Goal: Task Accomplishment & Management: Manage account settings

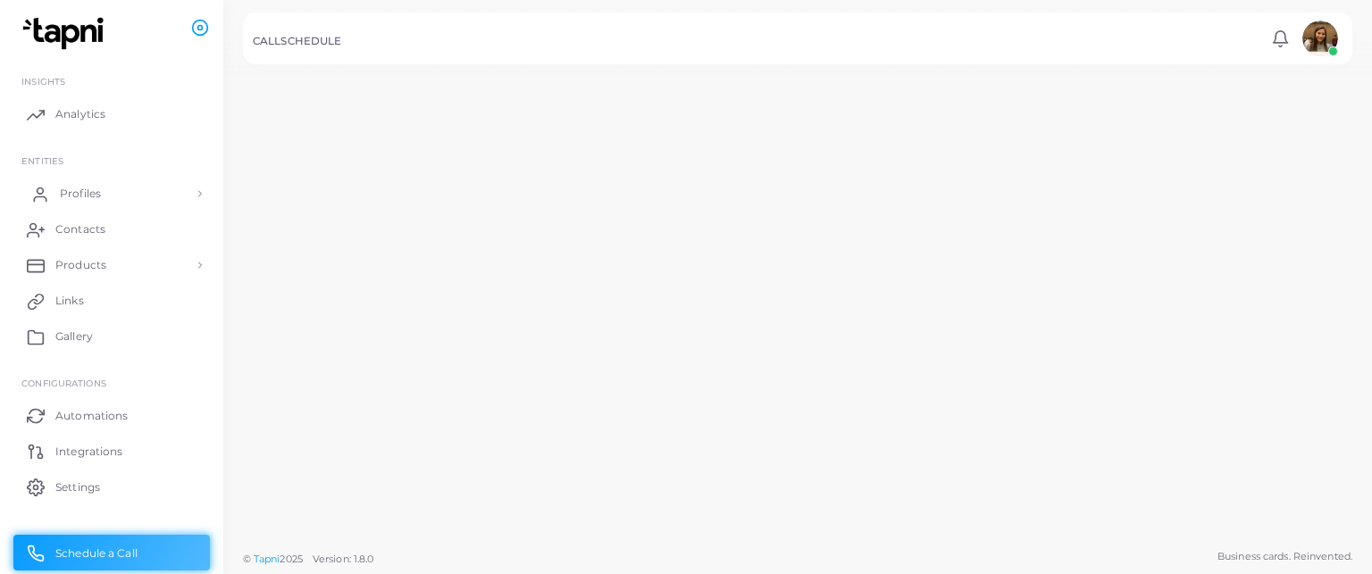
click at [114, 194] on link "Profiles" at bounding box center [111, 194] width 196 height 36
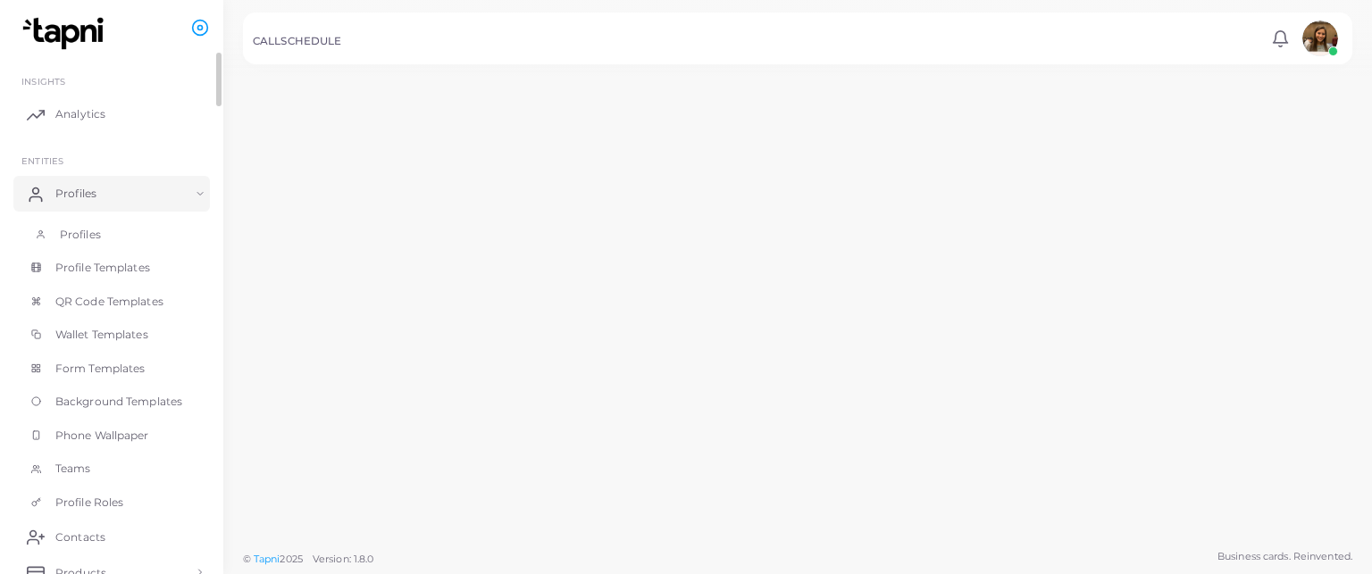
click at [115, 242] on link "Profiles" at bounding box center [111, 235] width 196 height 34
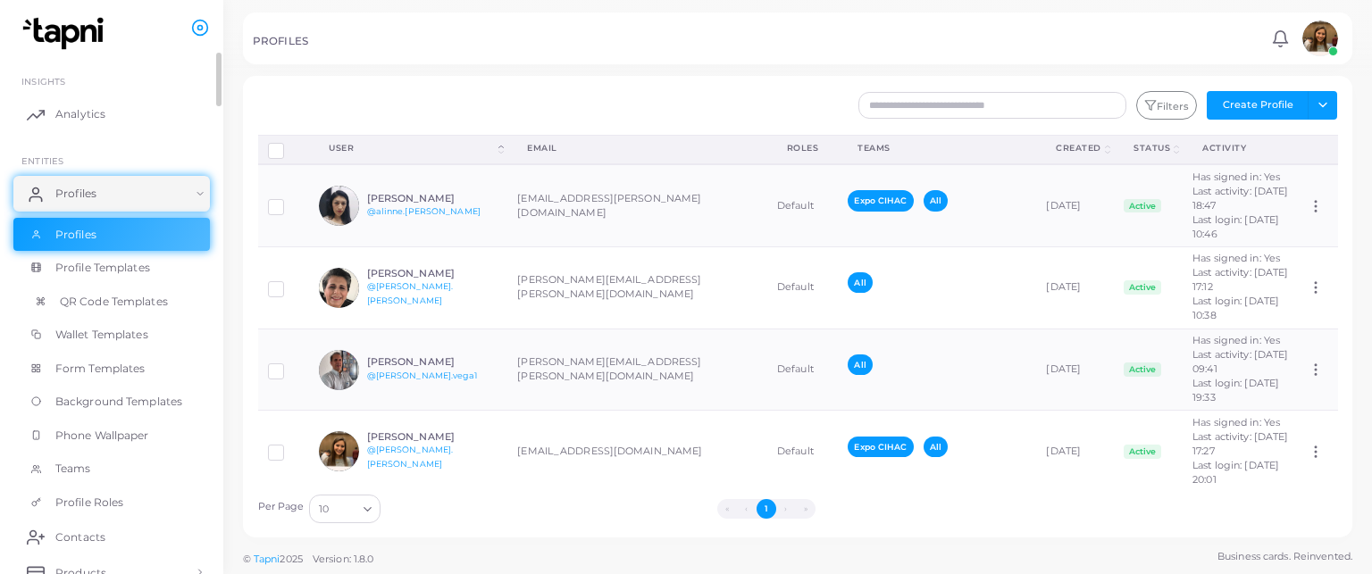
click at [108, 303] on span "QR Code Templates" at bounding box center [114, 302] width 108 height 16
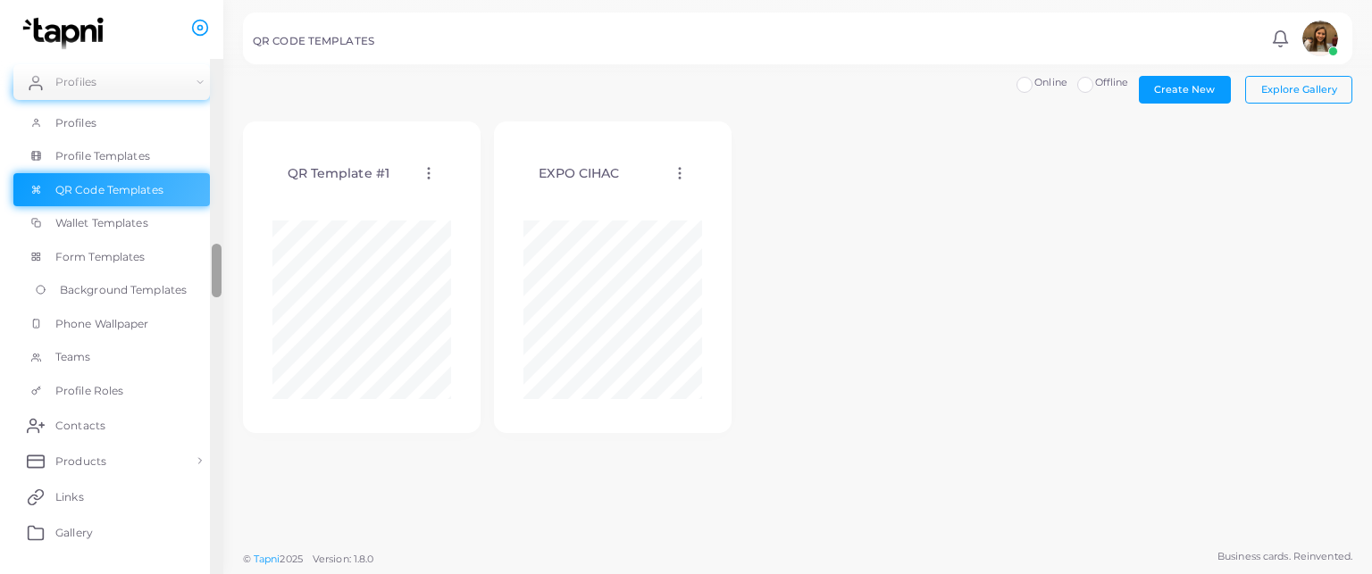
scroll to position [119, 0]
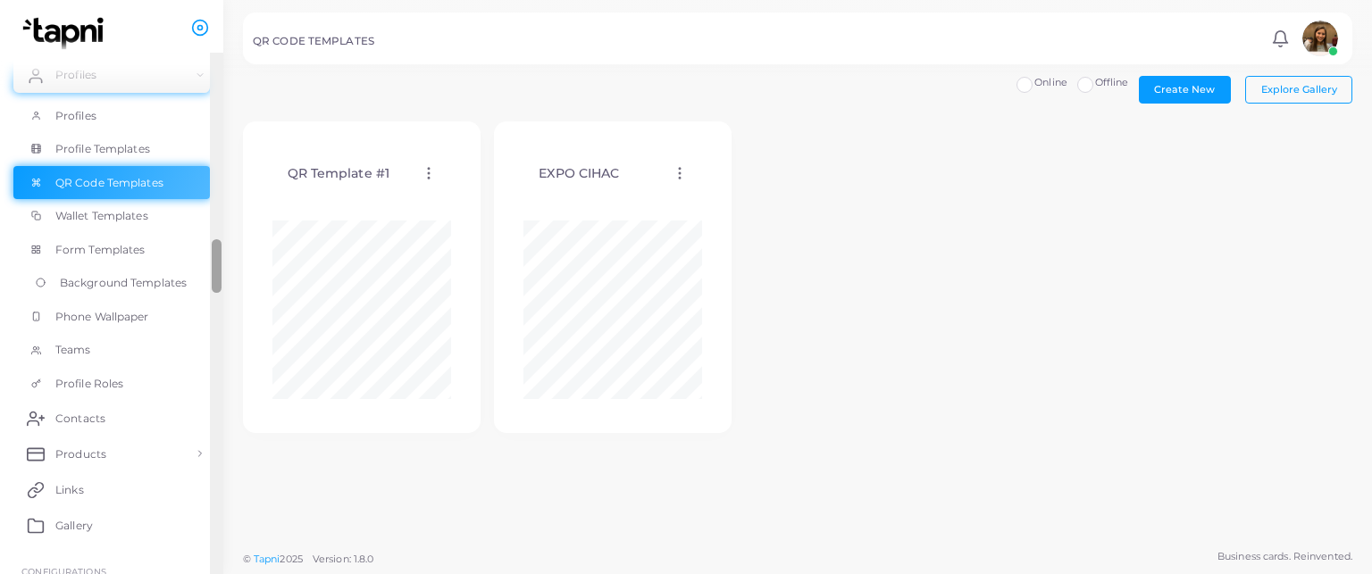
drag, startPoint x: 215, startPoint y: 191, endPoint x: 208, endPoint y: 280, distance: 88.7
click at [208, 280] on ul "INSIGHTS Analytics ENTITIES Profiles Profiles Profile Templates QR Code Templat…" at bounding box center [111, 318] width 223 height 530
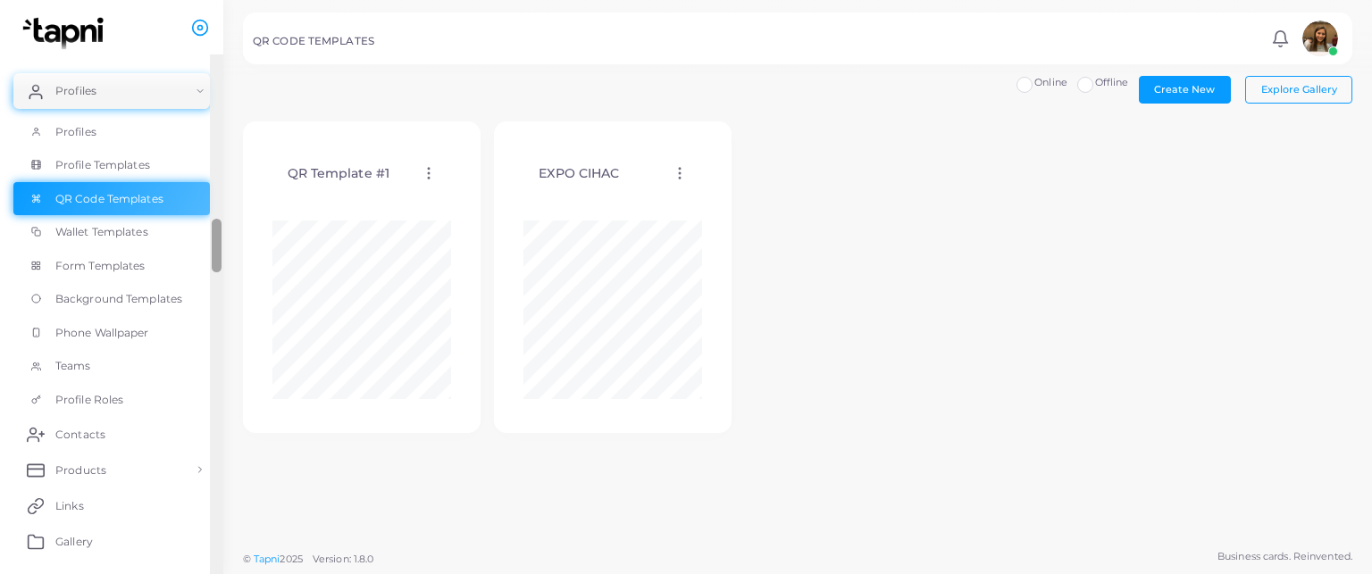
scroll to position [104, 0]
drag, startPoint x: 220, startPoint y: 263, endPoint x: 211, endPoint y: 241, distance: 24.0
click at [212, 241] on div at bounding box center [217, 244] width 10 height 54
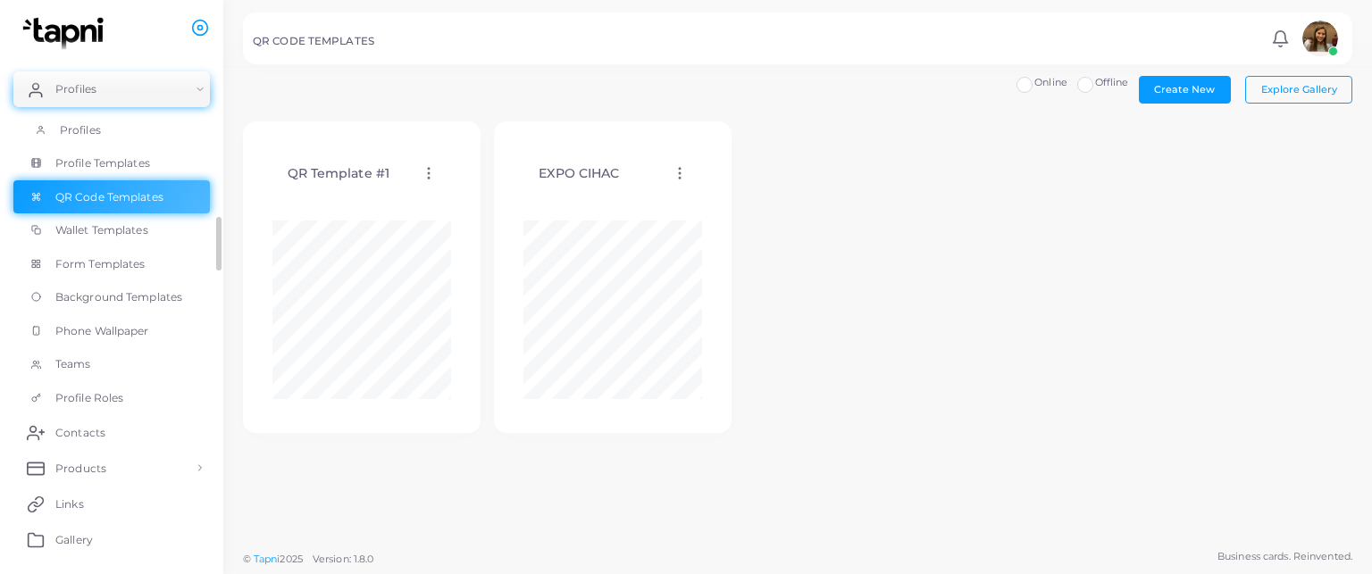
click at [107, 127] on link "Profiles" at bounding box center [111, 130] width 196 height 34
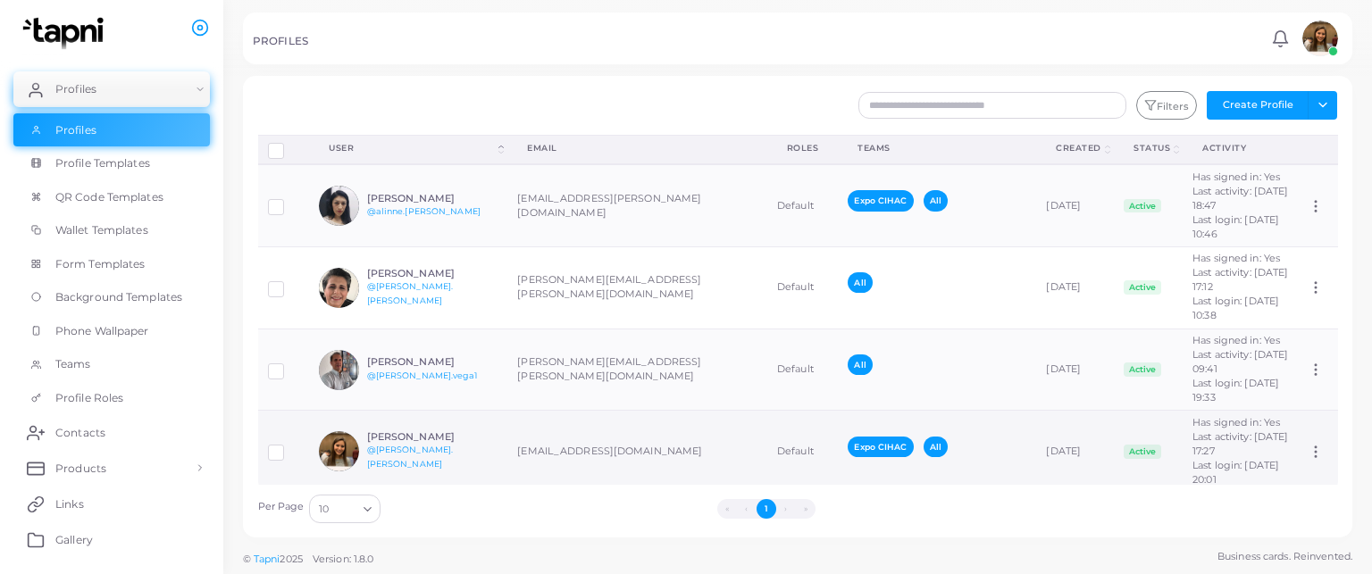
click at [289, 446] on label at bounding box center [289, 446] width 0 height 0
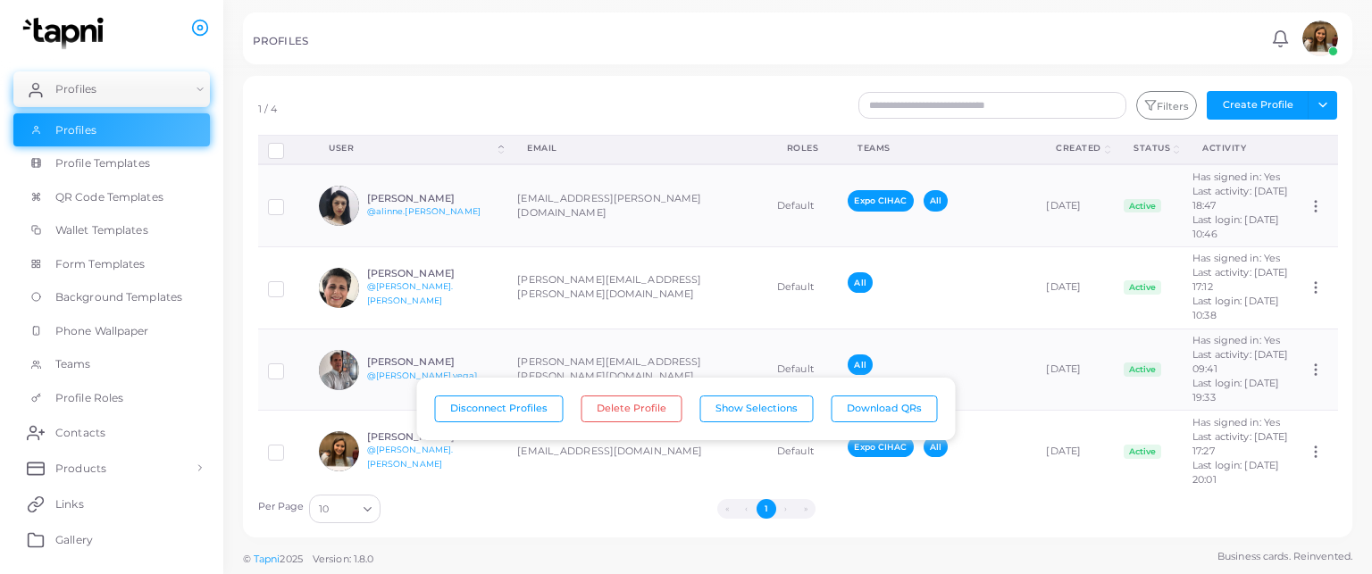
click at [289, 144] on label "Row-selection" at bounding box center [289, 144] width 0 height 0
click at [873, 413] on button "Download QRs" at bounding box center [887, 409] width 106 height 27
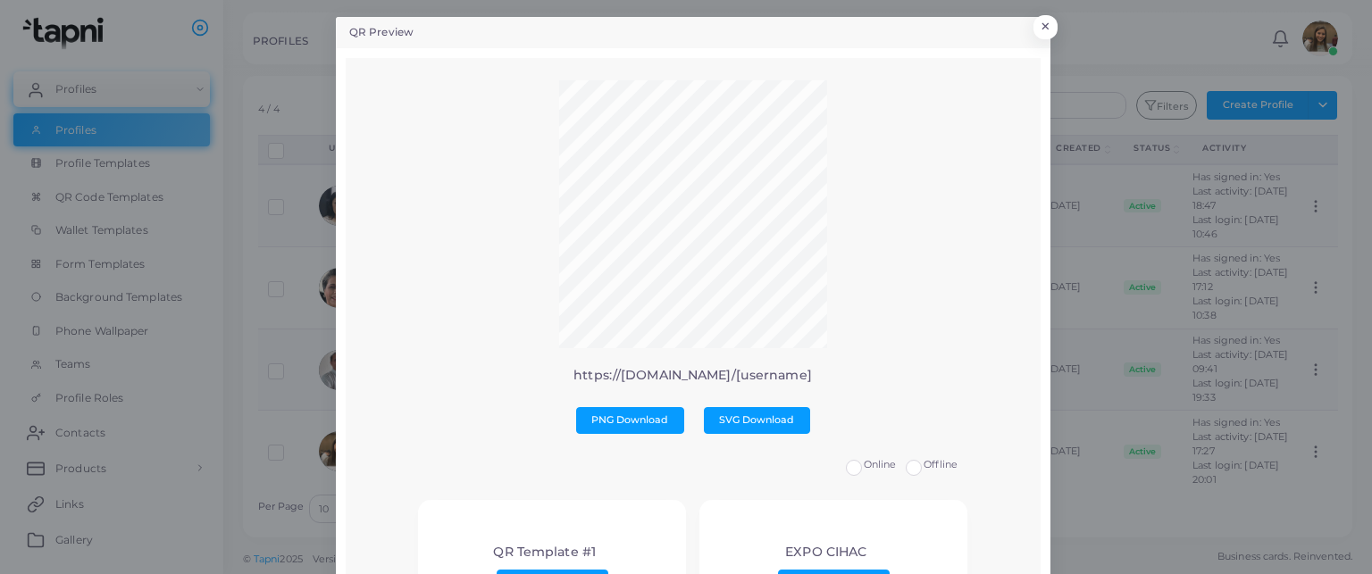
scroll to position [89, 0]
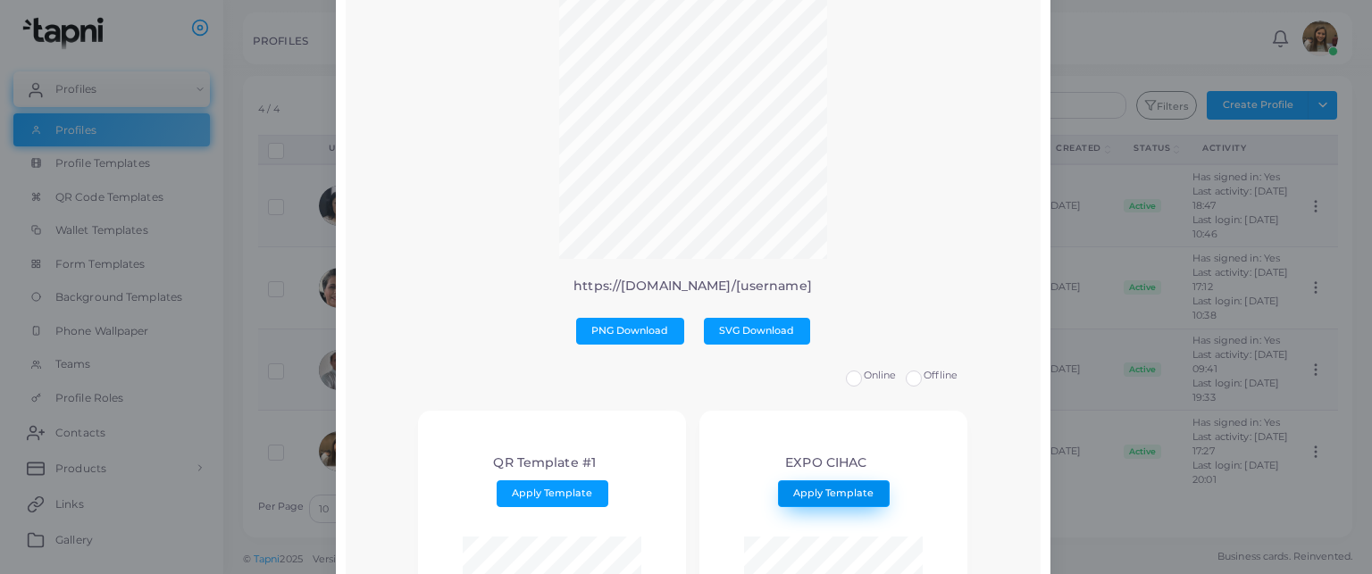
click at [828, 499] on button "Apply Template" at bounding box center [834, 493] width 112 height 27
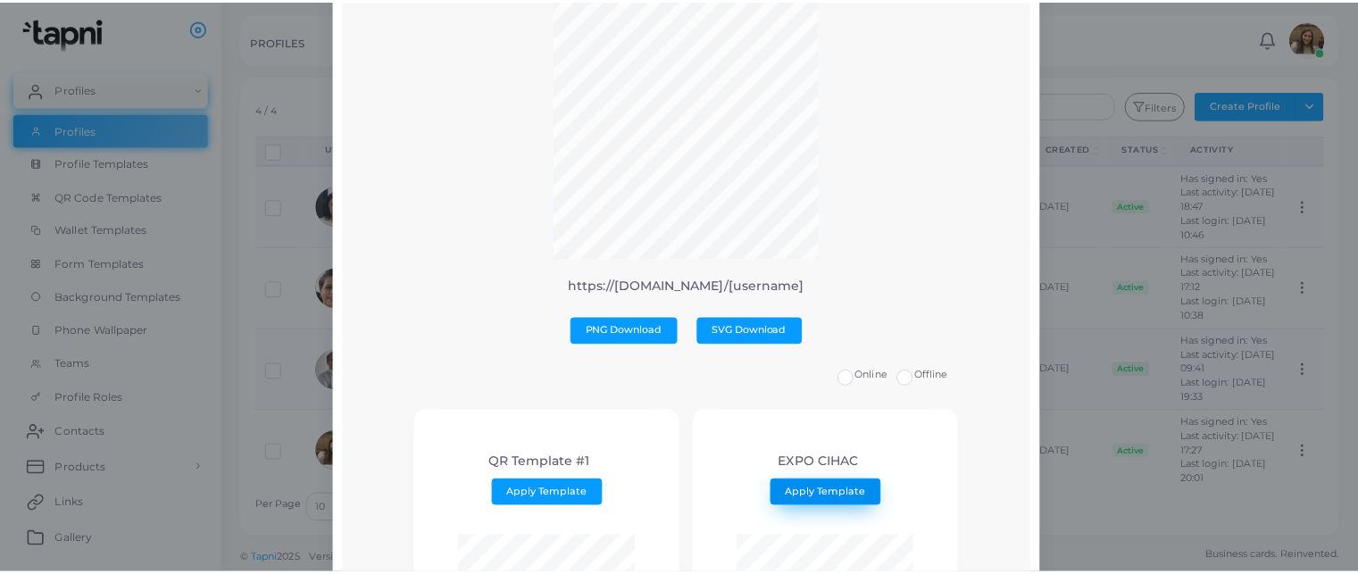
scroll to position [0, 0]
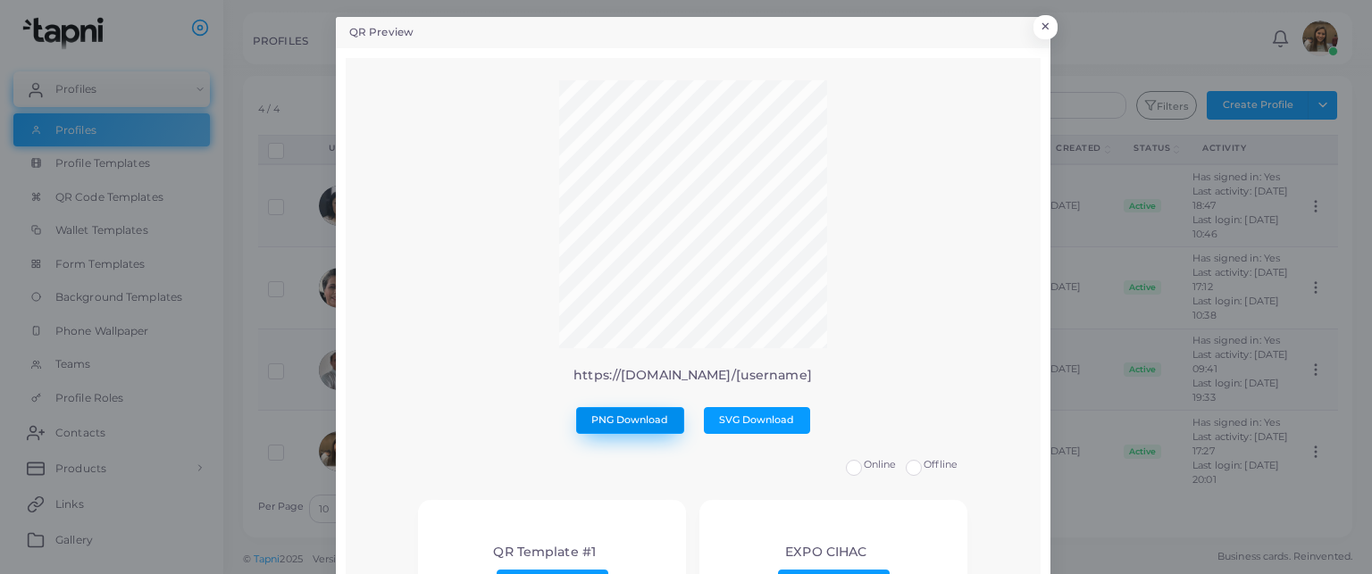
click at [626, 421] on span "PNG Download" at bounding box center [629, 419] width 77 height 13
click at [1041, 36] on button "×" at bounding box center [1042, 31] width 24 height 23
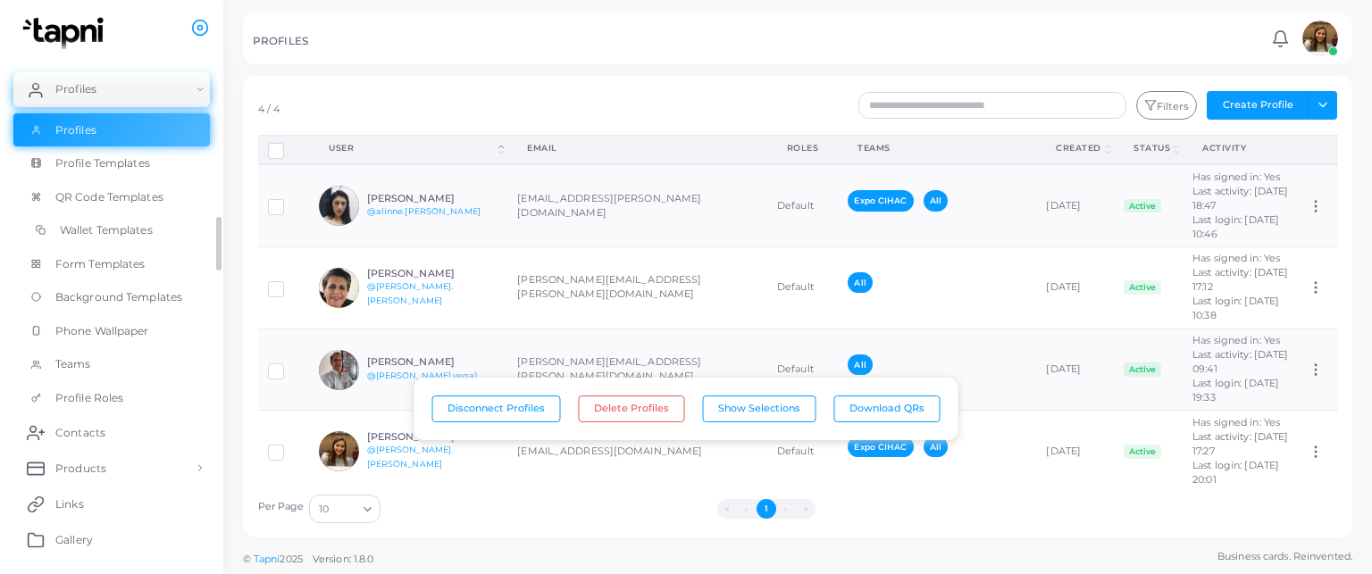
click at [96, 235] on span "Wallet Templates" at bounding box center [106, 230] width 93 height 16
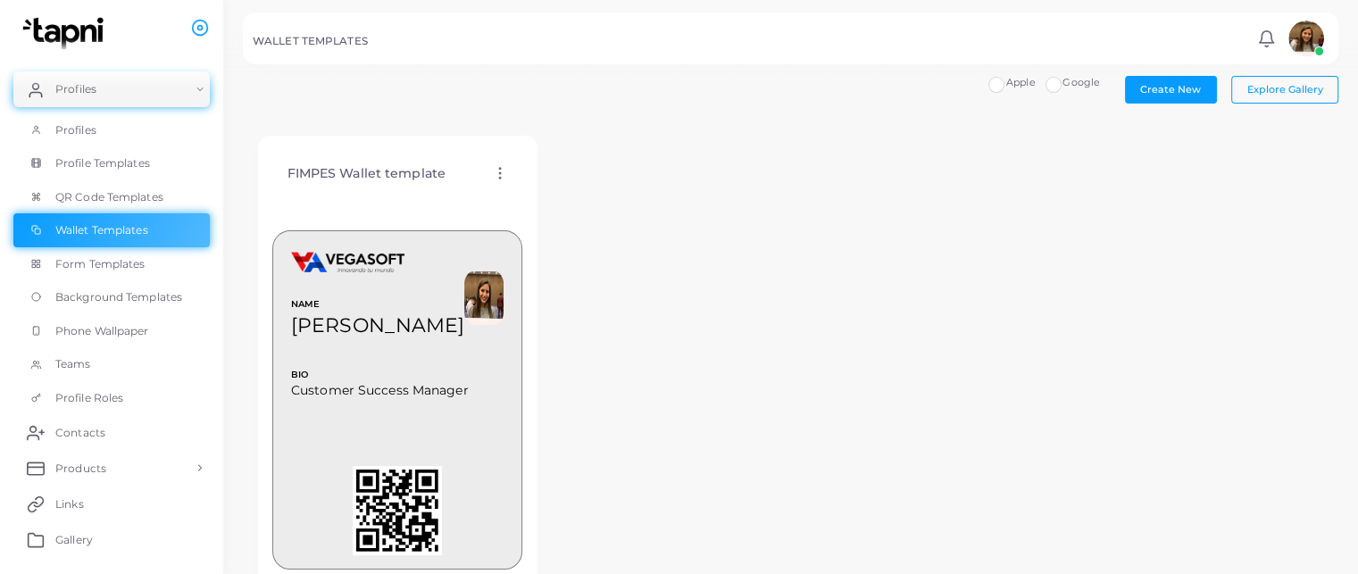
scroll to position [57, 0]
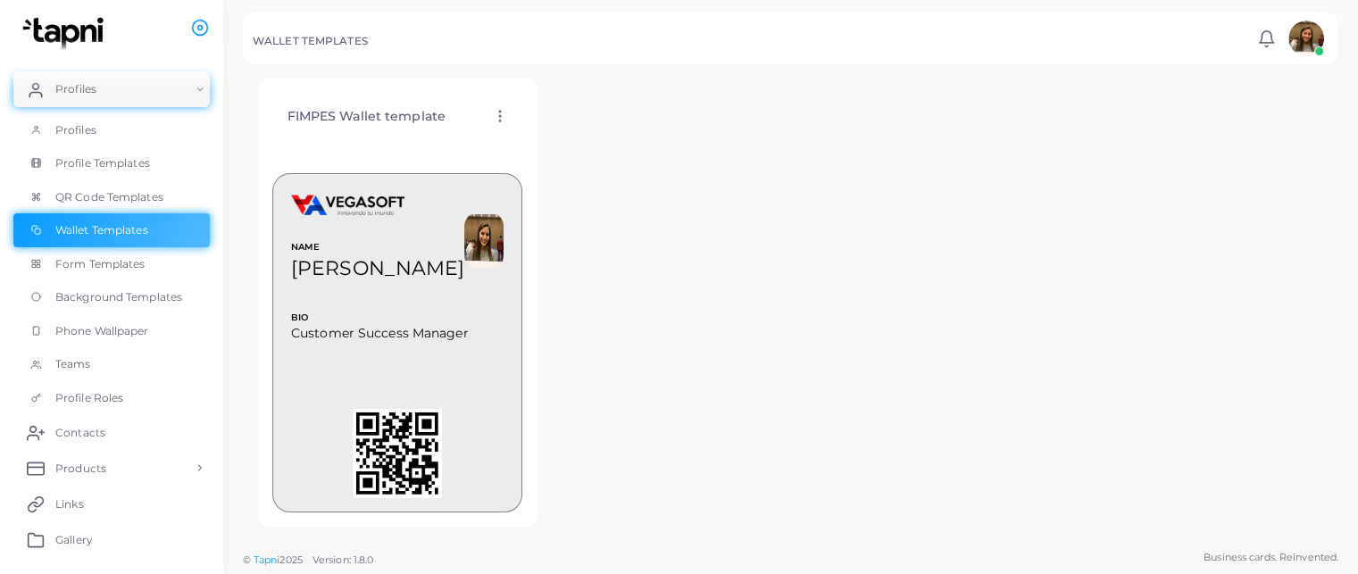
click at [497, 117] on icon at bounding box center [500, 116] width 16 height 16
click at [568, 162] on span "Assign template" at bounding box center [575, 163] width 81 height 14
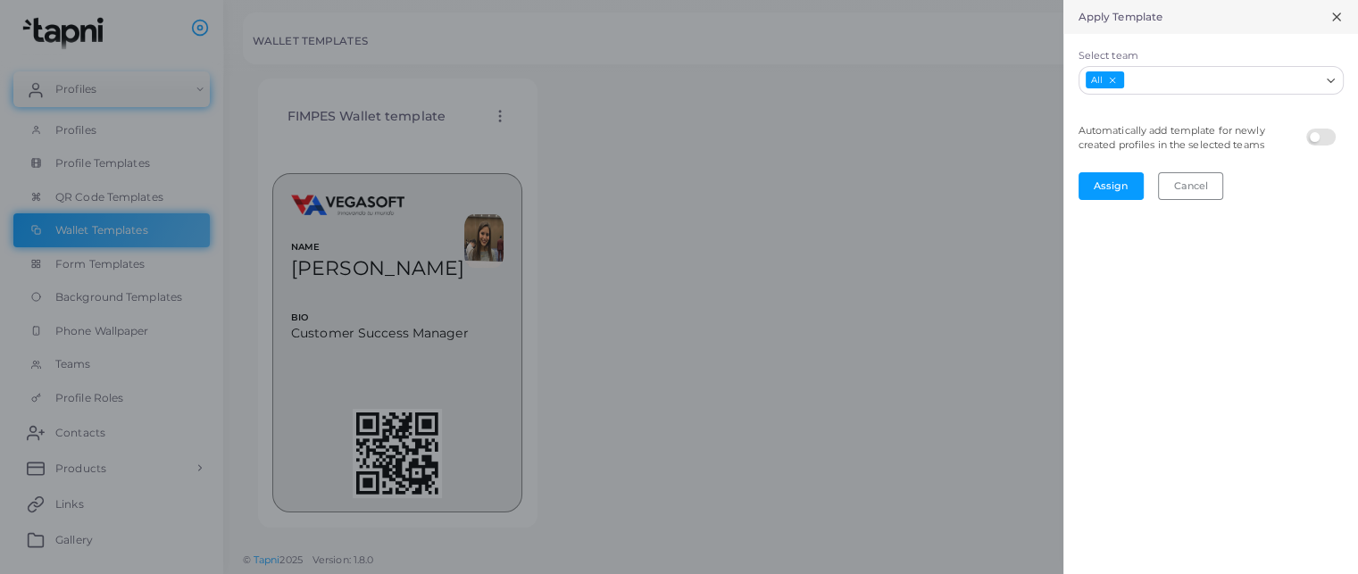
click at [1333, 20] on line at bounding box center [1336, 16] width 7 height 7
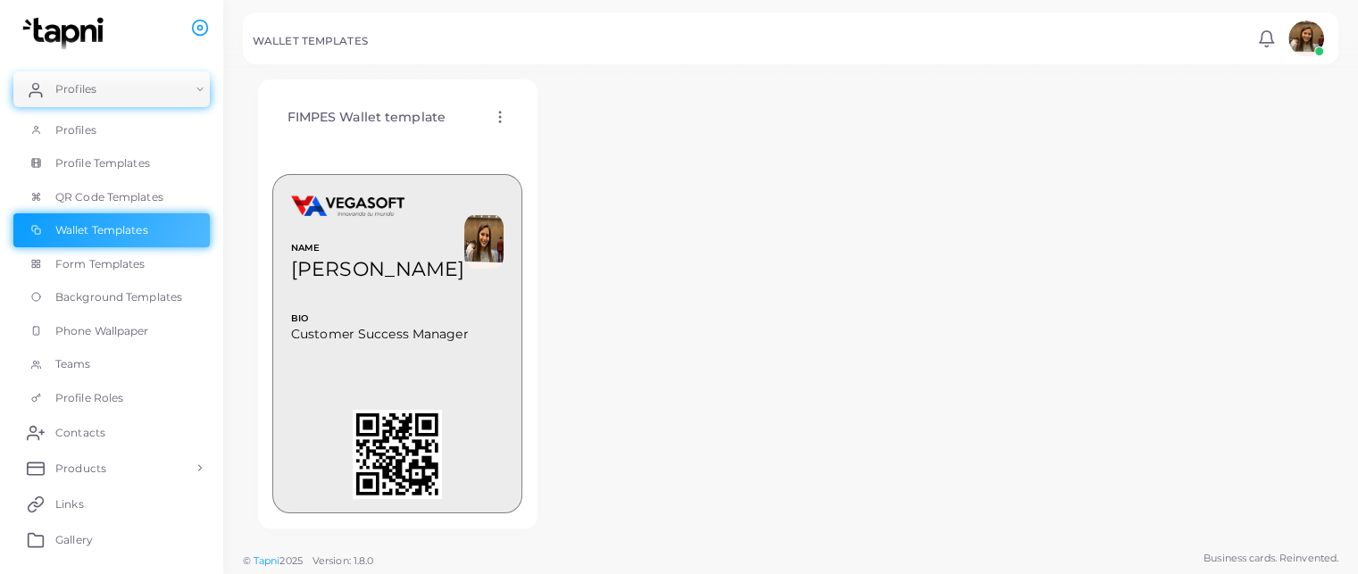
scroll to position [0, 0]
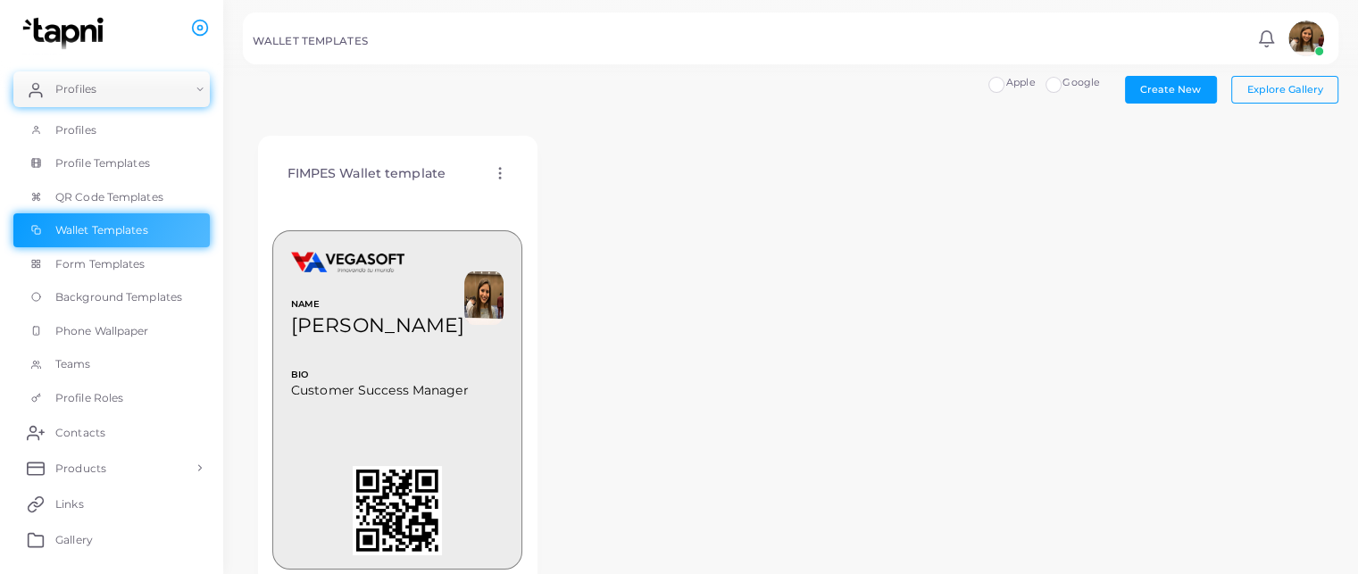
click at [495, 168] on icon at bounding box center [500, 173] width 16 height 16
click at [554, 183] on span "Edit Template" at bounding box center [566, 190] width 68 height 14
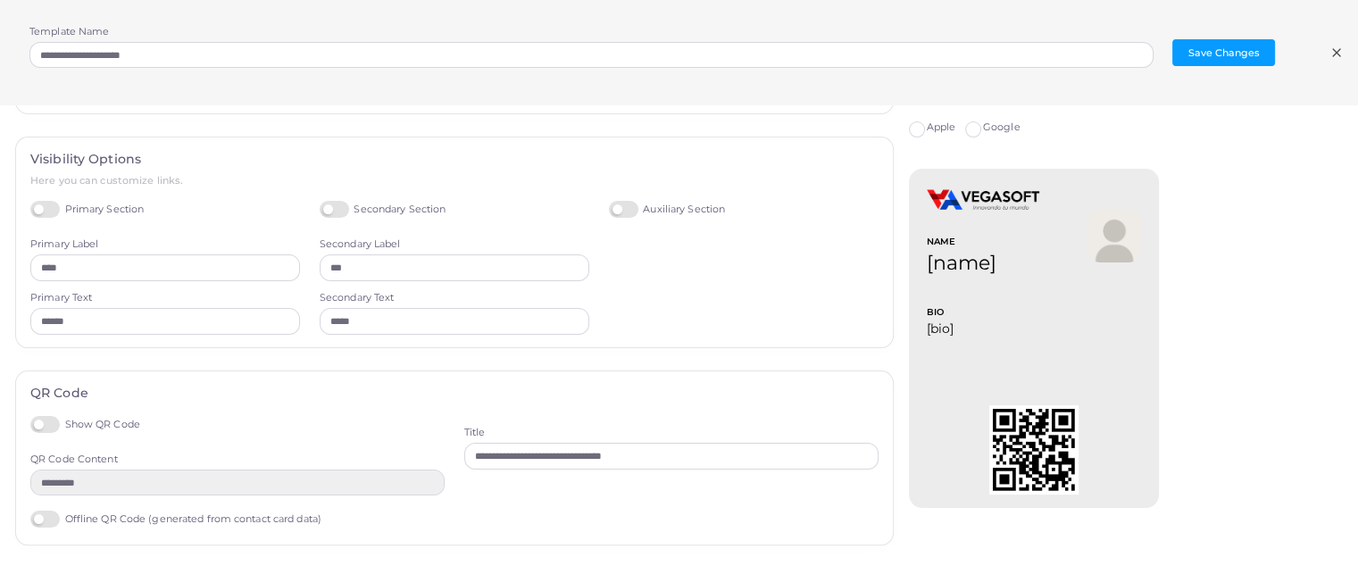
scroll to position [432, 0]
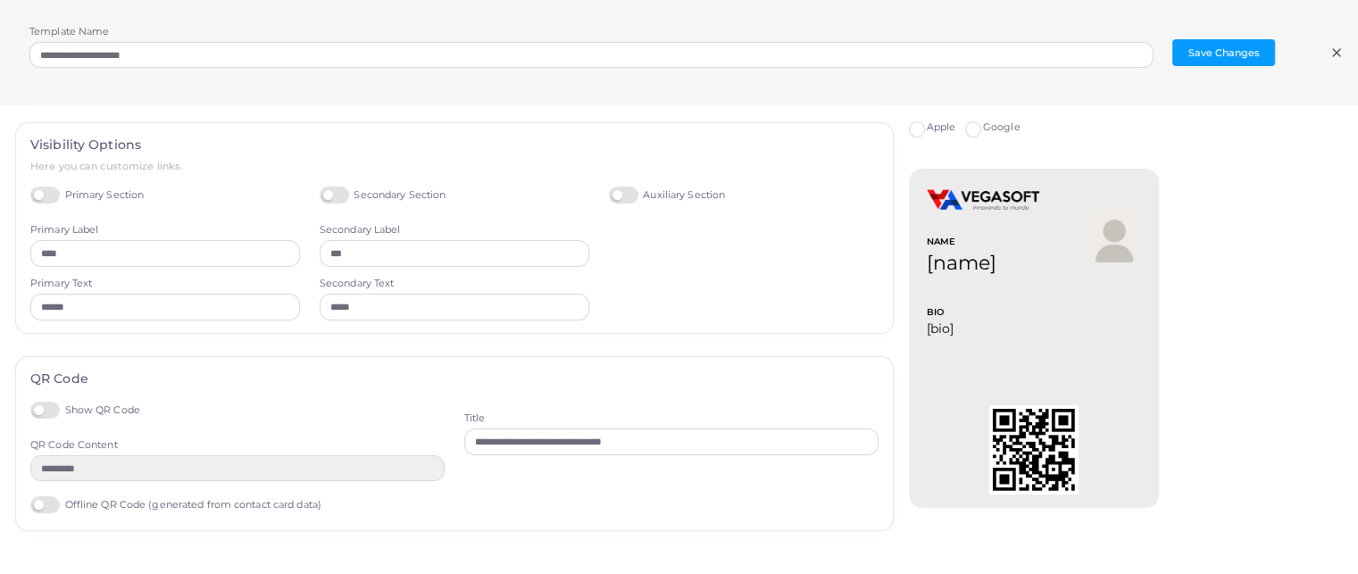
click at [1336, 48] on icon at bounding box center [1337, 53] width 14 height 14
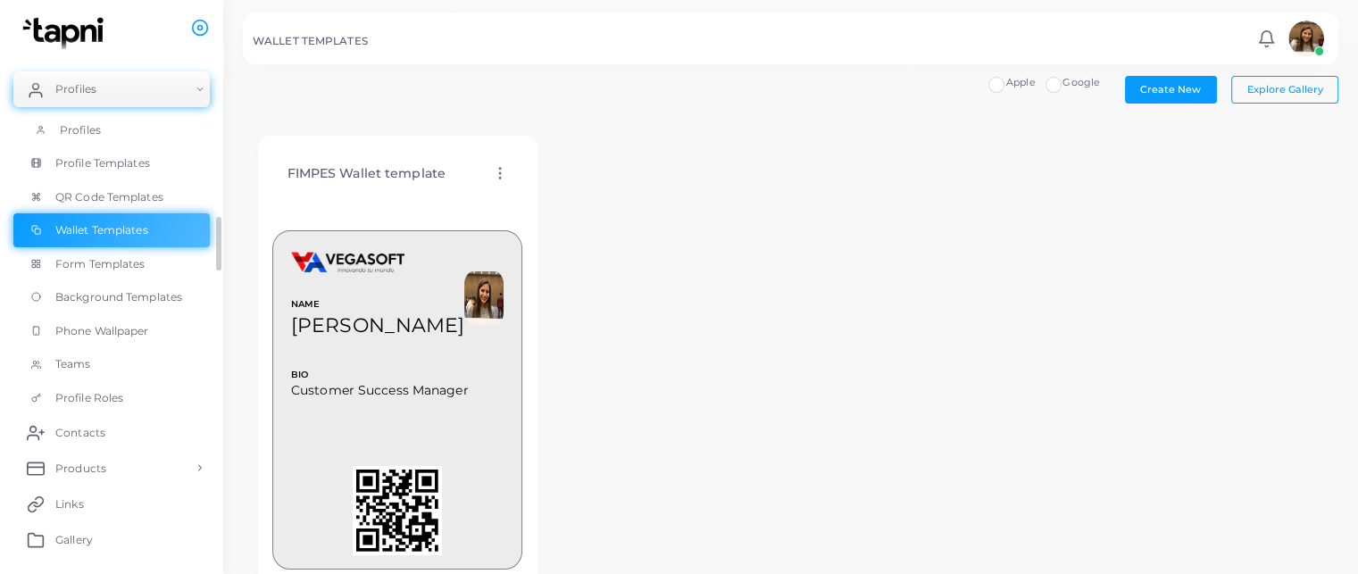
click at [129, 130] on link "Profiles" at bounding box center [111, 130] width 196 height 34
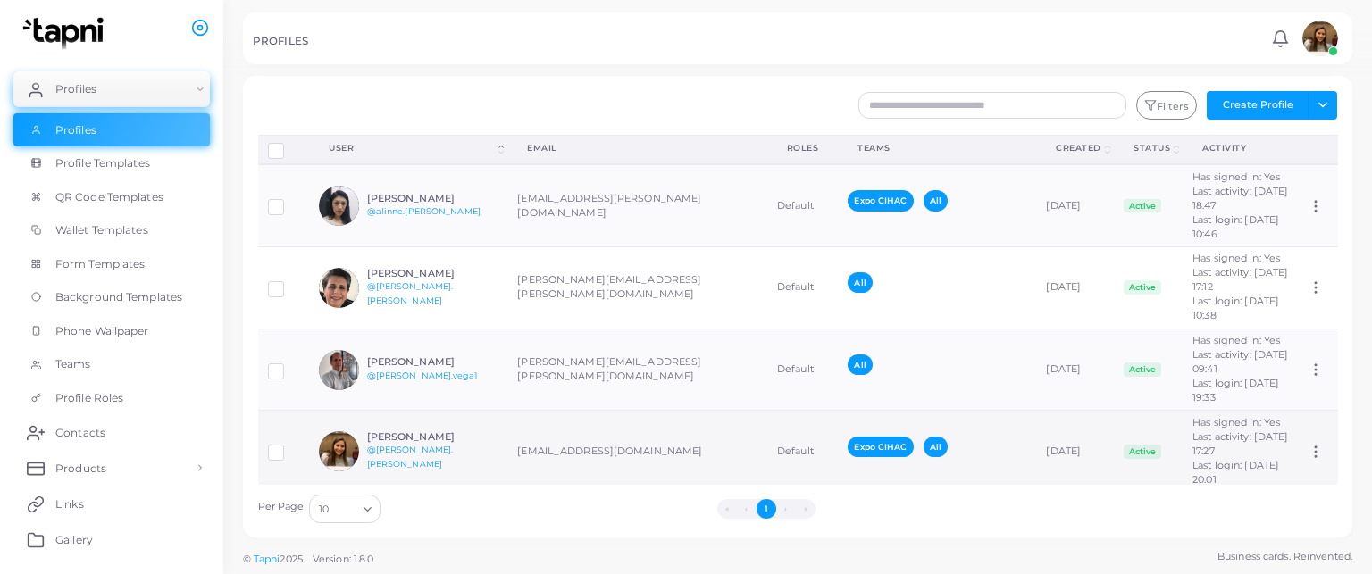
click at [598, 430] on td "[EMAIL_ADDRESS][DOMAIN_NAME]" at bounding box center [637, 451] width 260 height 81
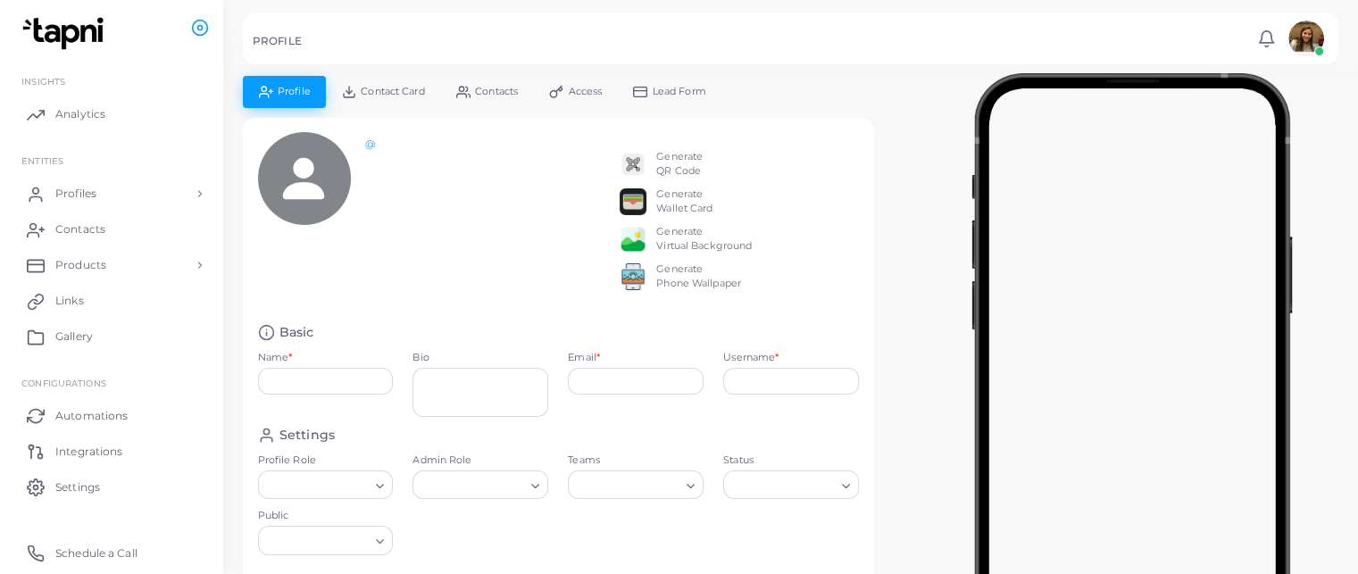
type input "**********"
type textarea "**********"
type input "**********"
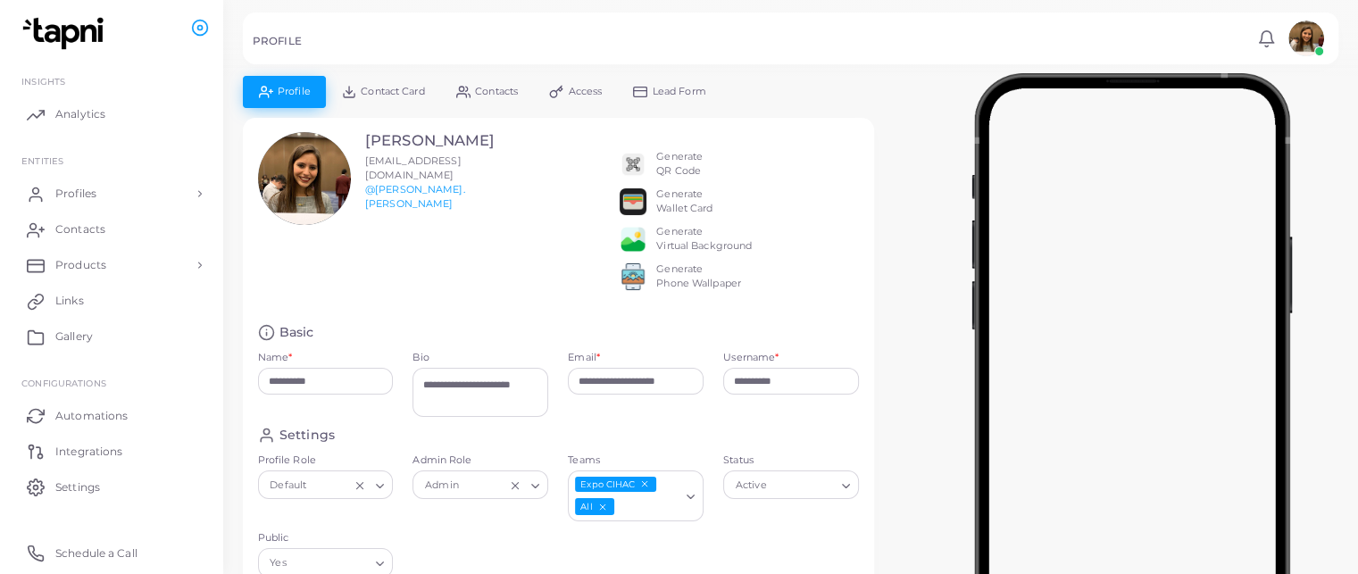
click at [633, 196] on img at bounding box center [633, 201] width 27 height 27
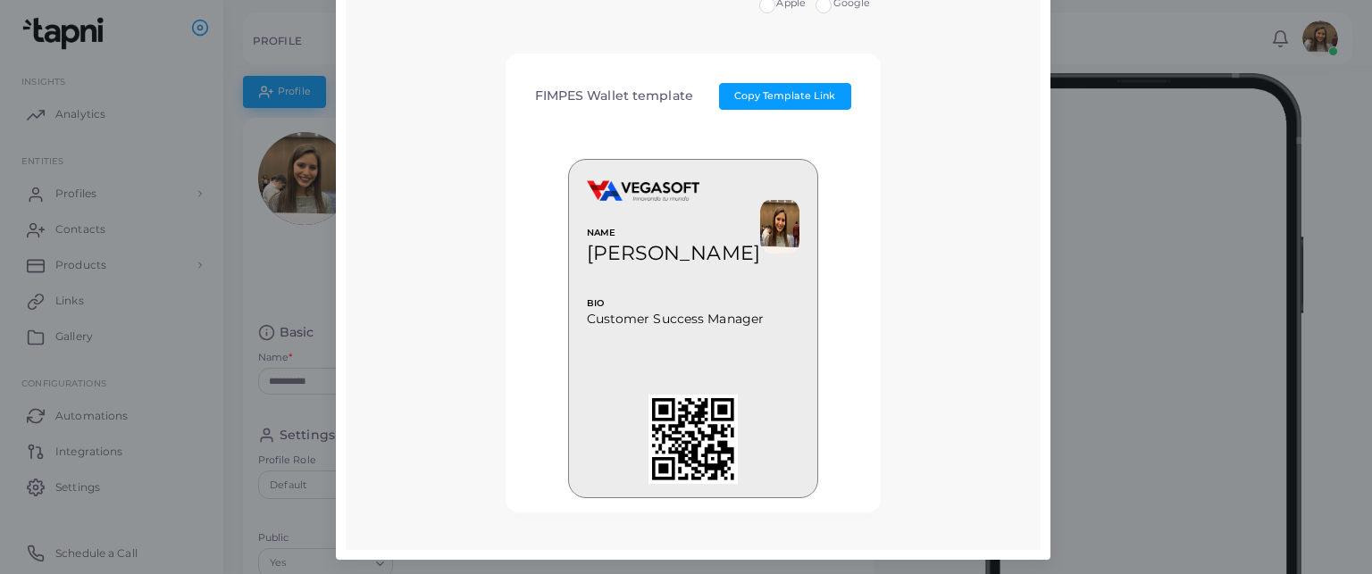
scroll to position [86, 0]
click at [844, 317] on div "NAME [PERSON_NAME] BIO Customer Success Manager ¿Quieres unirte a los Convenios?" at bounding box center [693, 309] width 346 height 374
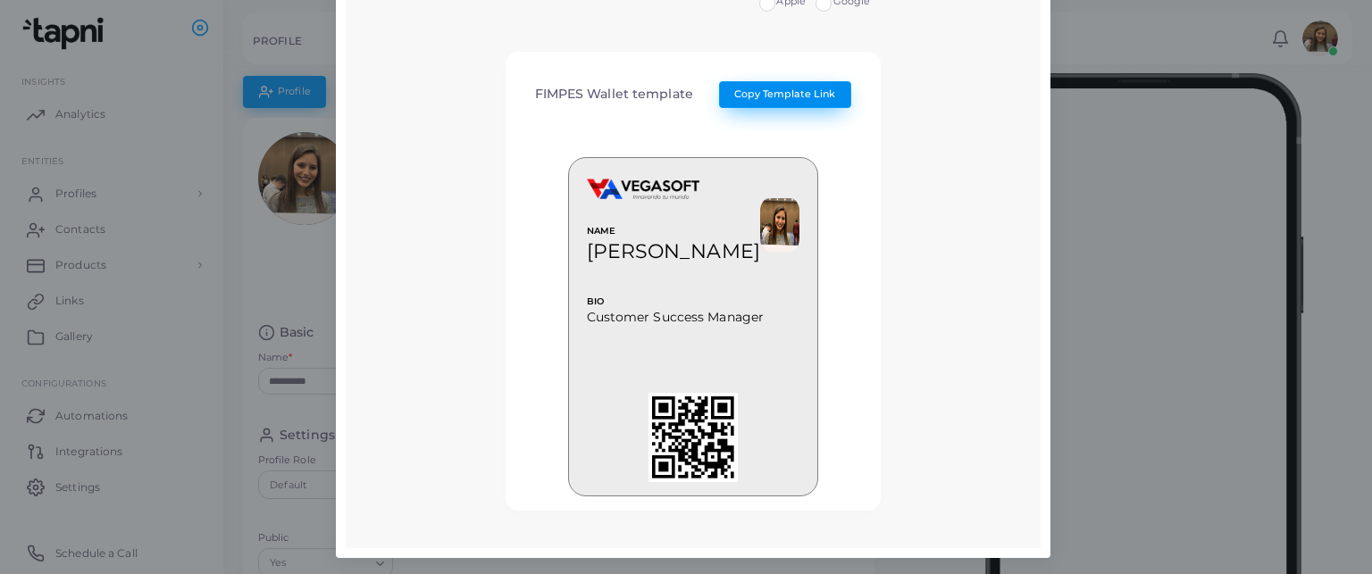
click at [763, 97] on span "Copy Template Link" at bounding box center [784, 94] width 101 height 13
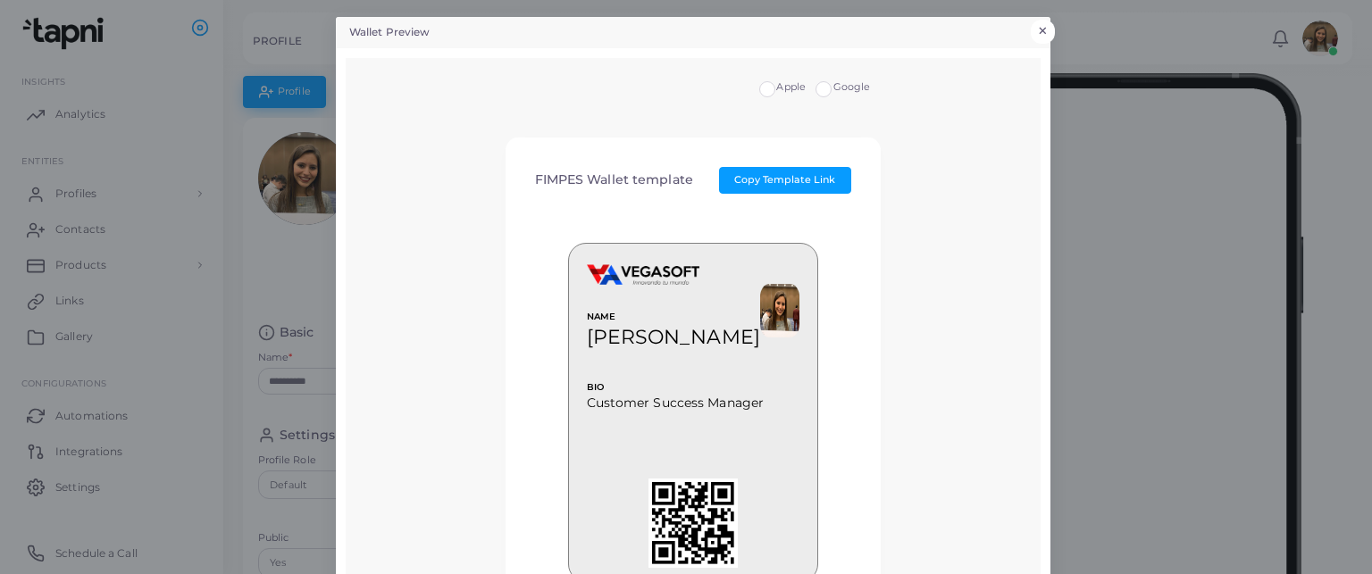
click at [1043, 19] on div "Wallet Preview × Apple Google FIMPES Wallet template Copy Template Link NAME [P…" at bounding box center [686, 287] width 1372 height 574
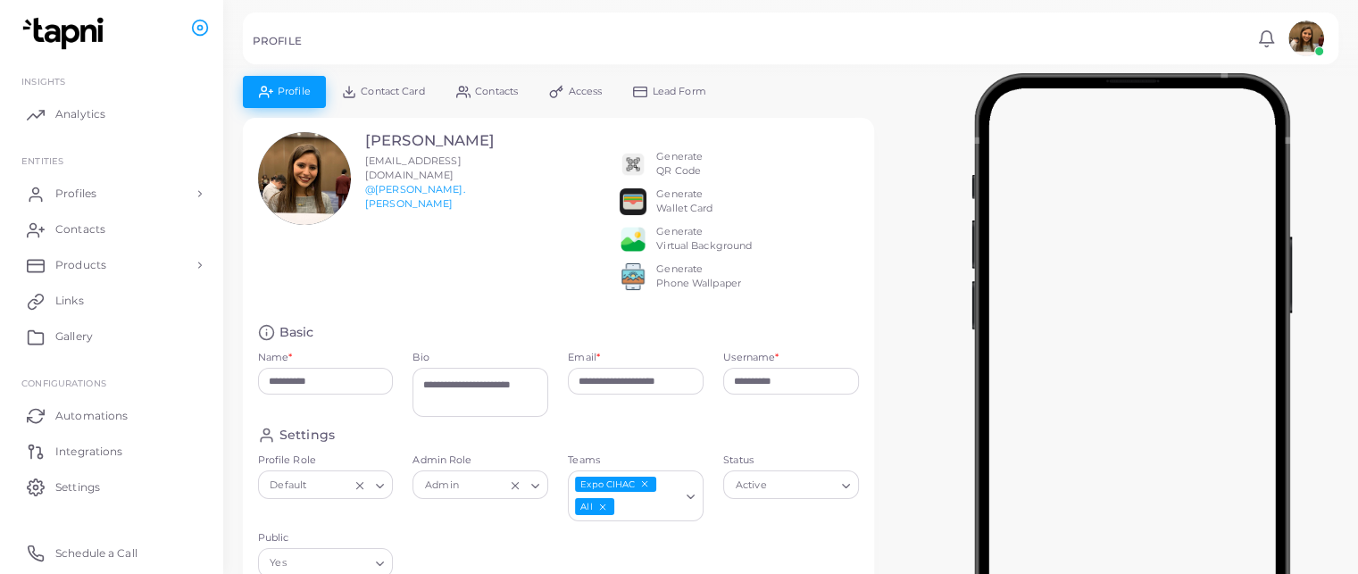
click at [405, 90] on span "Contact Card" at bounding box center [392, 92] width 63 height 10
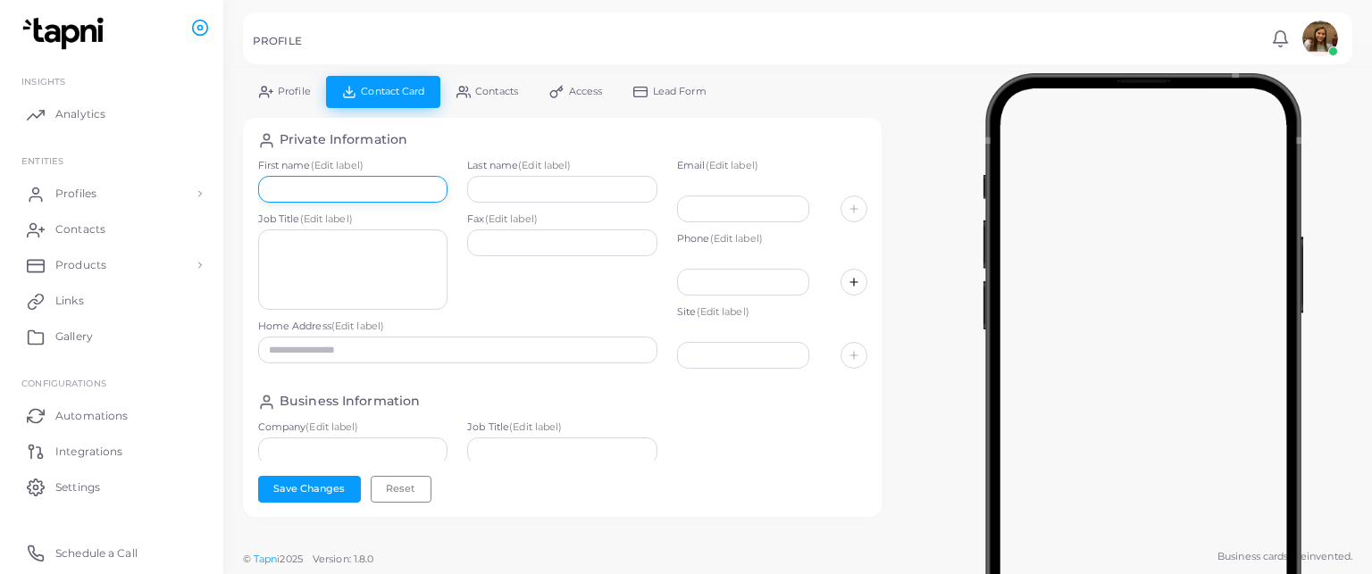
click at [332, 194] on input "text" at bounding box center [353, 189] width 190 height 27
type input "*****"
type input "****"
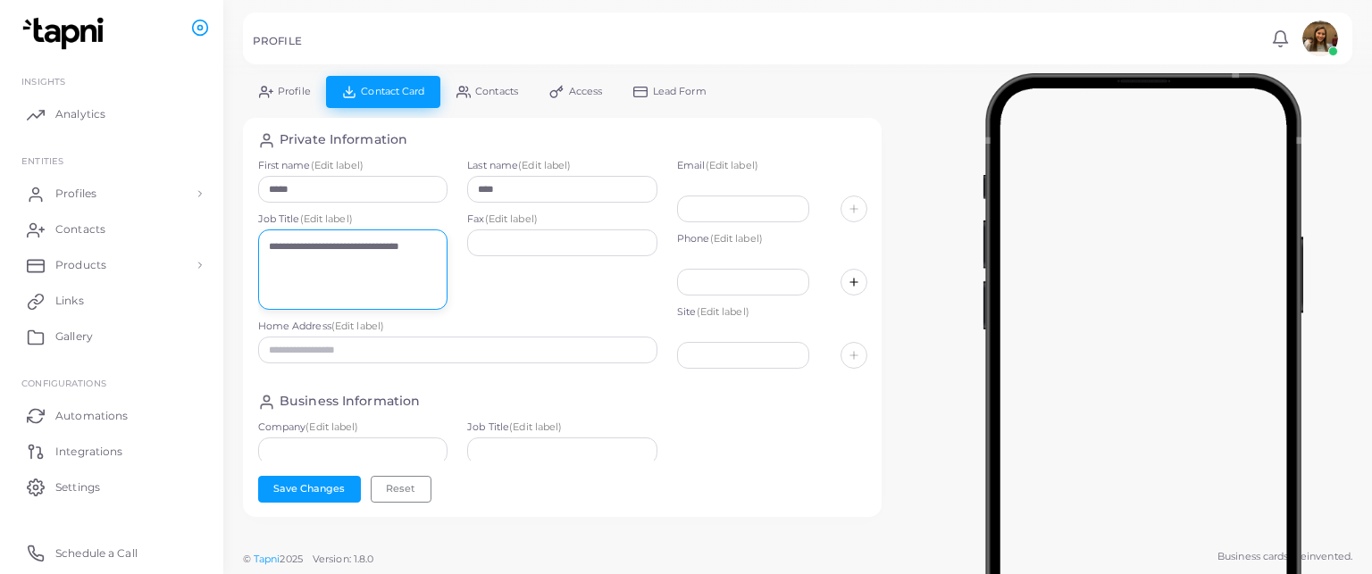
type textarea "**********"
click at [747, 216] on input "text" at bounding box center [743, 209] width 132 height 27
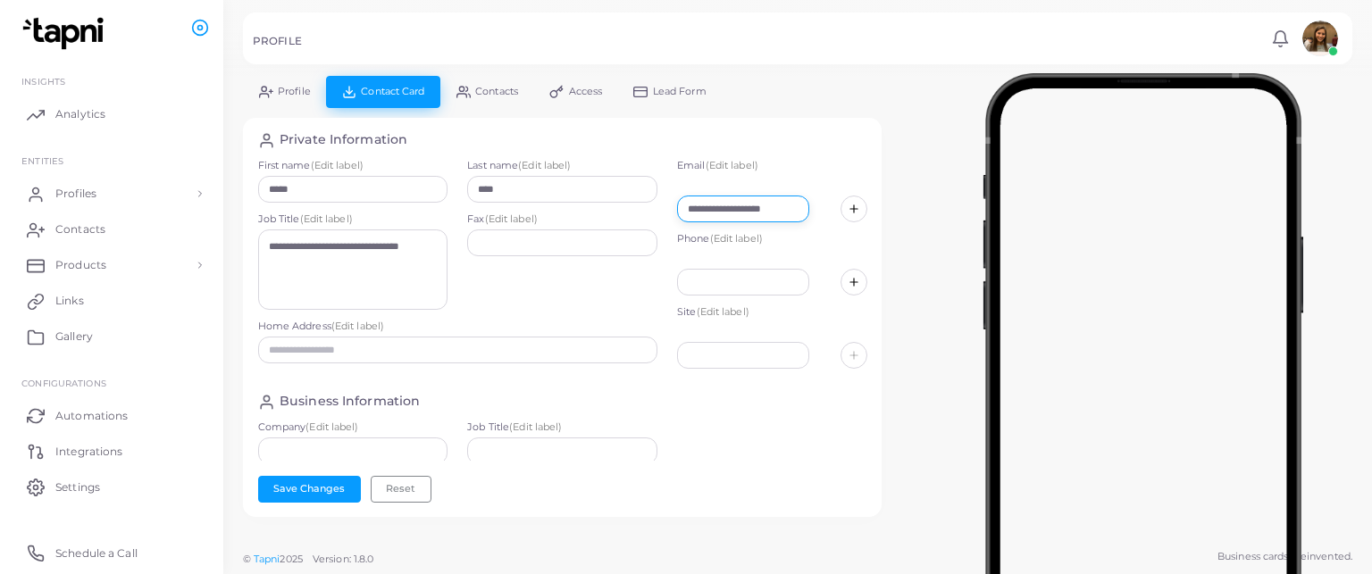
scroll to position [0, 14]
type input "**********"
click at [748, 275] on input "text" at bounding box center [743, 282] width 132 height 27
click at [686, 284] on input "**********" at bounding box center [743, 282] width 132 height 27
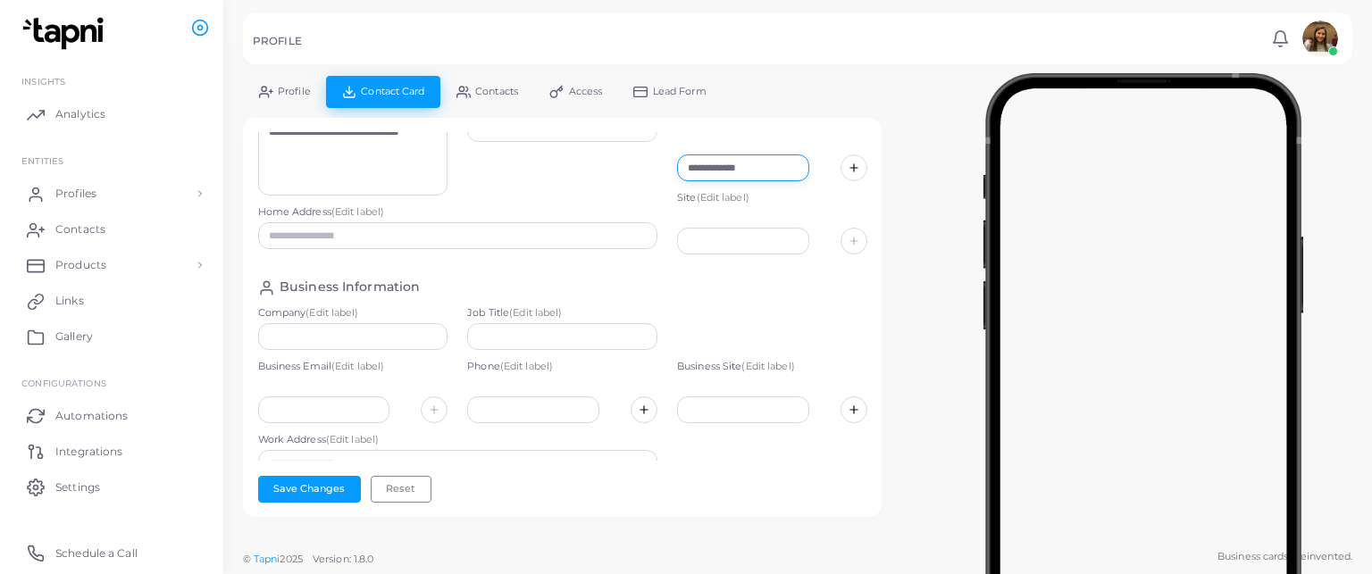
scroll to position [132, 0]
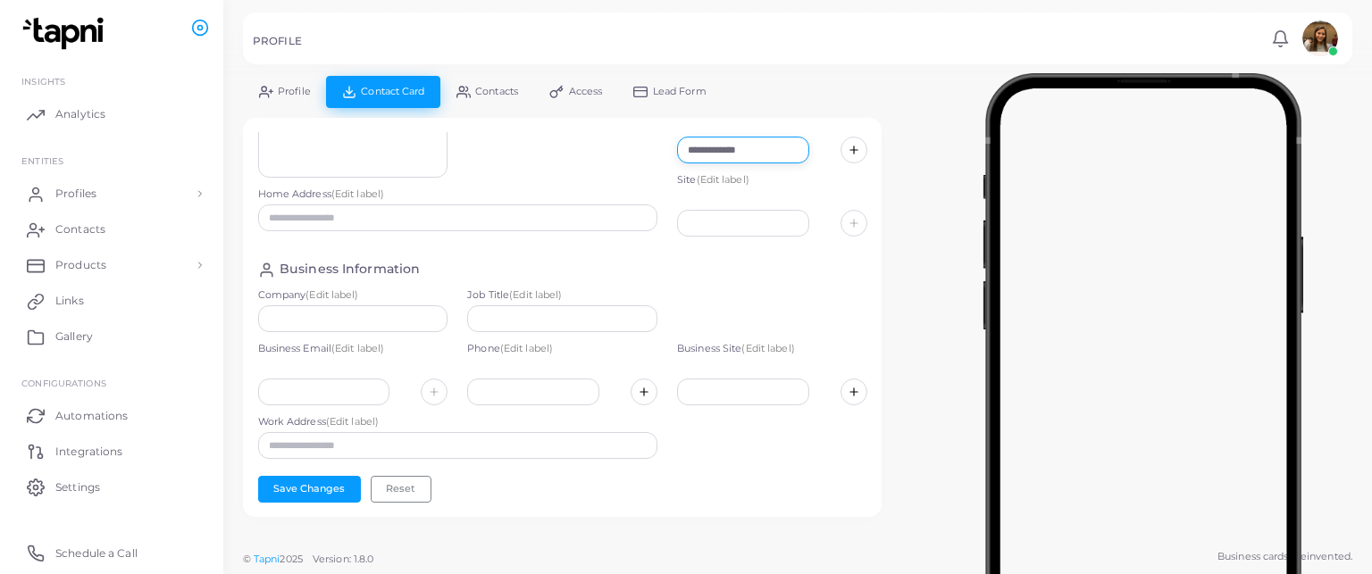
type input "**********"
click at [707, 219] on input "text" at bounding box center [743, 223] width 132 height 27
click at [316, 496] on button "Save Changes" at bounding box center [309, 489] width 103 height 27
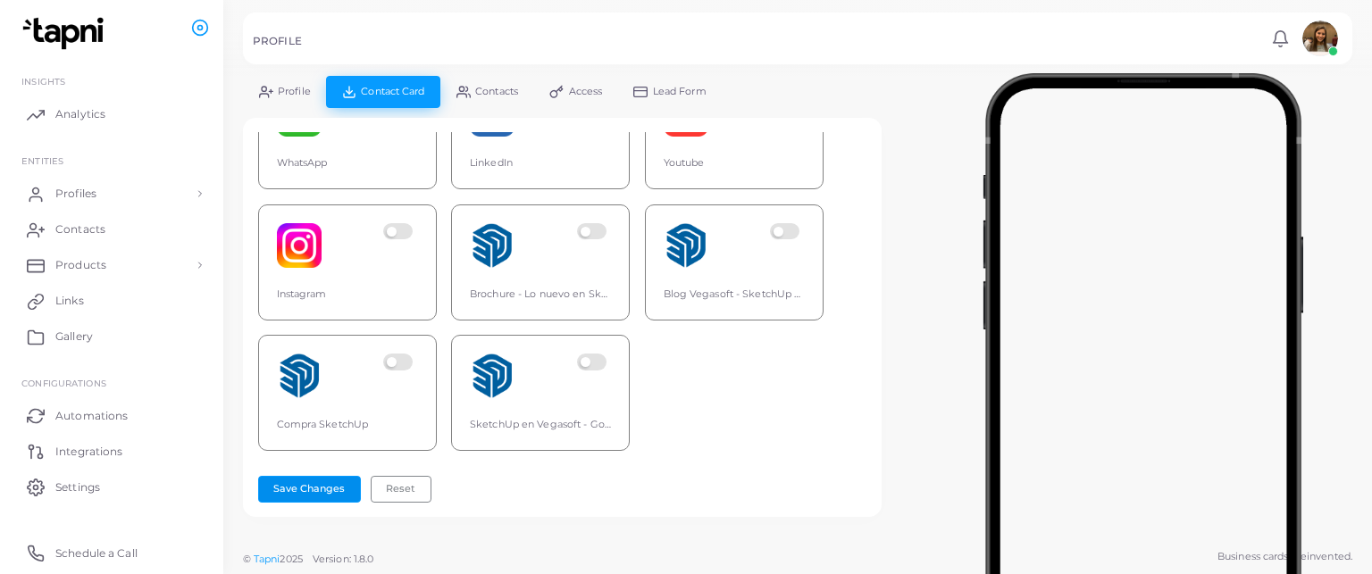
scroll to position [728, 0]
click at [589, 223] on label at bounding box center [594, 245] width 35 height 45
click at [403, 354] on label at bounding box center [400, 376] width 35 height 45
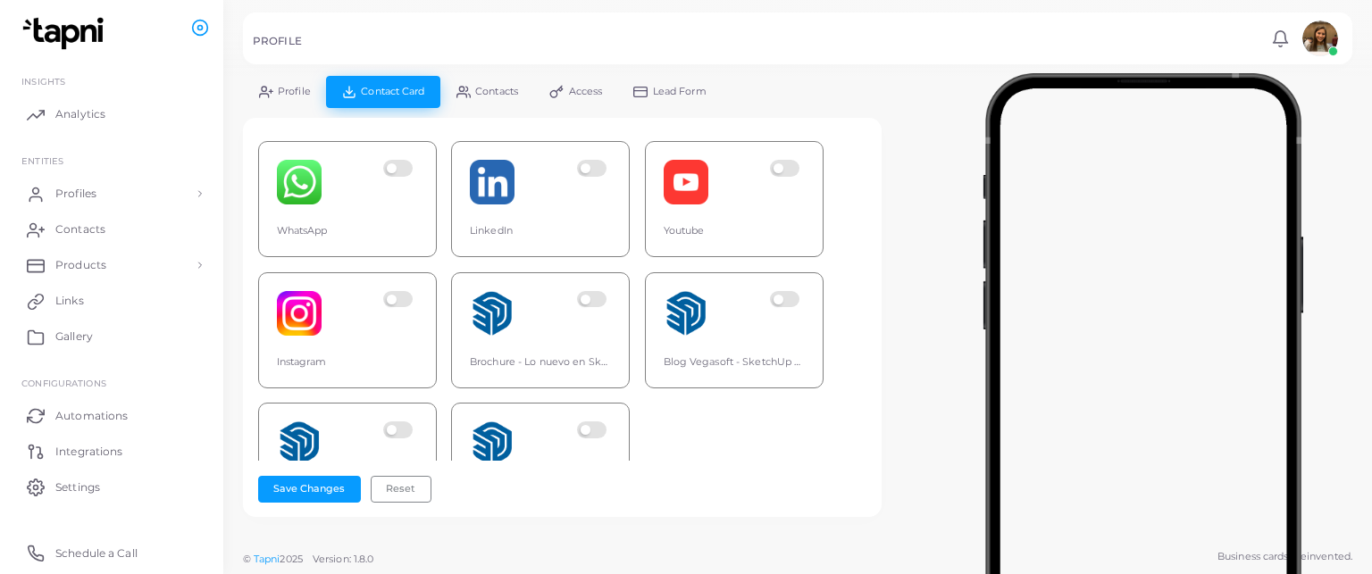
scroll to position [638, 0]
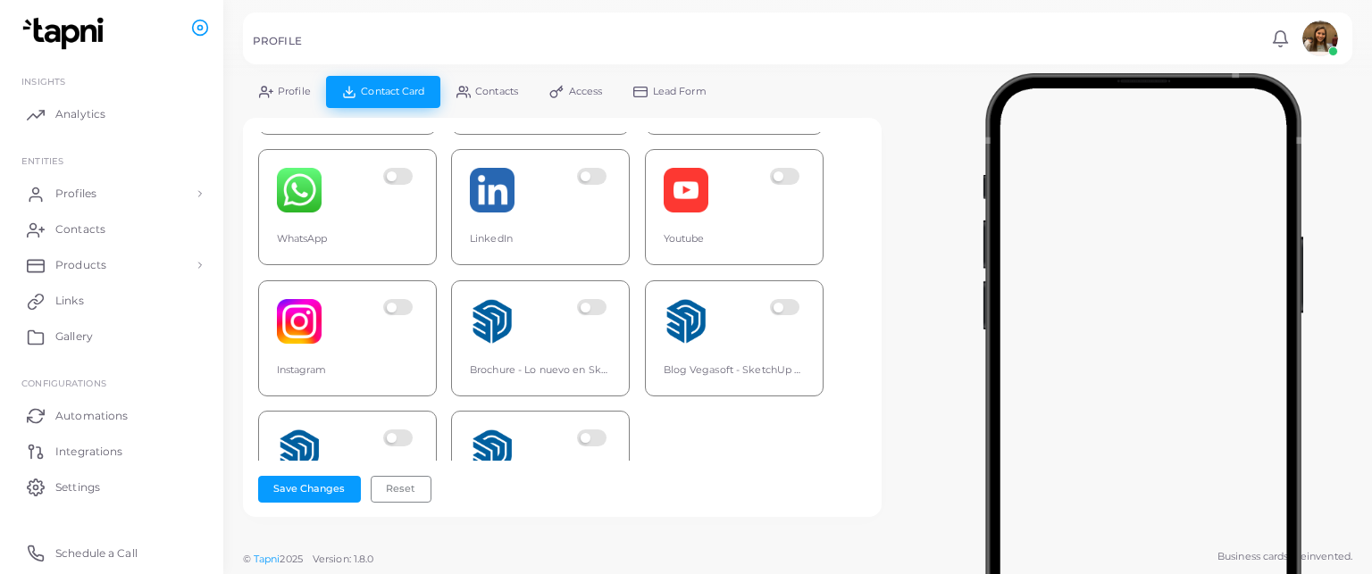
click at [409, 293] on div "Instagram" at bounding box center [347, 338] width 179 height 116
click at [398, 305] on label at bounding box center [400, 321] width 35 height 45
click at [607, 173] on label at bounding box center [594, 190] width 35 height 45
click at [399, 178] on label at bounding box center [400, 190] width 35 height 45
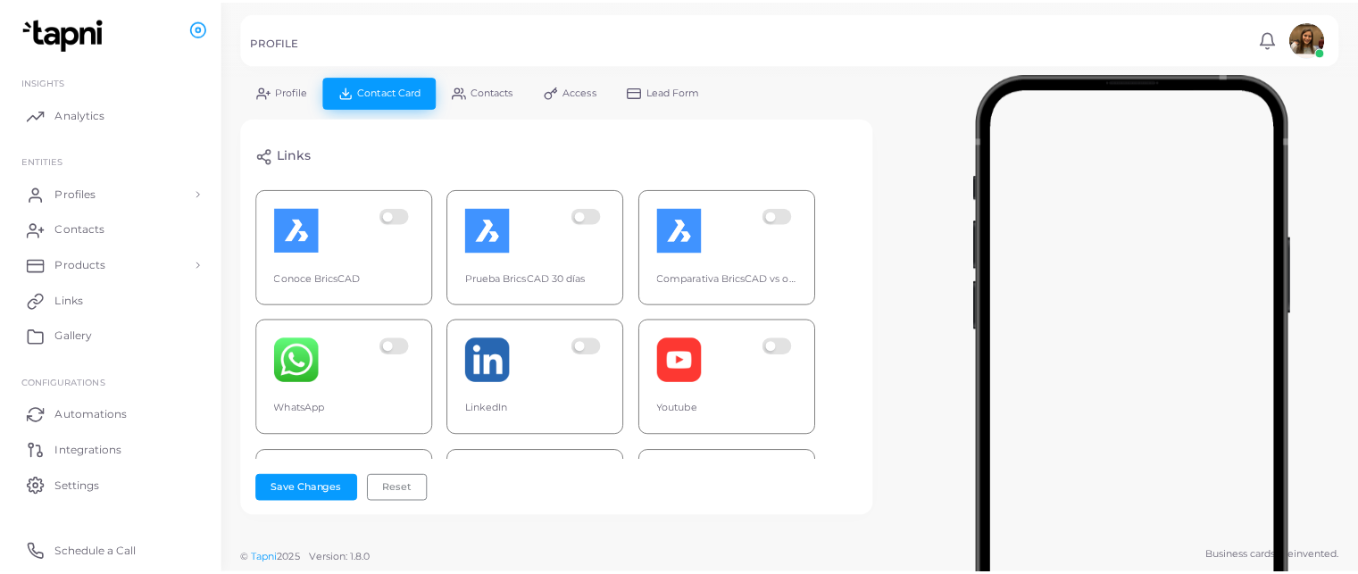
scroll to position [505, 0]
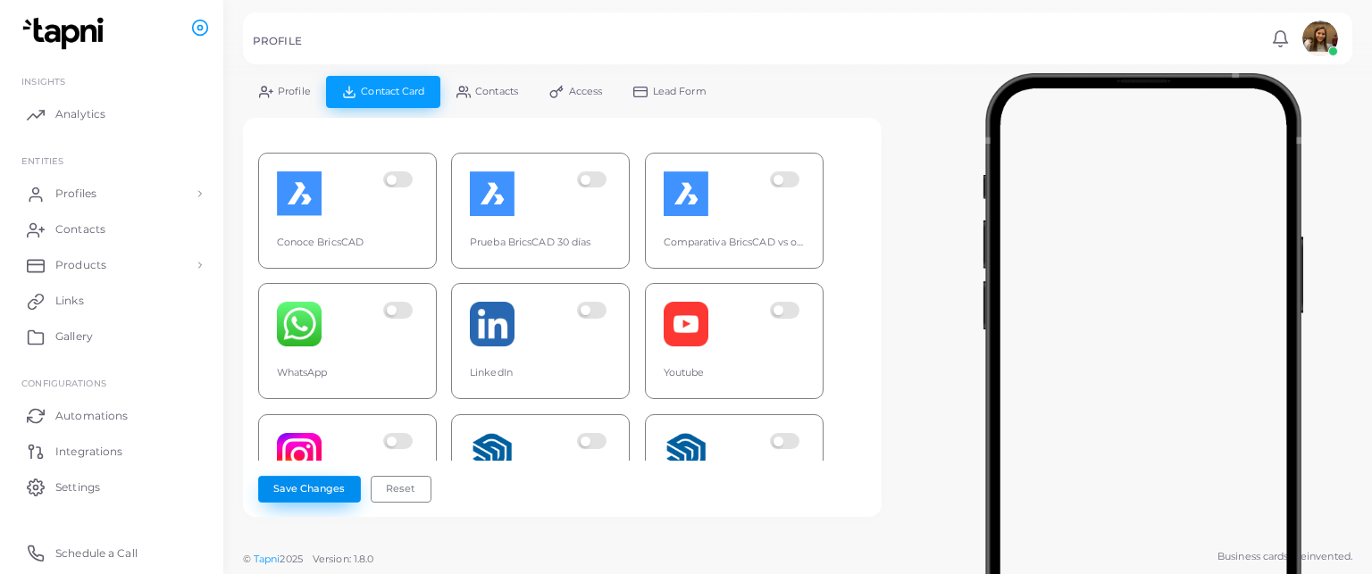
click at [316, 486] on button "Save Changes" at bounding box center [309, 489] width 103 height 27
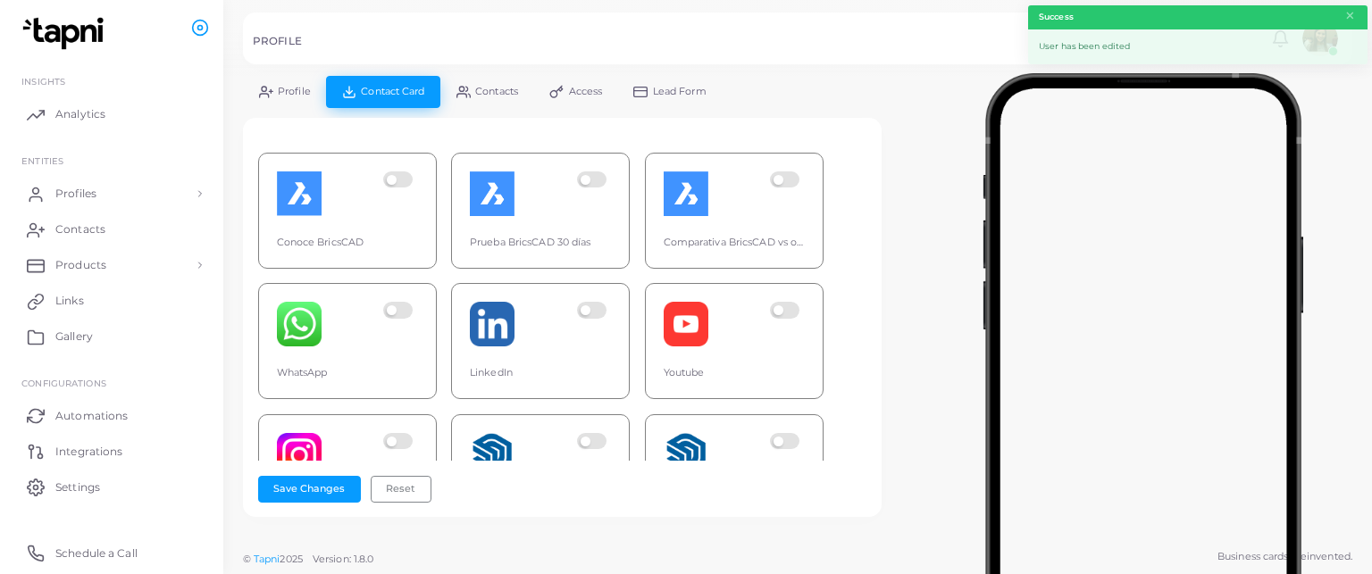
click at [279, 87] on span "Profile" at bounding box center [294, 92] width 33 height 10
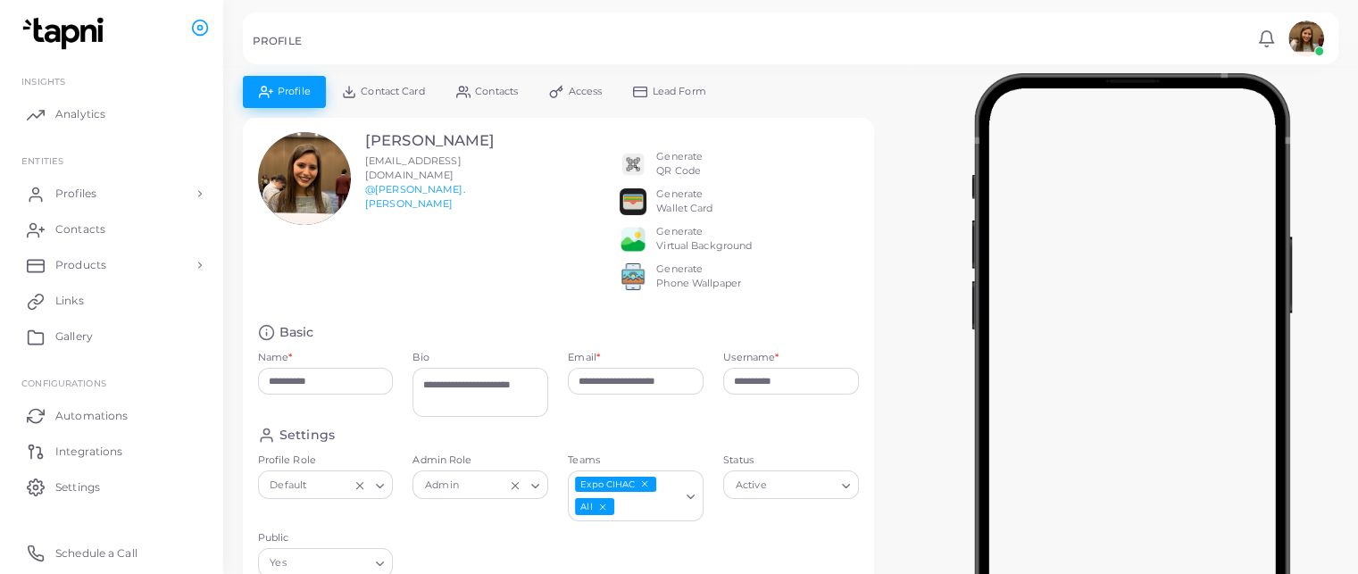
click at [632, 196] on img at bounding box center [633, 201] width 27 height 27
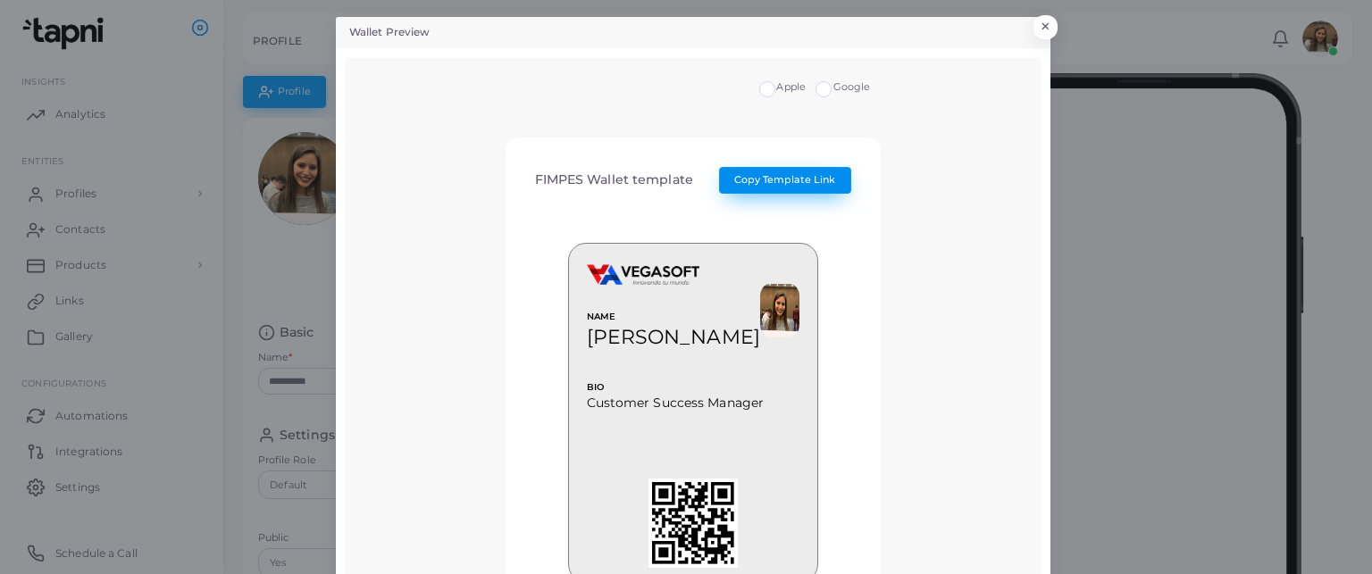
click at [796, 177] on span "Copy Template Link" at bounding box center [784, 179] width 101 height 13
click at [1039, 21] on button "×" at bounding box center [1042, 31] width 24 height 23
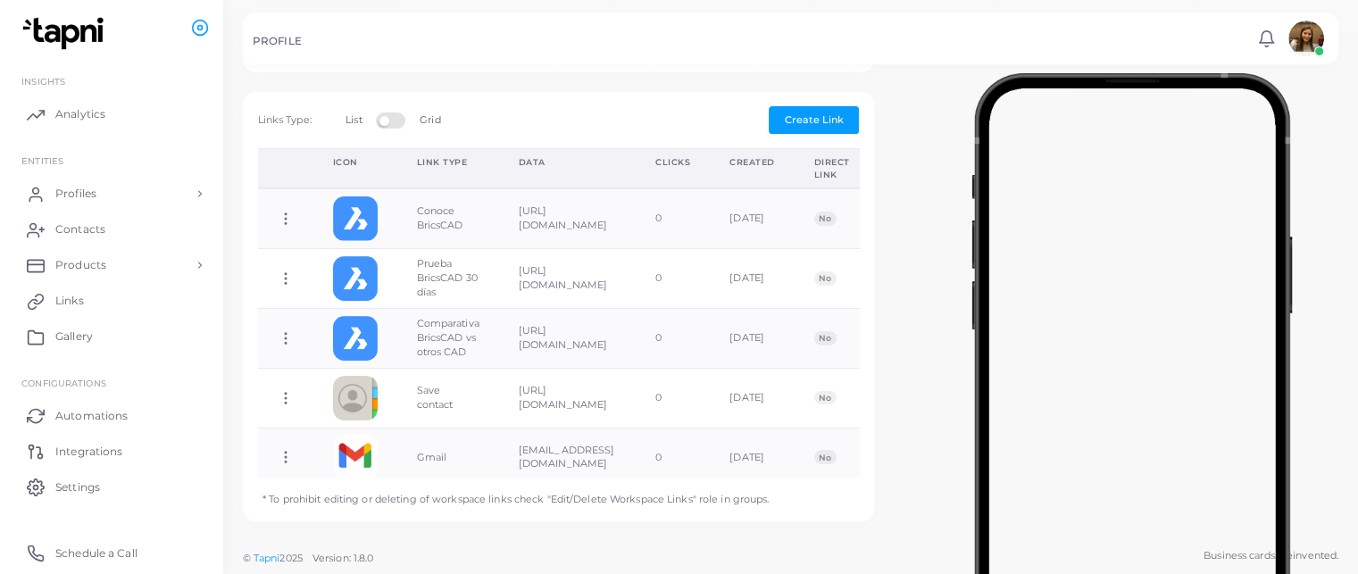
scroll to position [582, 0]
click at [84, 196] on span "Profiles" at bounding box center [80, 194] width 41 height 16
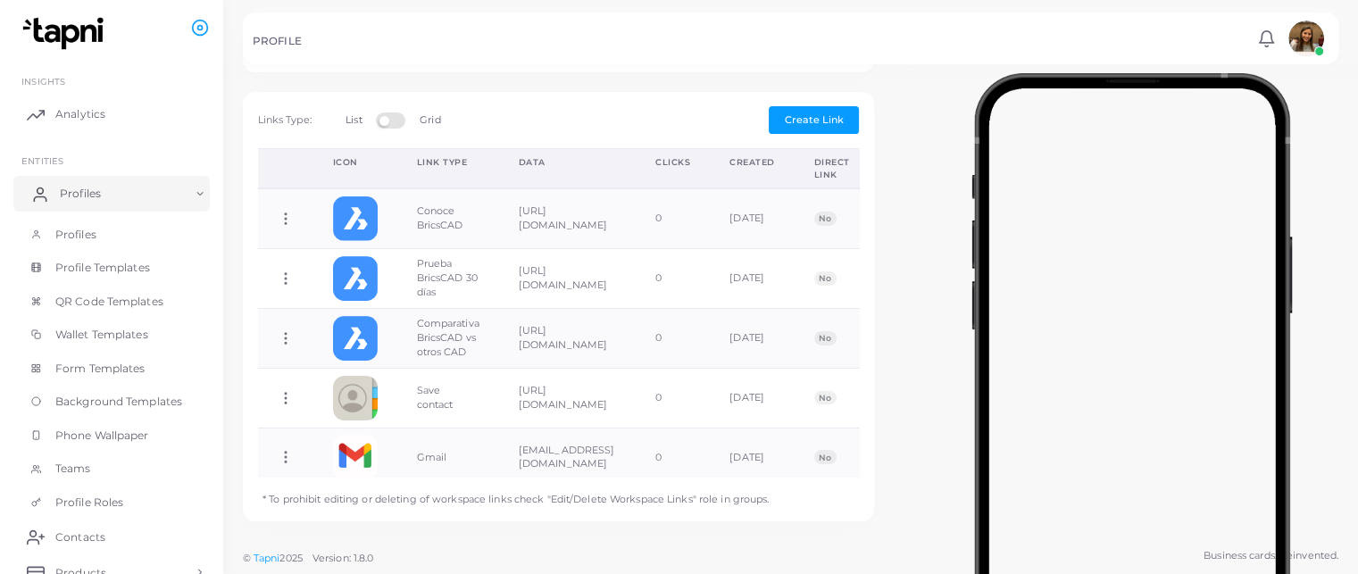
click at [84, 196] on span "Profiles" at bounding box center [80, 194] width 41 height 16
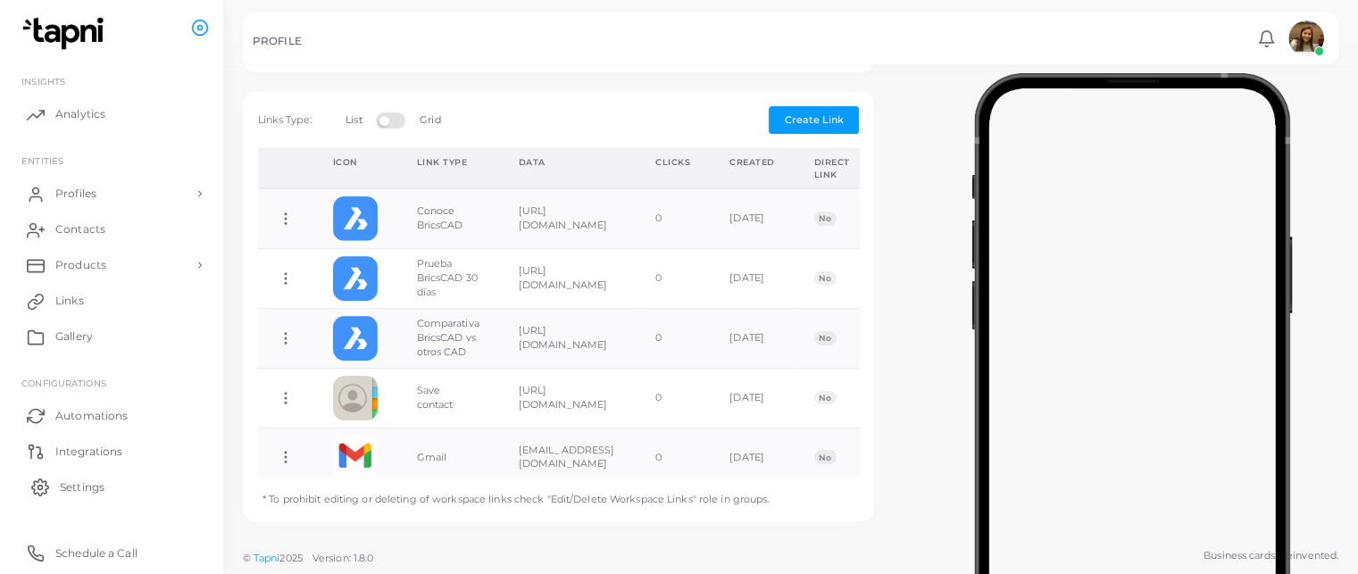
click at [86, 481] on span "Settings" at bounding box center [82, 488] width 45 height 16
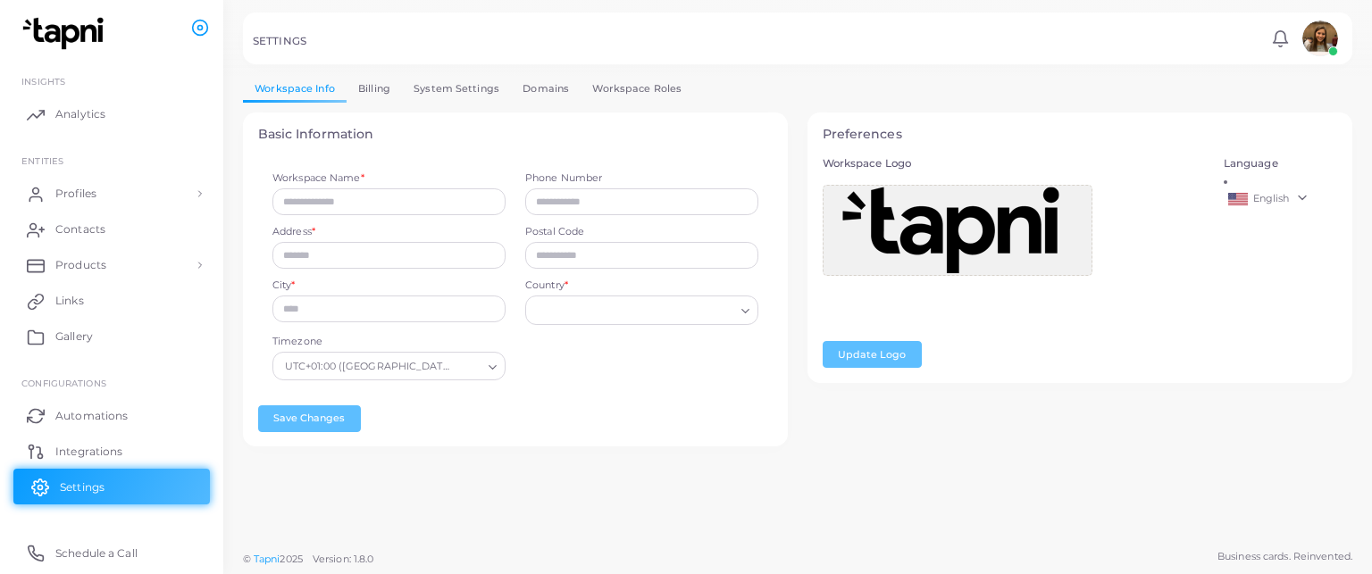
type input "********"
type input "**********"
type input "*****"
type input "*********"
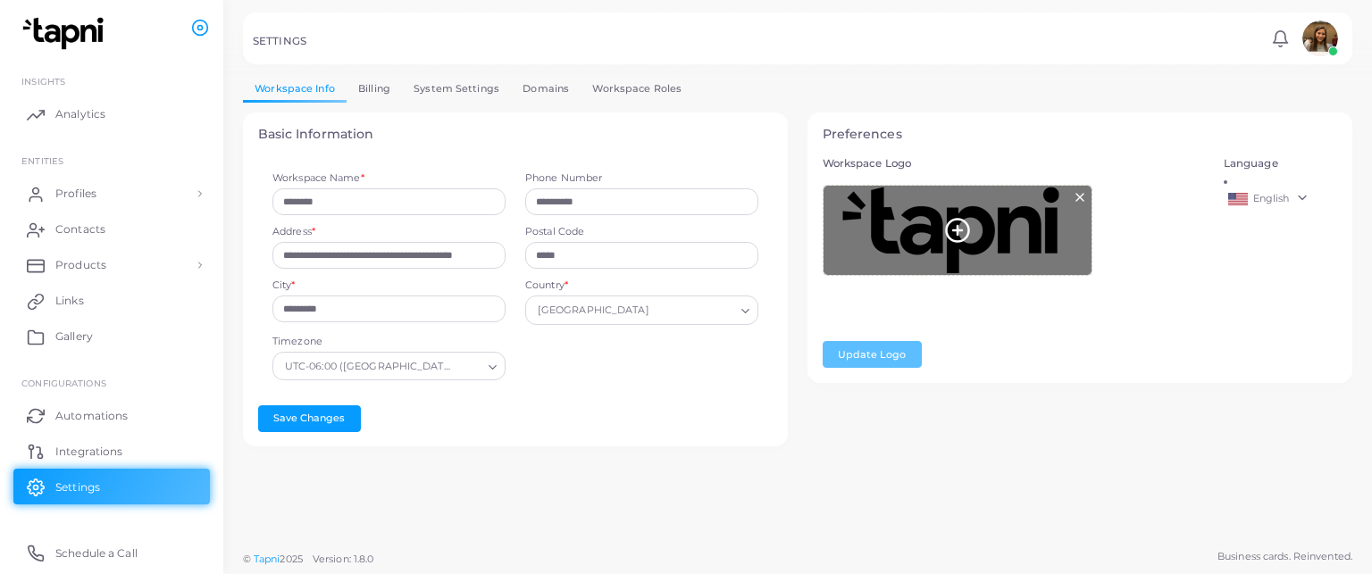
click at [959, 230] on line at bounding box center [957, 230] width 9 height 0
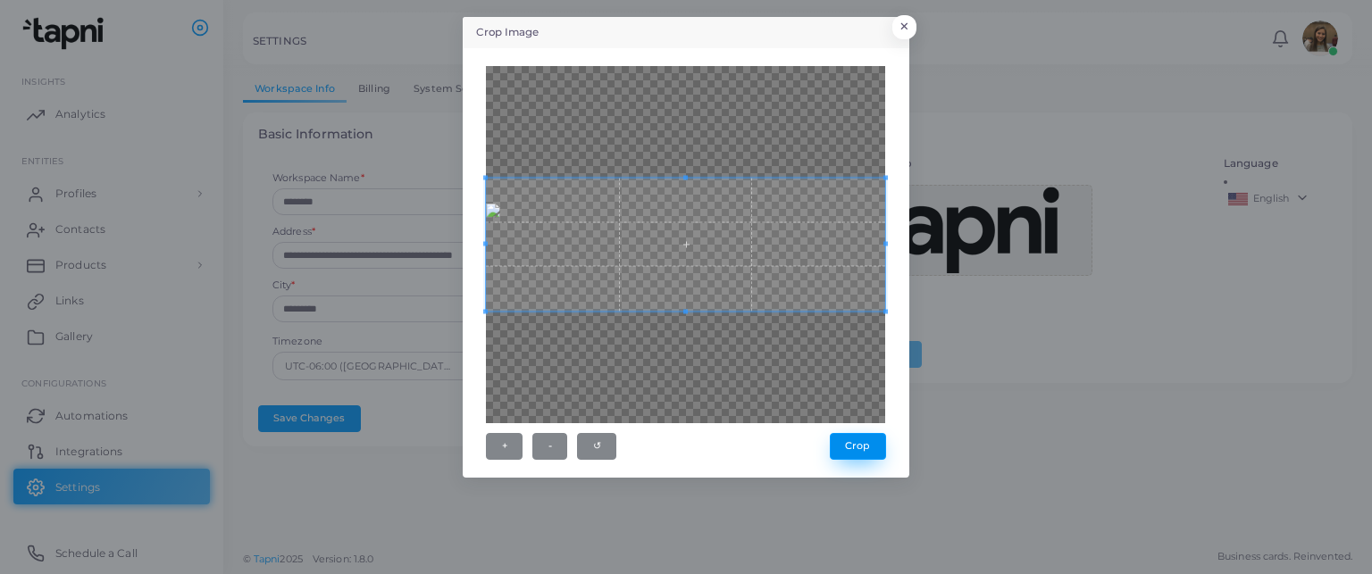
click at [866, 438] on button "Crop" at bounding box center [858, 446] width 56 height 27
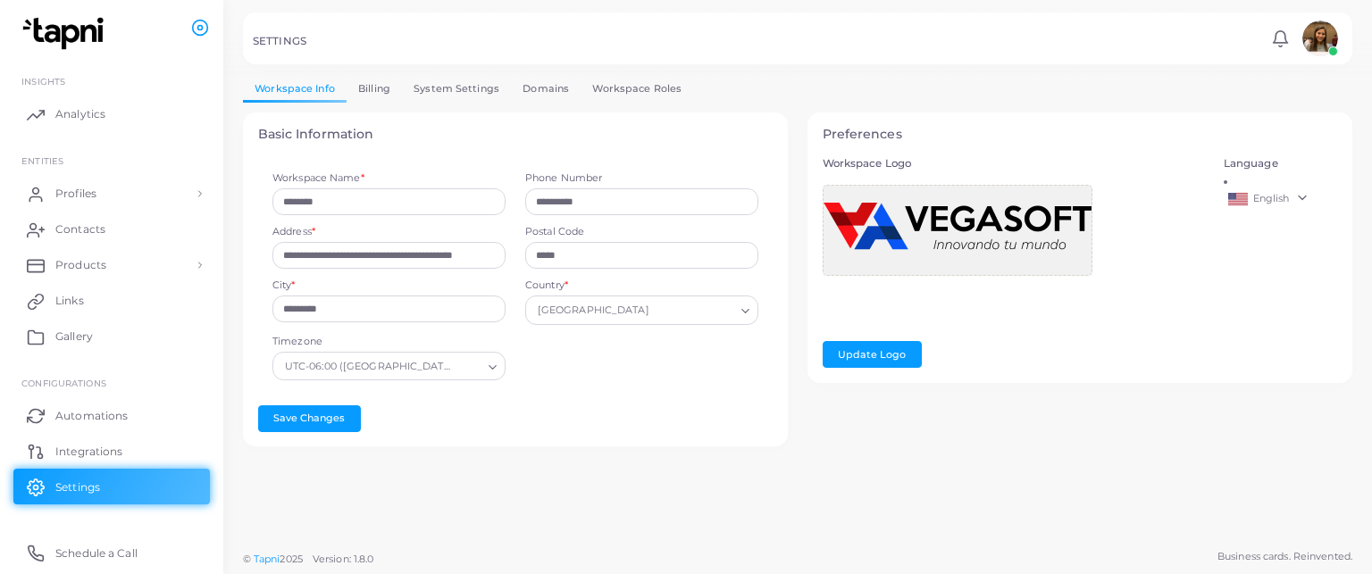
click at [1273, 190] on link "English" at bounding box center [1280, 198] width 114 height 21
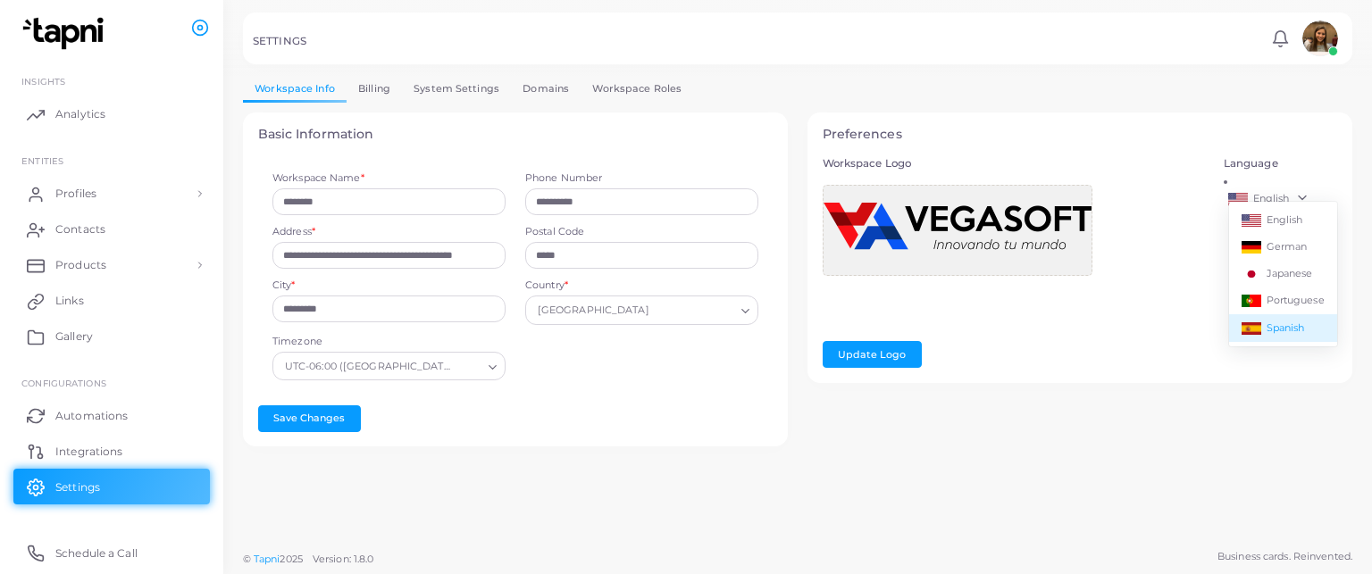
click at [1293, 329] on span "Spanish" at bounding box center [1284, 327] width 38 height 13
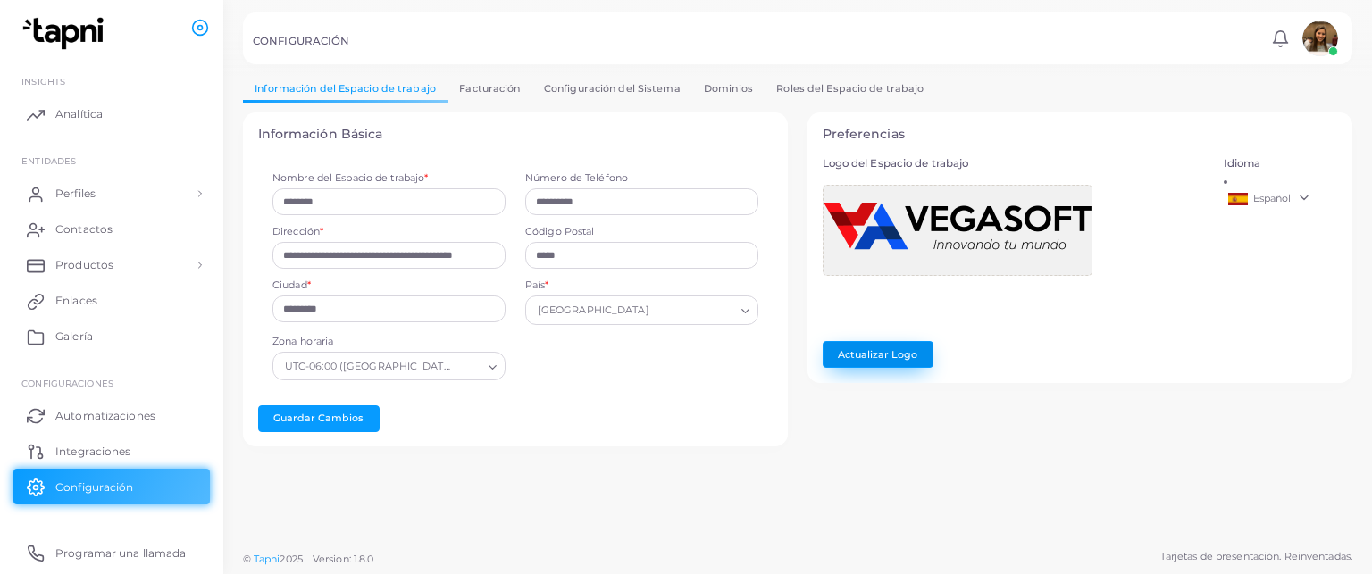
click at [889, 358] on button "Actualizar Logo" at bounding box center [877, 354] width 111 height 27
drag, startPoint x: 1079, startPoint y: 78, endPoint x: 1018, endPoint y: 97, distance: 63.8
click at [1079, 78] on ul "Información del Espacio de trabajo Facturación Configuración del Sistema Domini…" at bounding box center [797, 89] width 1109 height 26
click at [154, 196] on link "Perfiles" at bounding box center [111, 194] width 196 height 36
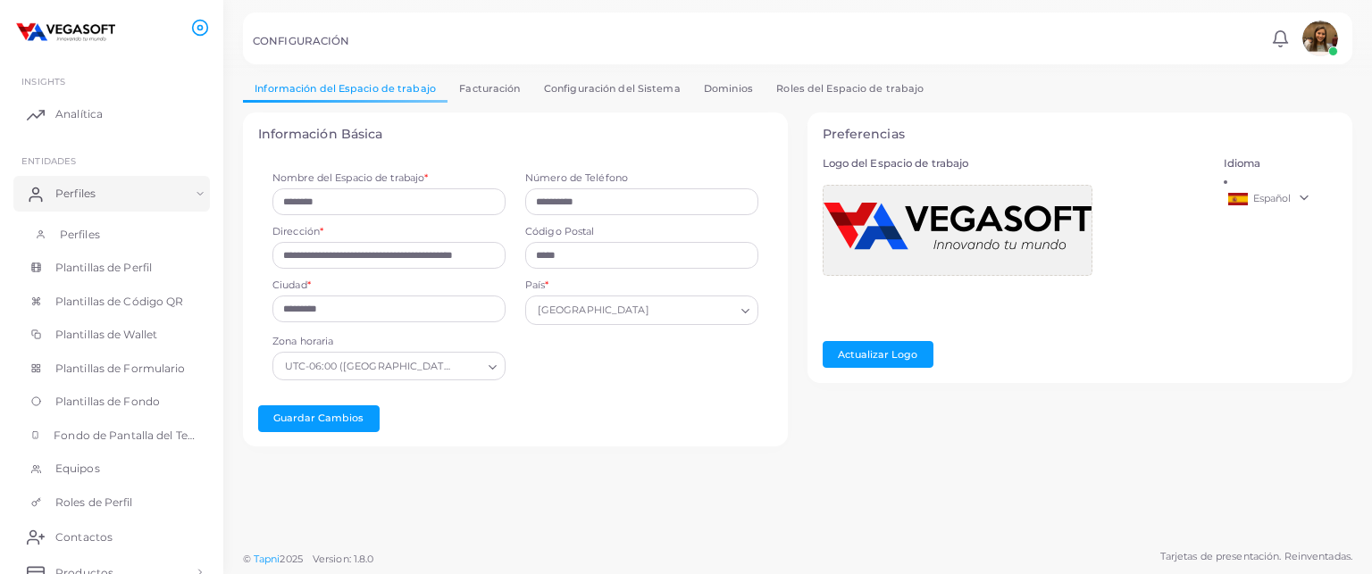
click at [136, 225] on link "Perfiles" at bounding box center [111, 235] width 196 height 34
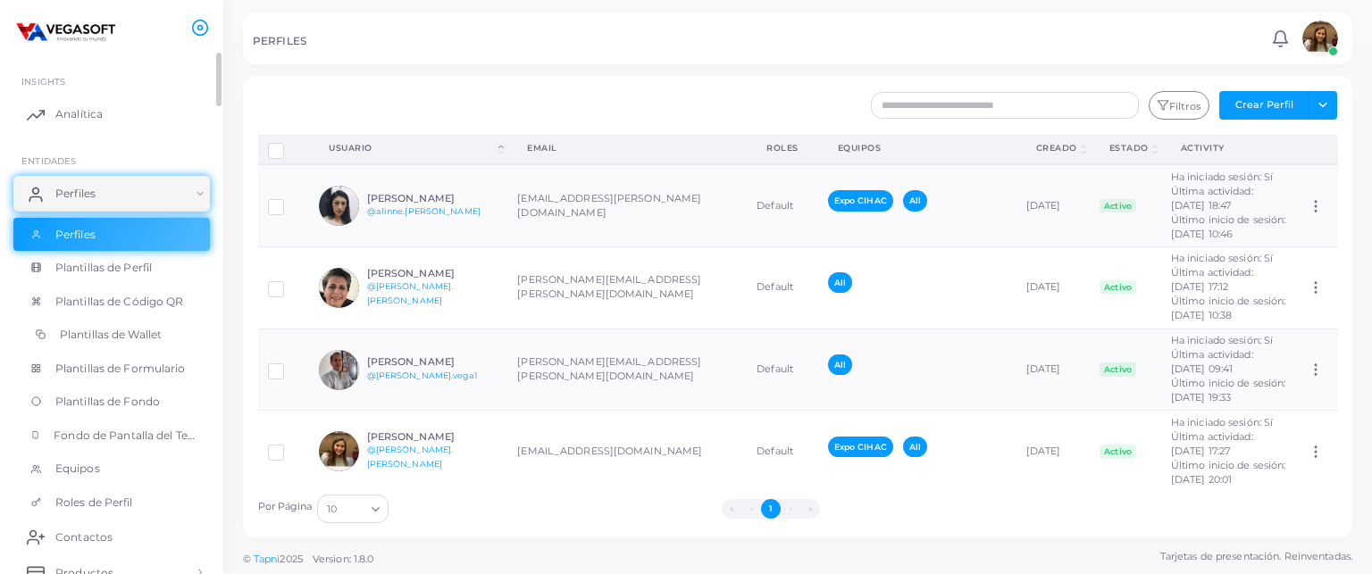
click at [114, 335] on span "Plantillas de Wallet" at bounding box center [111, 335] width 102 height 16
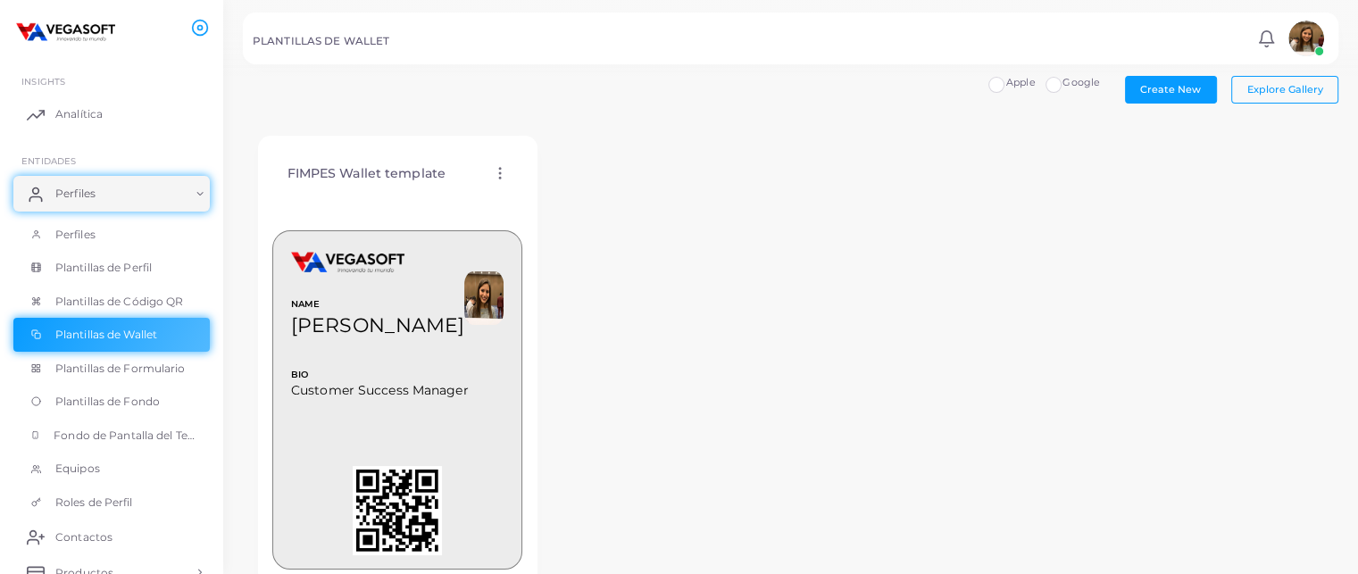
scroll to position [20, 0]
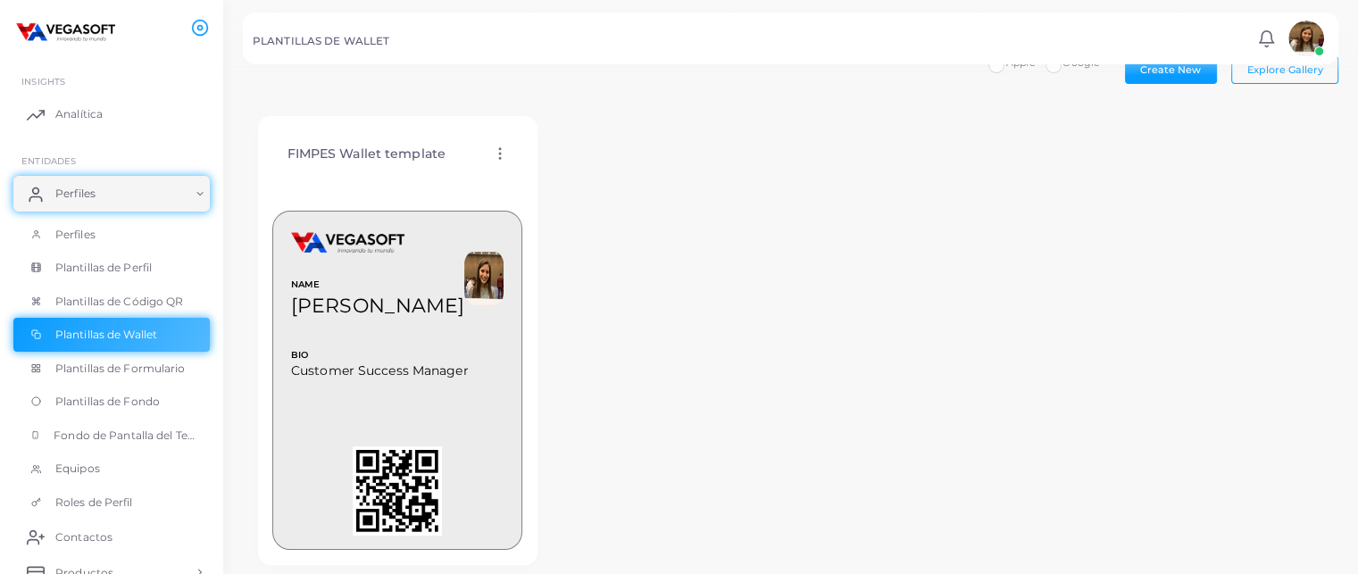
click at [501, 151] on icon at bounding box center [500, 154] width 16 height 16
click at [569, 172] on span "Editar Plantilla" at bounding box center [573, 173] width 71 height 14
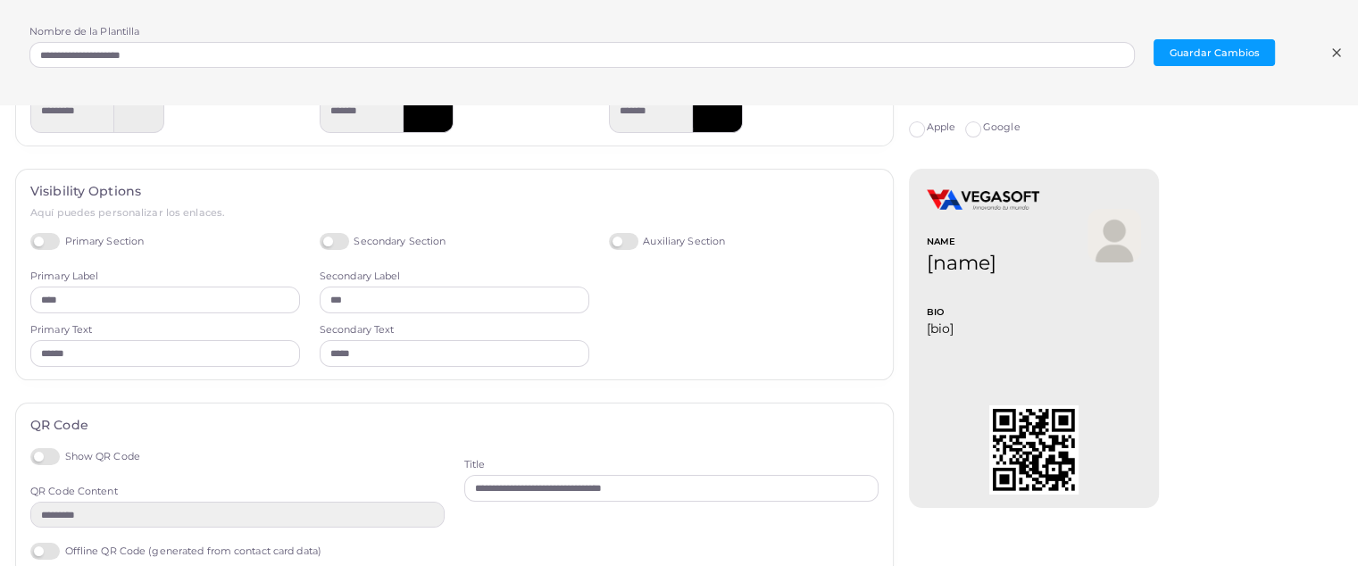
scroll to position [432, 0]
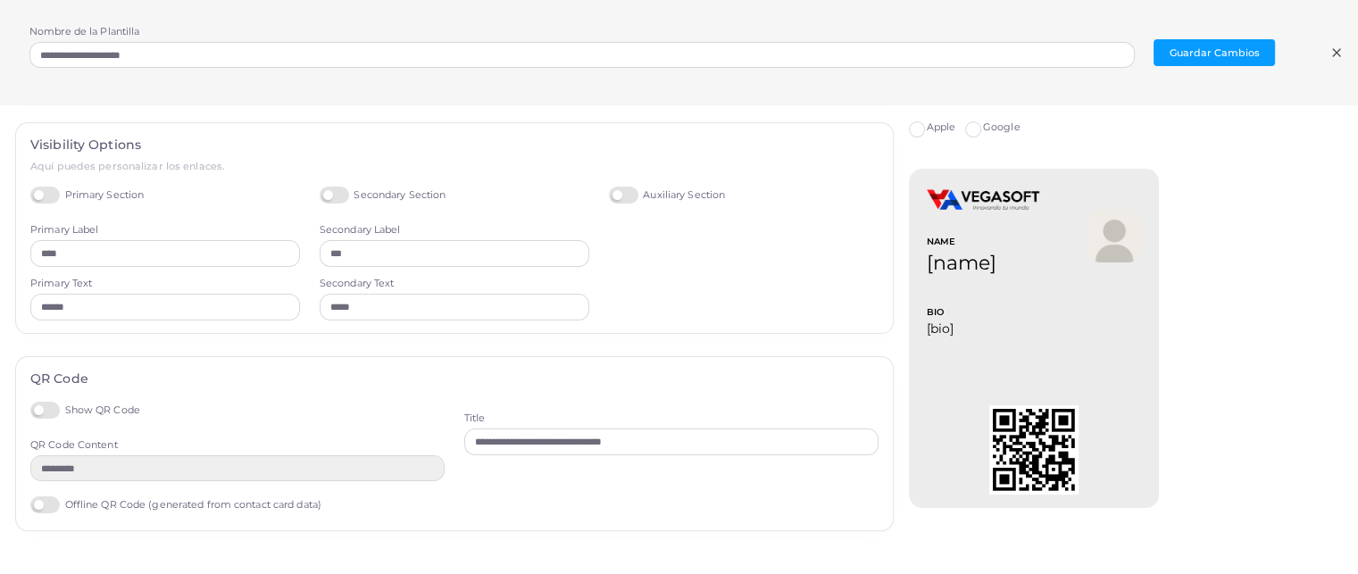
click at [39, 503] on label "Offline QR Code (generated from contact card data)" at bounding box center [175, 504] width 291 height 17
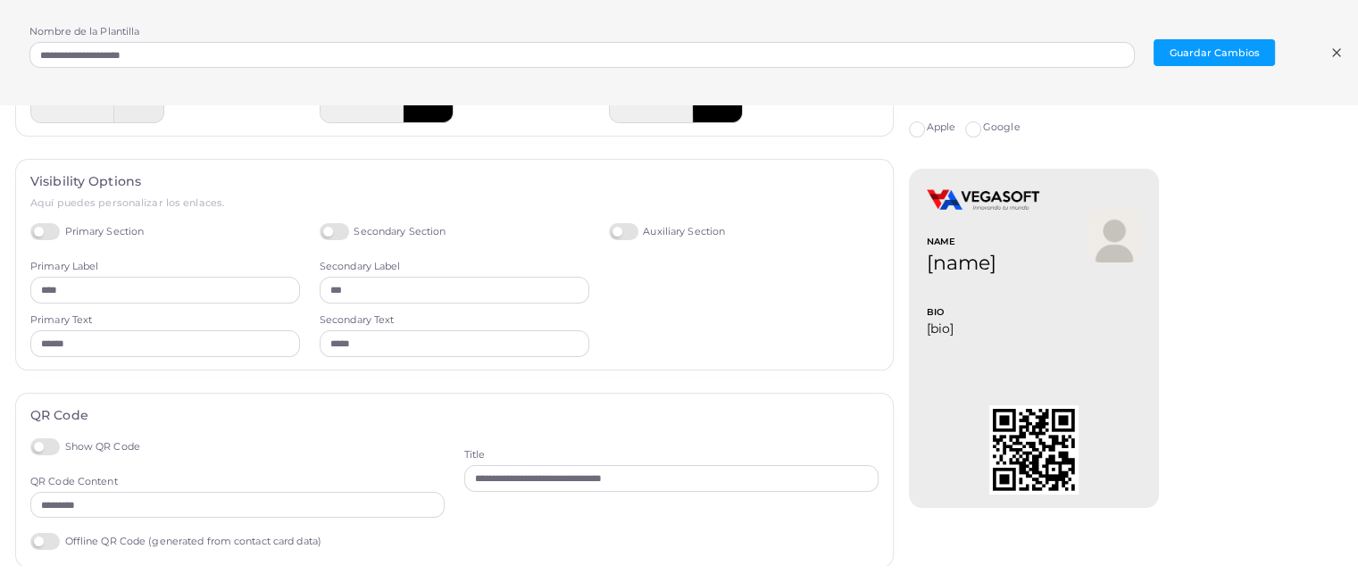
scroll to position [375, 0]
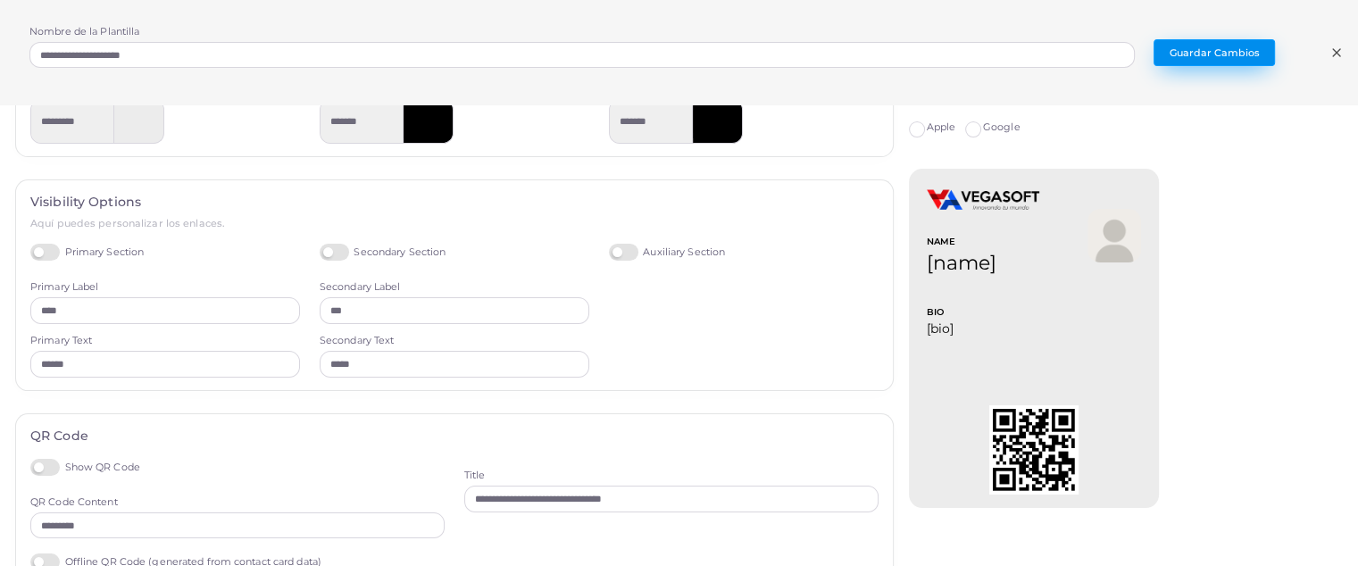
click at [1203, 53] on button "Guardar Cambios" at bounding box center [1214, 52] width 121 height 27
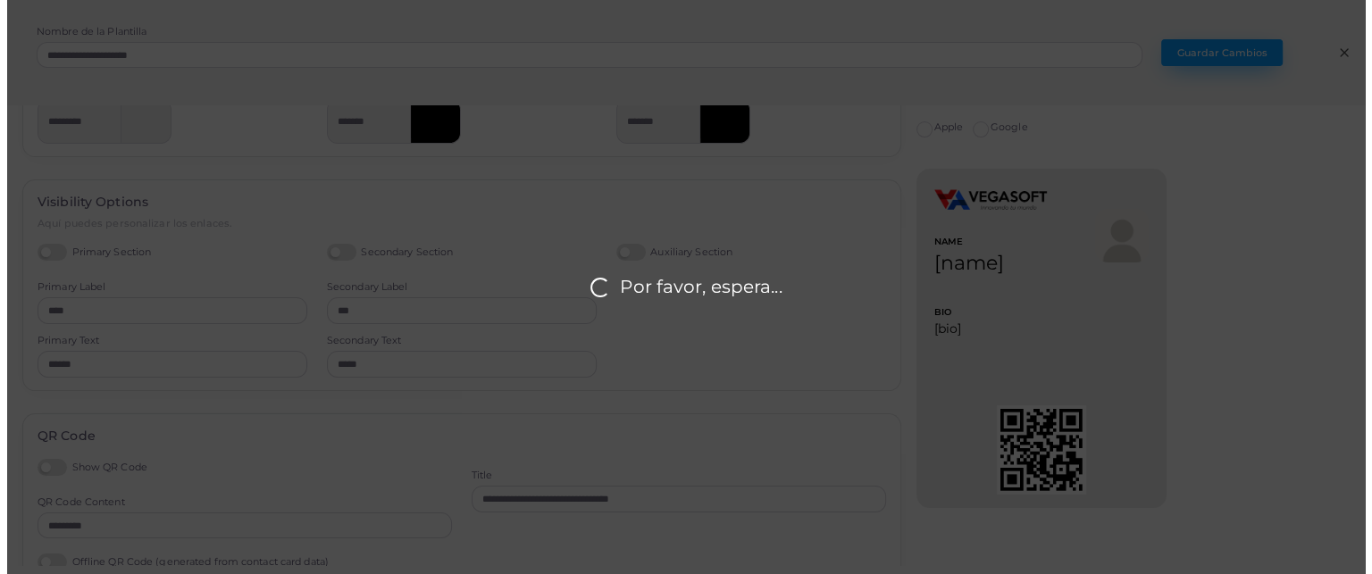
scroll to position [0, 0]
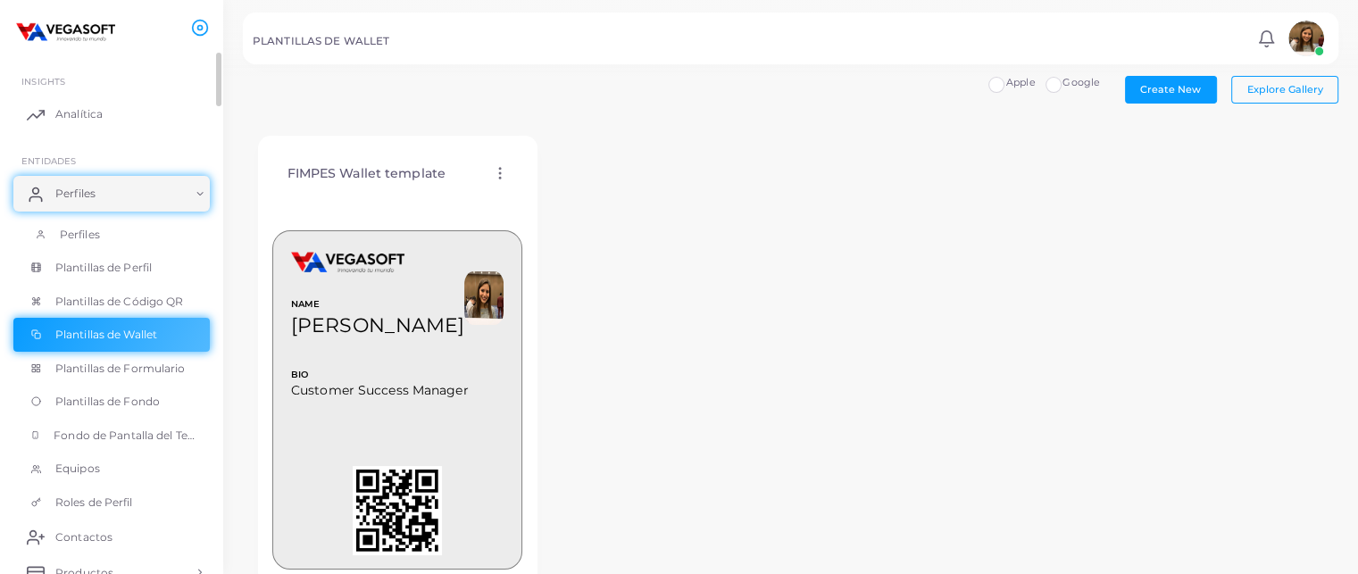
click at [116, 230] on link "Perfiles" at bounding box center [111, 235] width 196 height 34
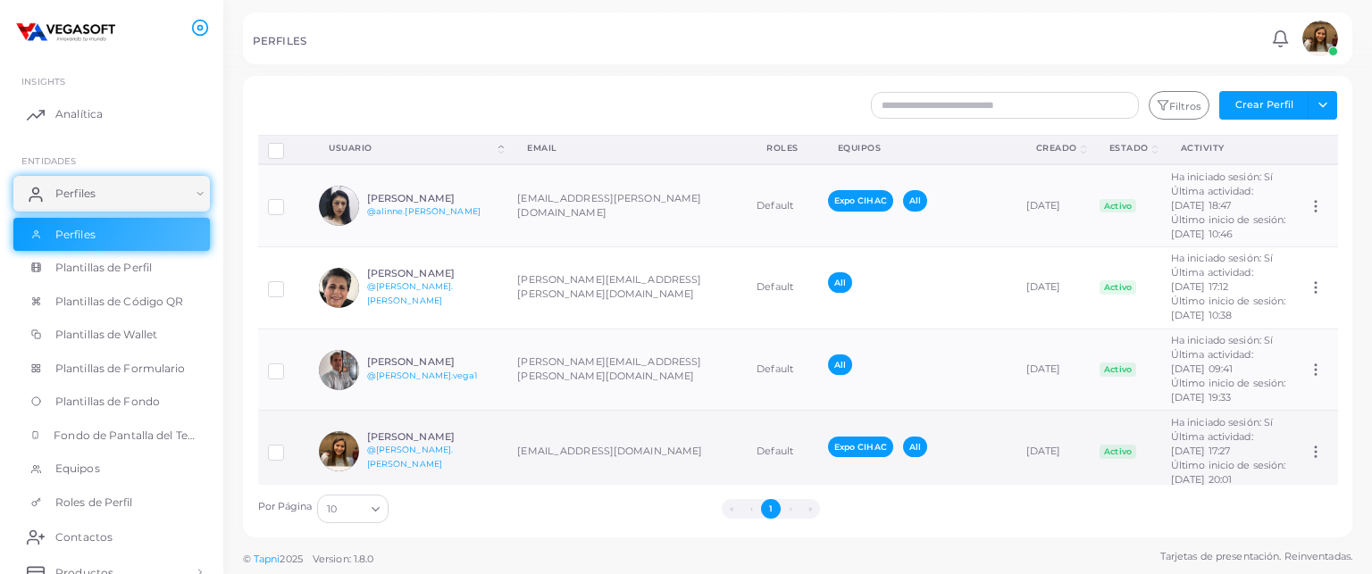
click at [421, 443] on h6 "[PERSON_NAME]" at bounding box center [432, 437] width 131 height 12
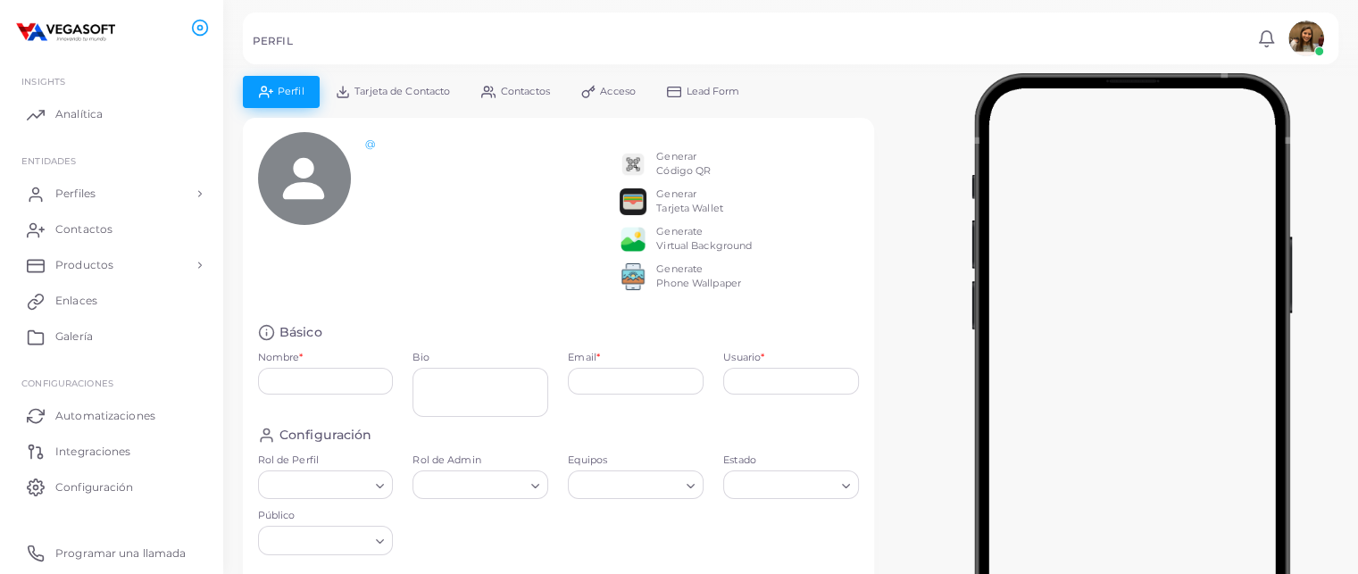
type input "**********"
type textarea "**********"
type input "**********"
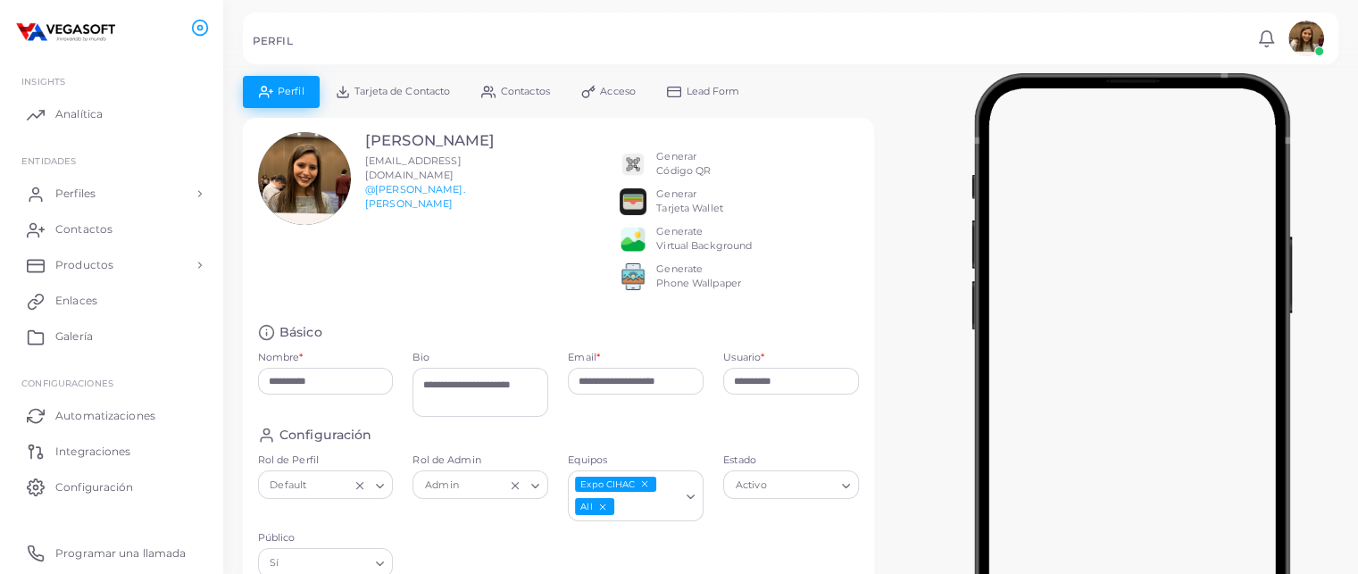
click at [706, 196] on div "Generar Tarjeta Wallet" at bounding box center [689, 202] width 67 height 29
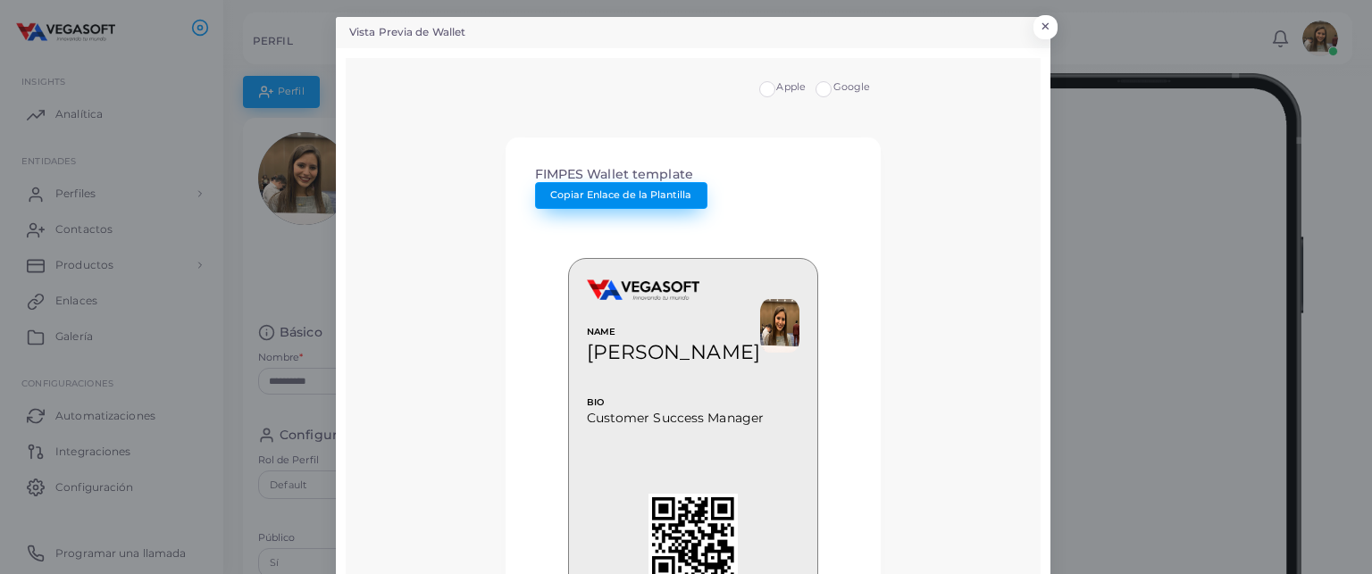
click at [636, 196] on span "Copiar Enlace de la Plantilla" at bounding box center [620, 194] width 141 height 13
click at [1042, 35] on button "×" at bounding box center [1042, 31] width 24 height 23
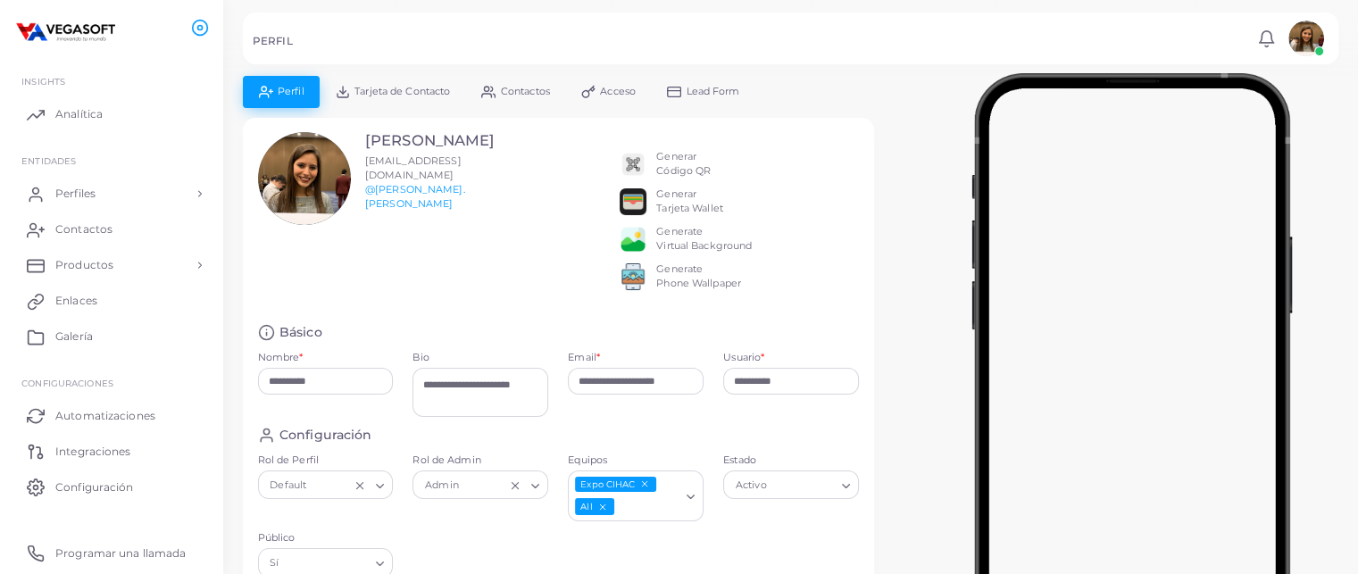
click at [377, 87] on span "Tarjeta de Contacto" at bounding box center [403, 92] width 96 height 10
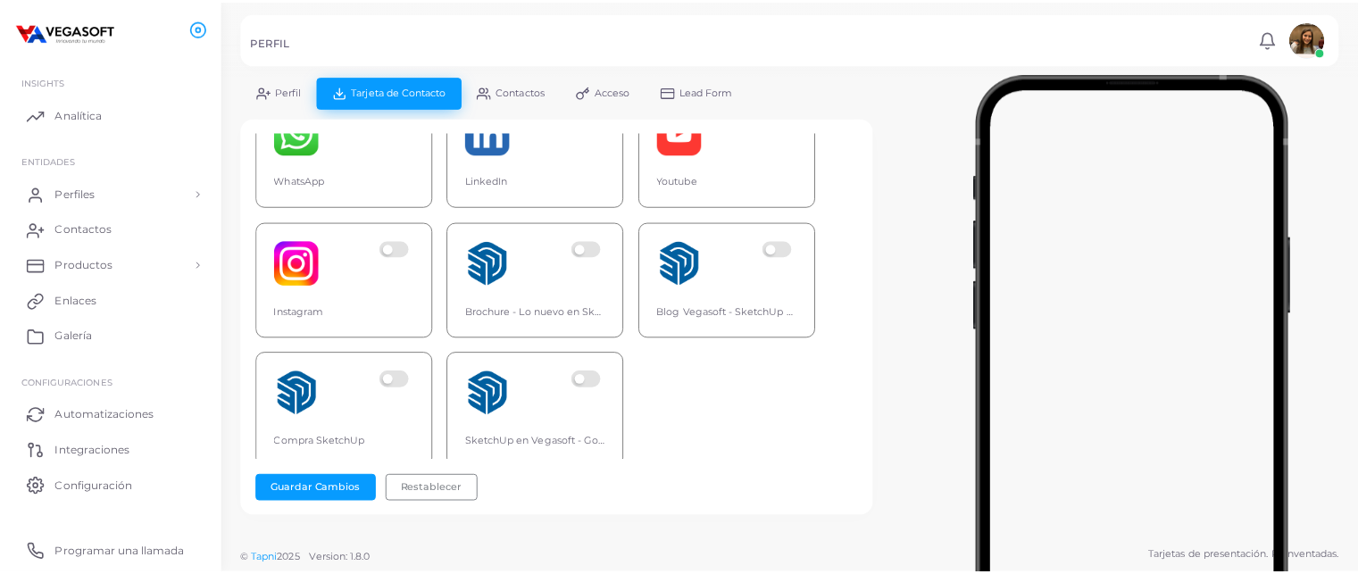
scroll to position [728, 0]
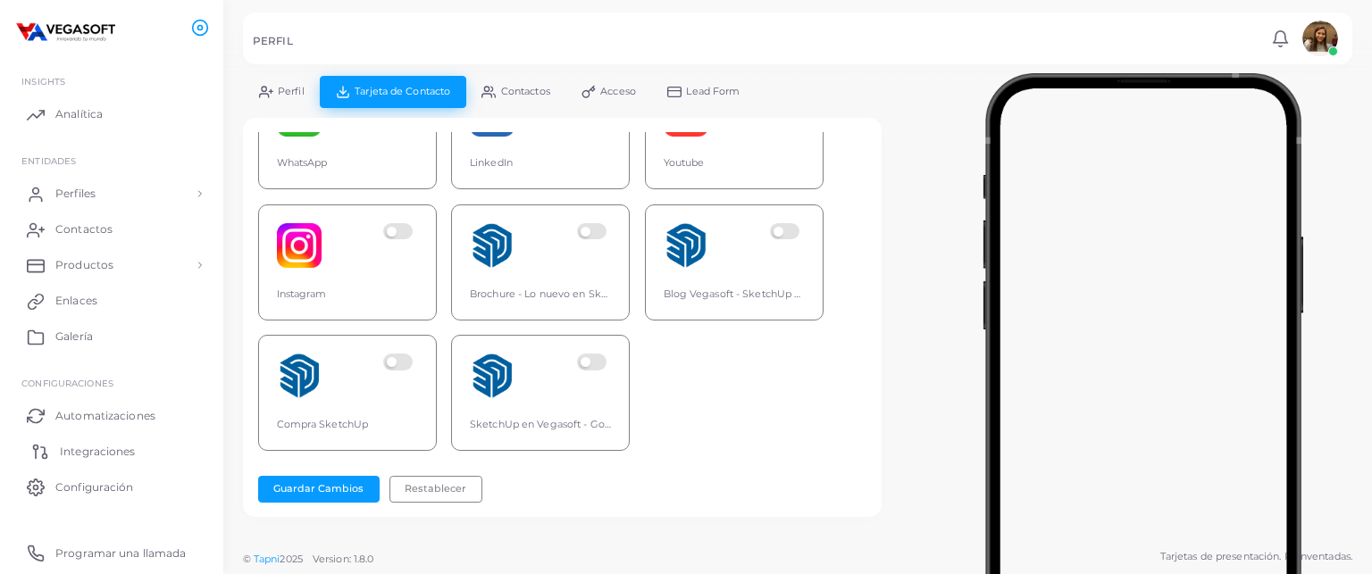
click at [71, 466] on link "Integraciones" at bounding box center [111, 451] width 196 height 36
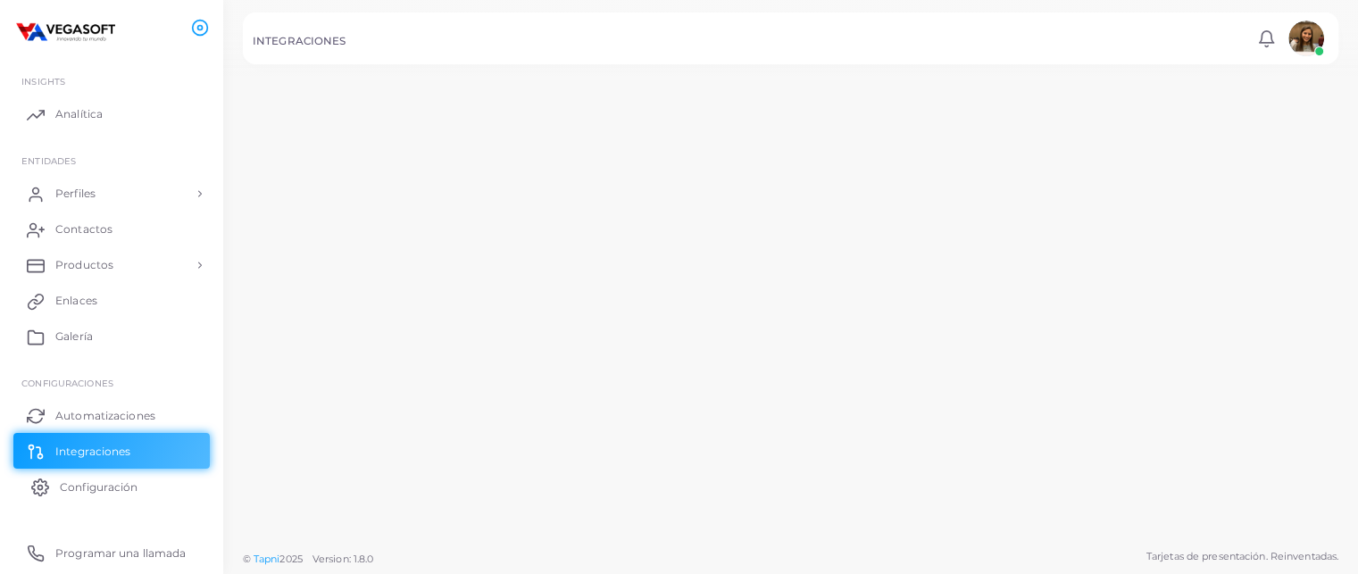
click at [71, 483] on span "Configuración" at bounding box center [99, 488] width 78 height 16
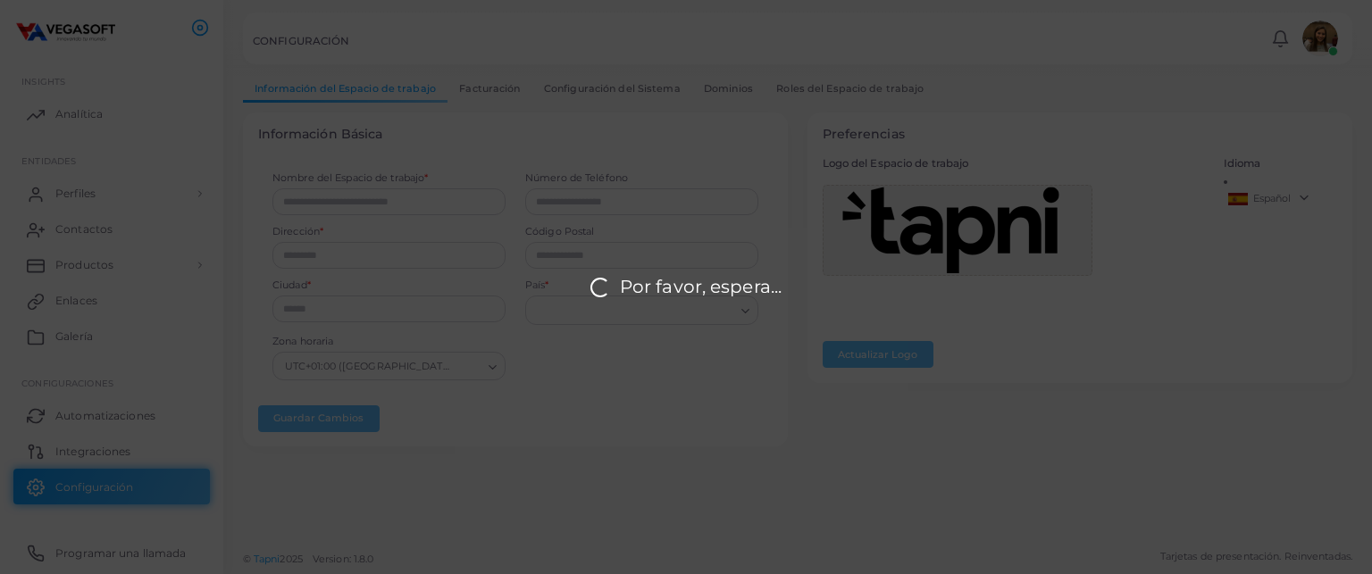
type input "********"
type input "**********"
type input "*****"
type input "*********"
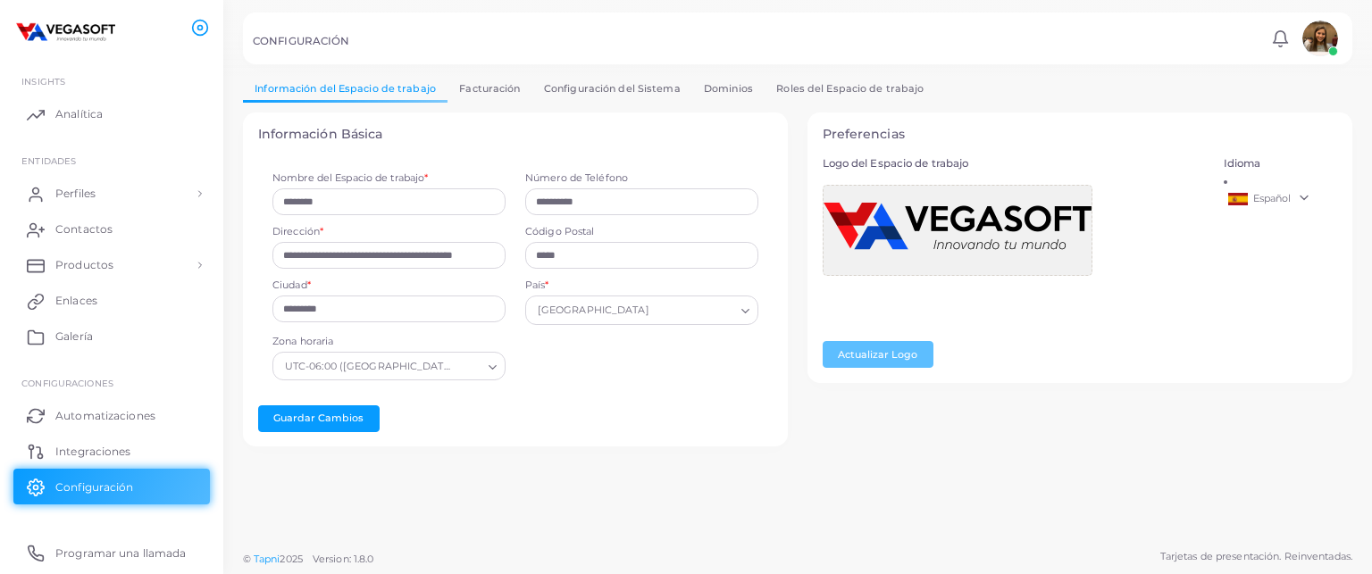
click at [607, 85] on link "Configuración del Sistema" at bounding box center [612, 89] width 160 height 26
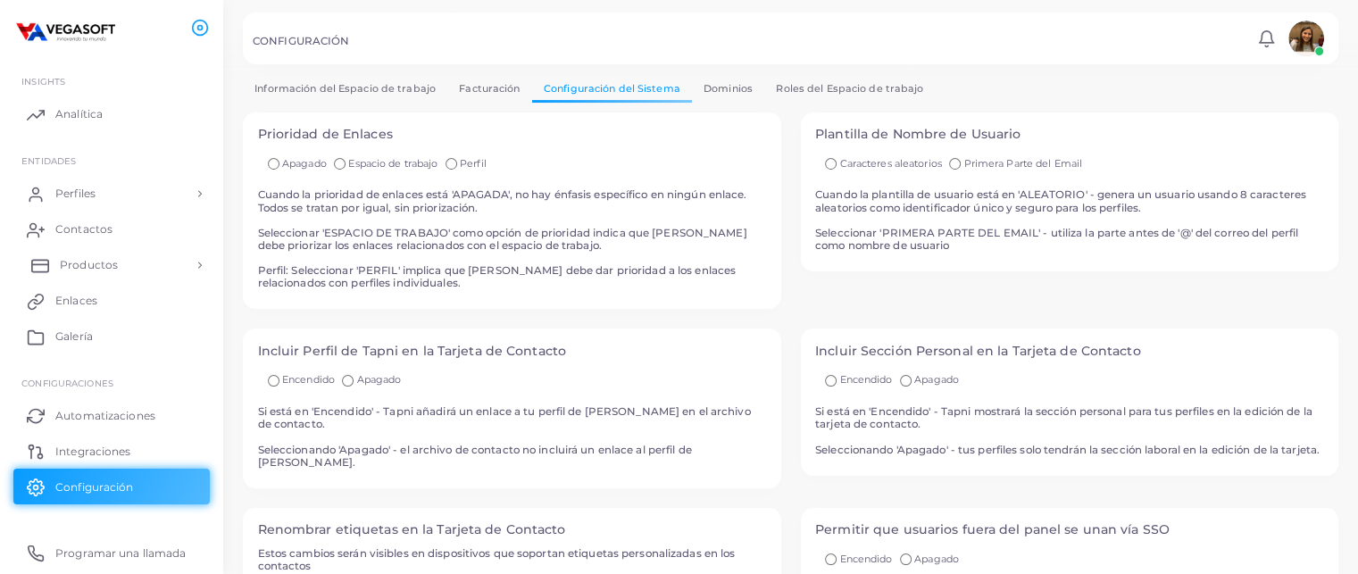
click at [86, 270] on span "Productos" at bounding box center [89, 265] width 58 height 16
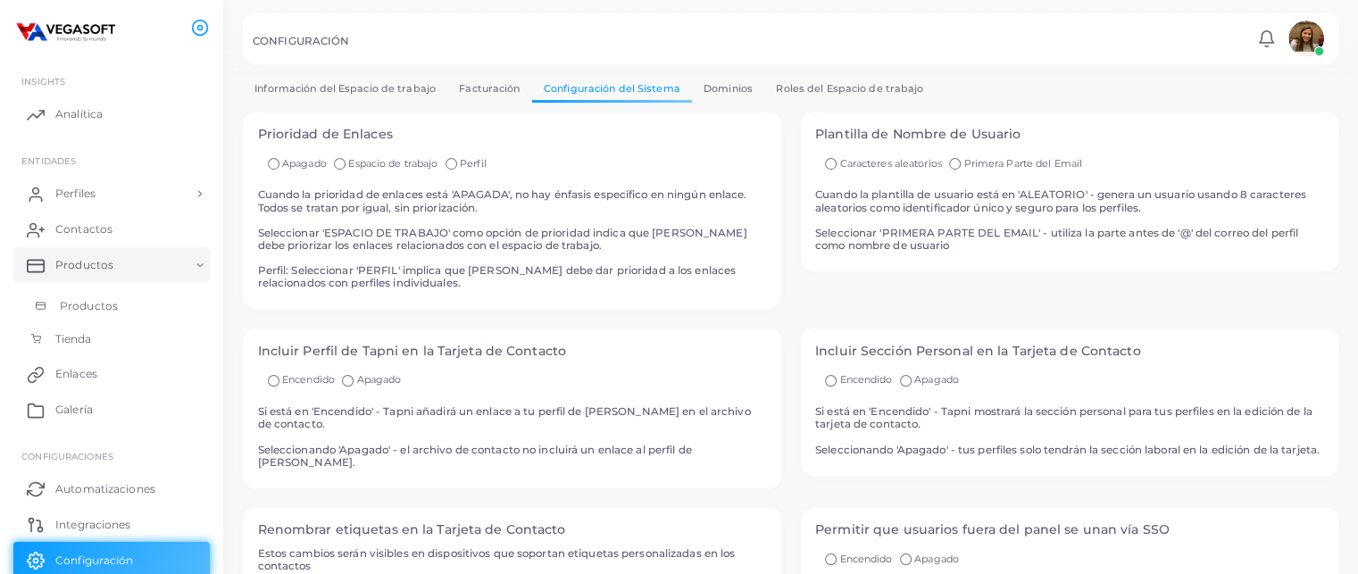
click at [96, 308] on span "Productos" at bounding box center [89, 306] width 58 height 16
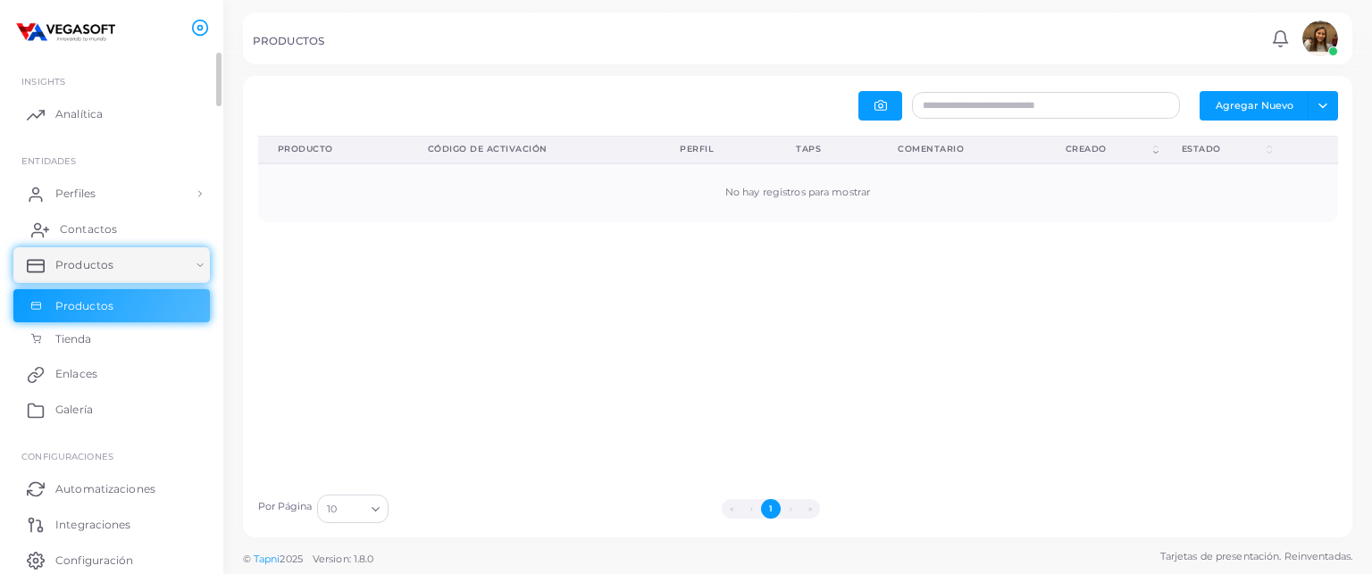
click at [113, 221] on span "Contactos" at bounding box center [88, 229] width 57 height 16
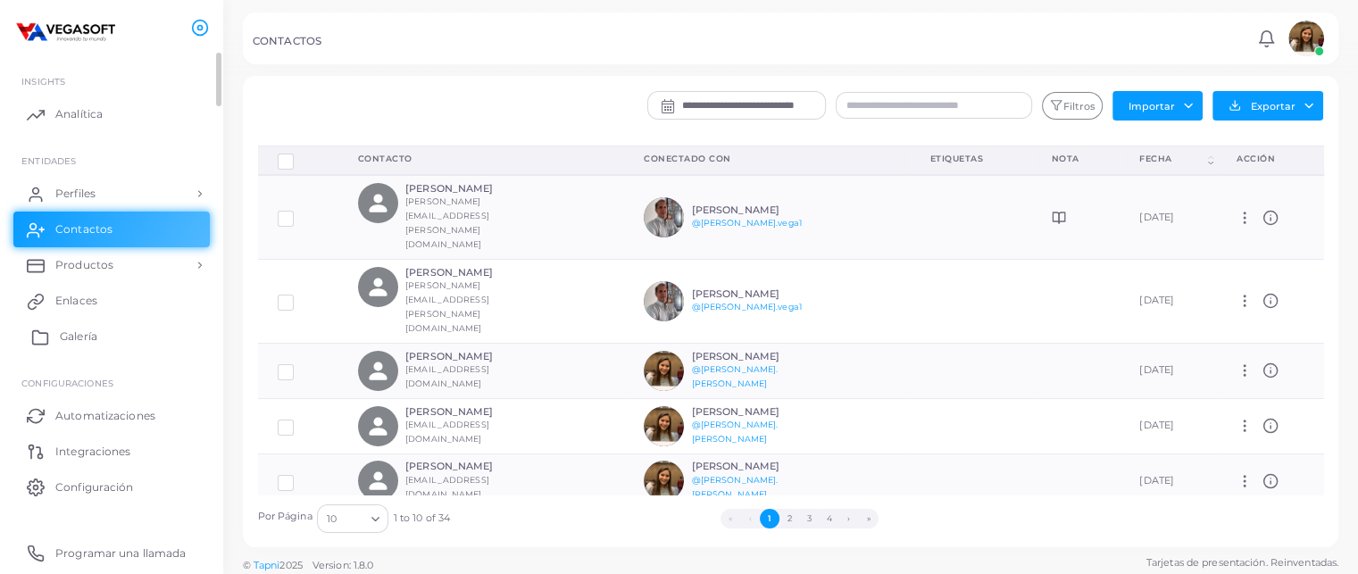
click at [104, 335] on link "Galería" at bounding box center [111, 337] width 196 height 36
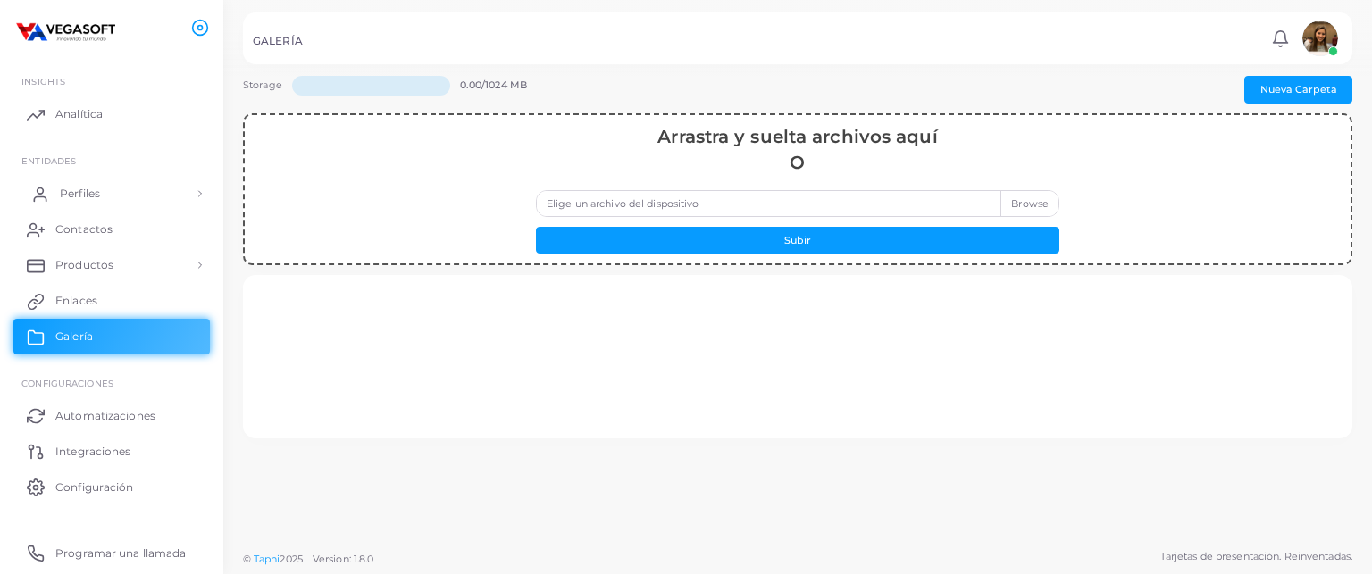
click at [90, 195] on span "Perfiles" at bounding box center [80, 194] width 40 height 16
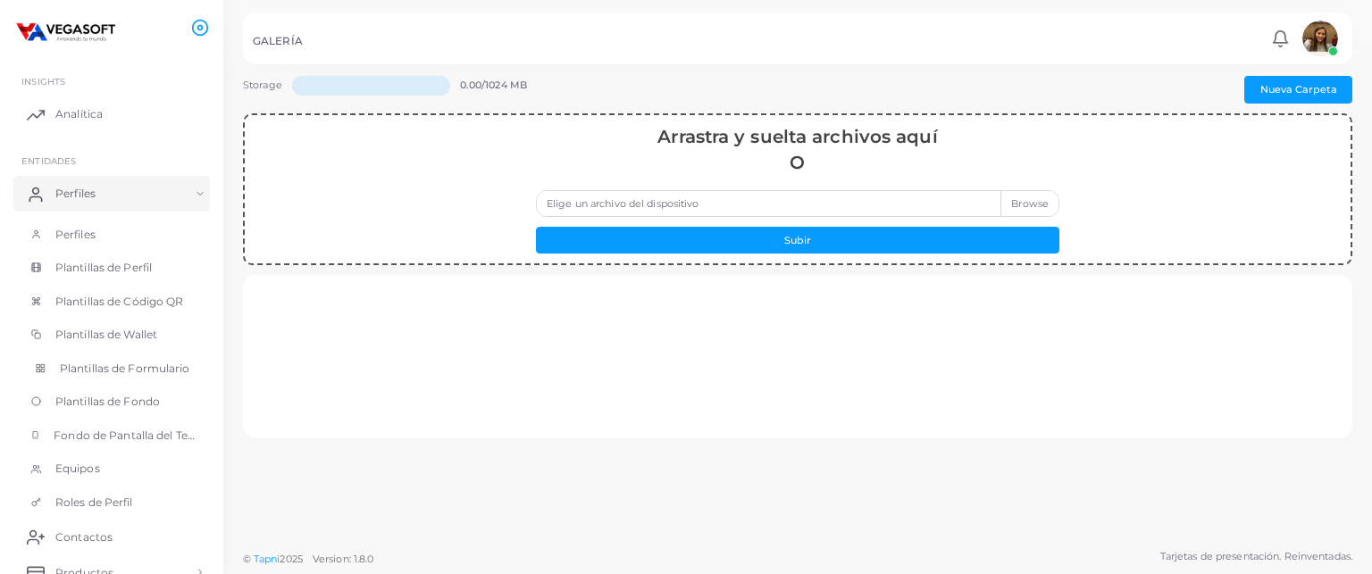
click at [150, 372] on span "Plantillas de Formulario" at bounding box center [125, 369] width 130 height 16
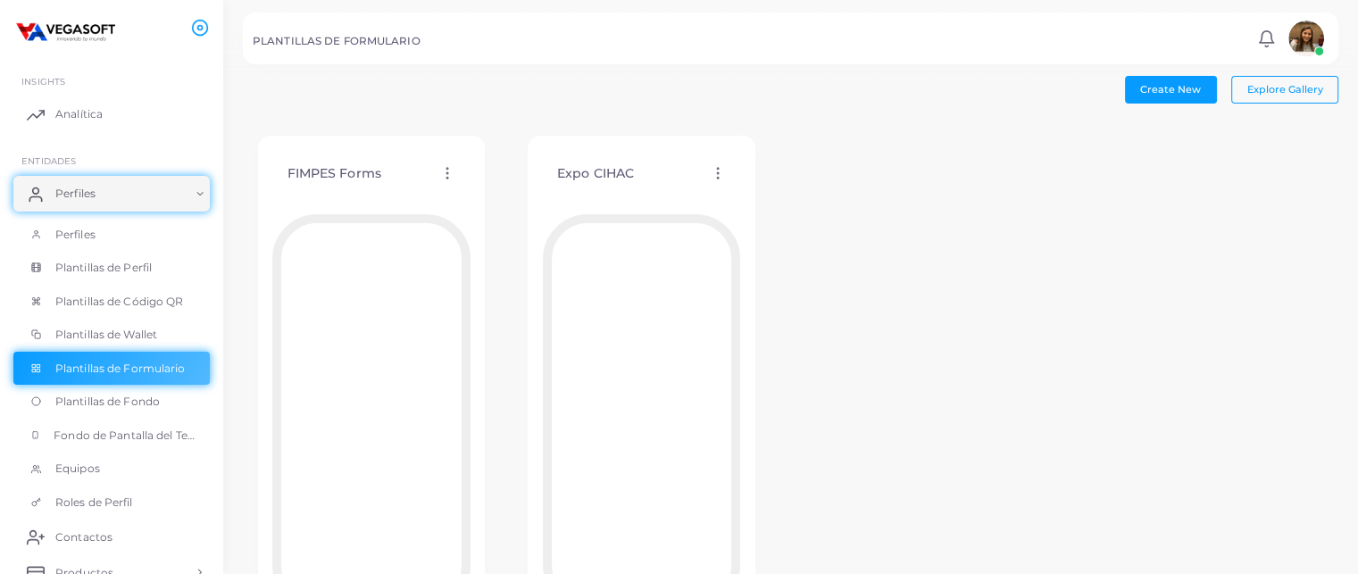
click at [722, 161] on div "Expo CIHAC Editar Plantilla Asignar plantilla Duplicar Plantilla Eliminar Plant…" at bounding box center [642, 174] width 198 height 46
click at [719, 167] on icon at bounding box center [718, 173] width 16 height 16
click at [766, 188] on span "Editar Plantilla" at bounding box center [791, 189] width 71 height 14
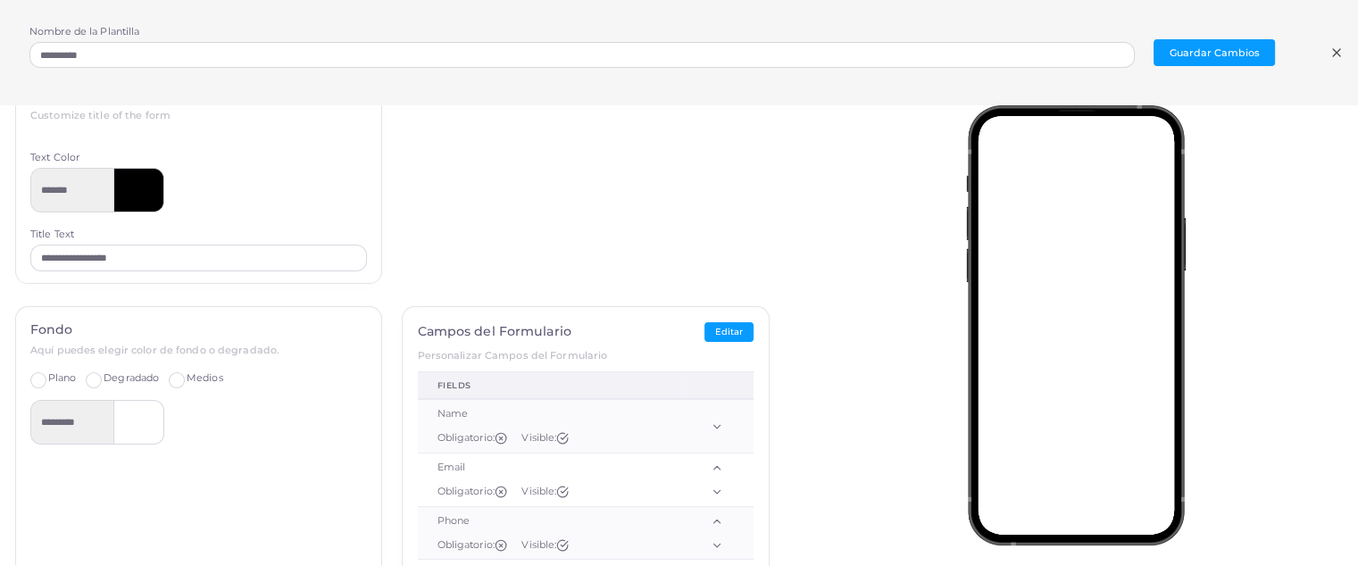
scroll to position [32, 0]
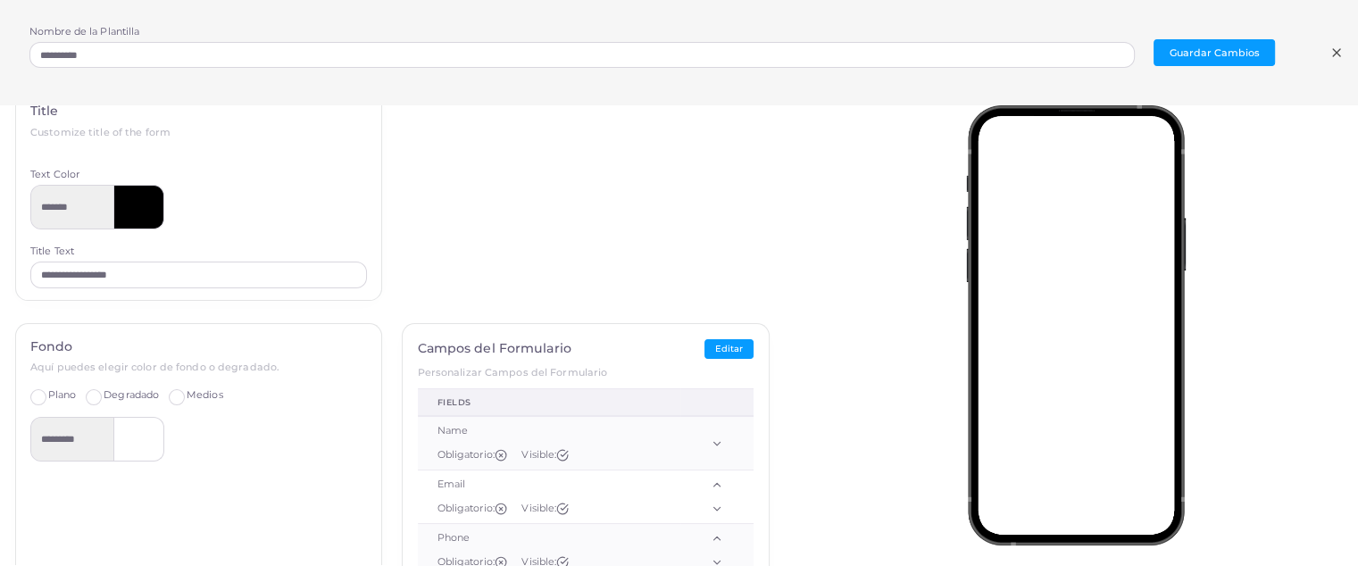
click at [1342, 55] on icon at bounding box center [1337, 53] width 14 height 14
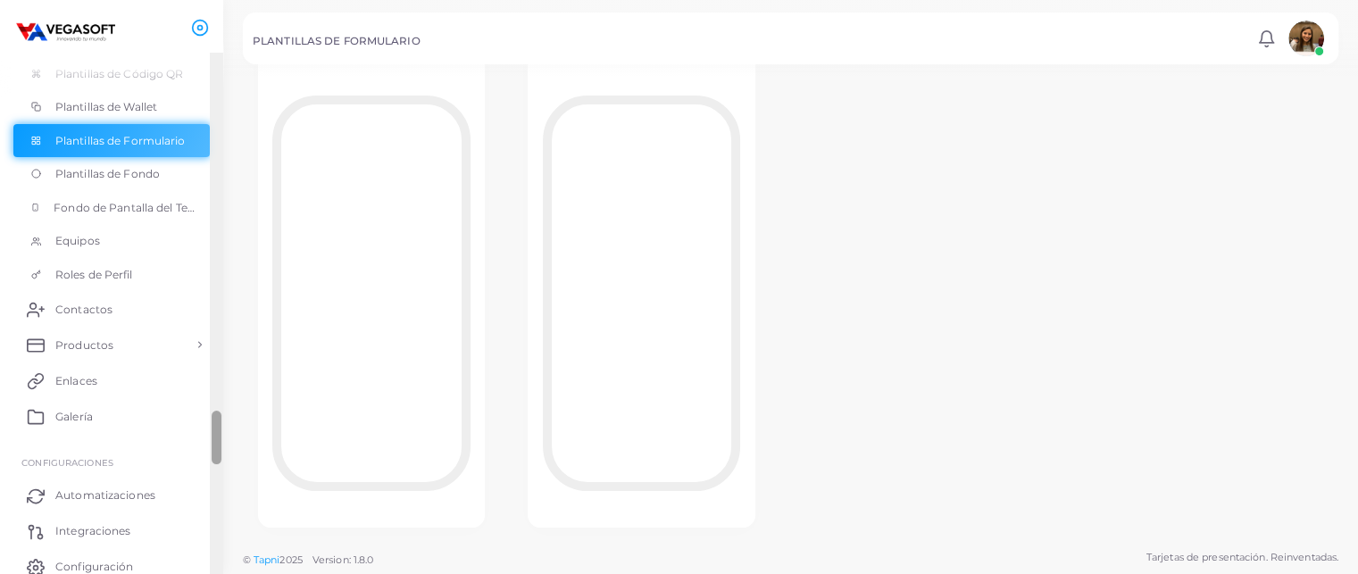
scroll to position [232, 0]
drag, startPoint x: 213, startPoint y: 92, endPoint x: 197, endPoint y: 457, distance: 365.6
click at [197, 457] on ul "INSIGHTS Analítica ENTIDADES Perfiles Perfiles Plantillas de Perfil Plantillas …" at bounding box center [111, 318] width 223 height 530
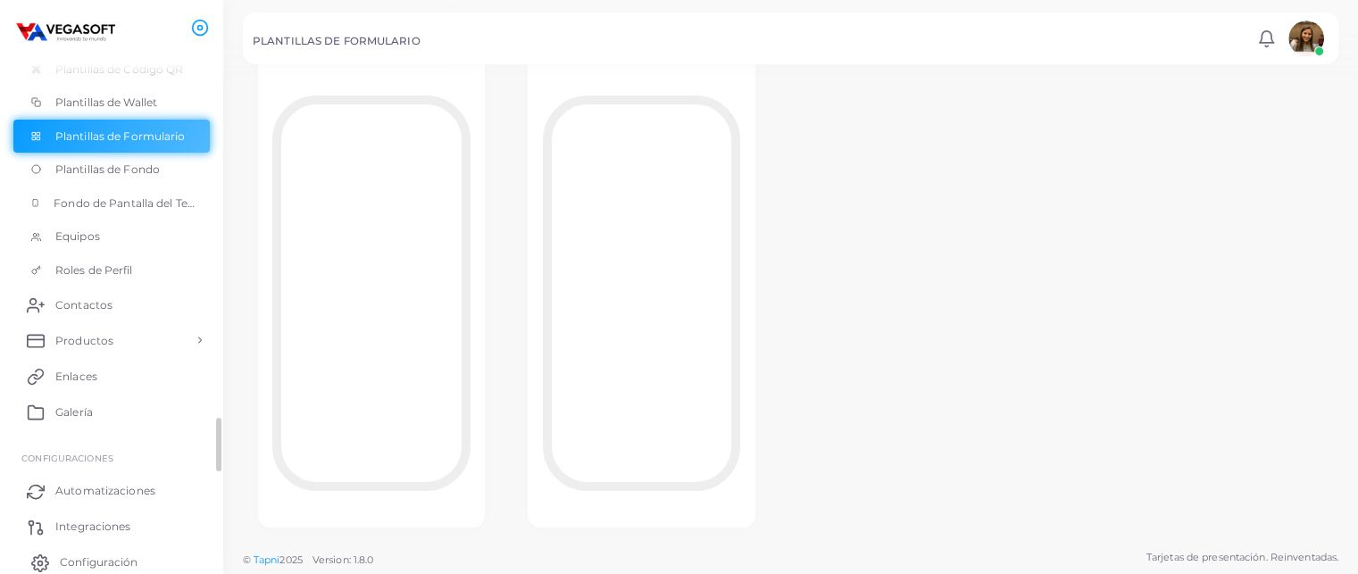
click at [79, 557] on span "Configuración" at bounding box center [99, 563] width 78 height 16
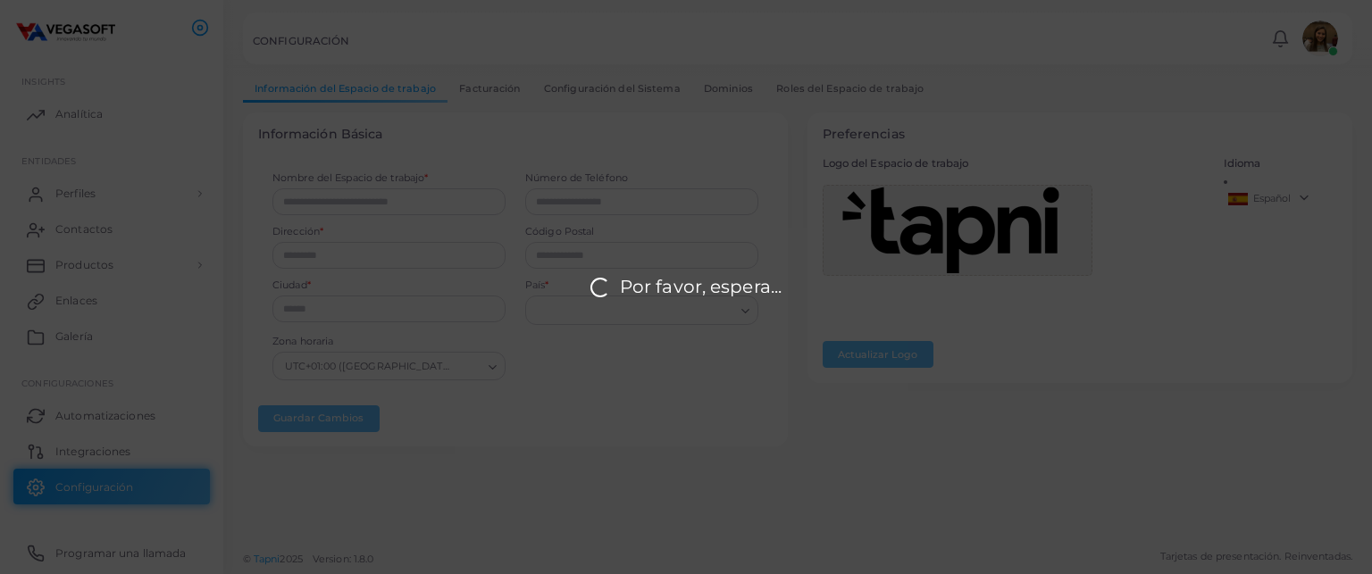
type input "********"
type input "**********"
type input "*****"
type input "*********"
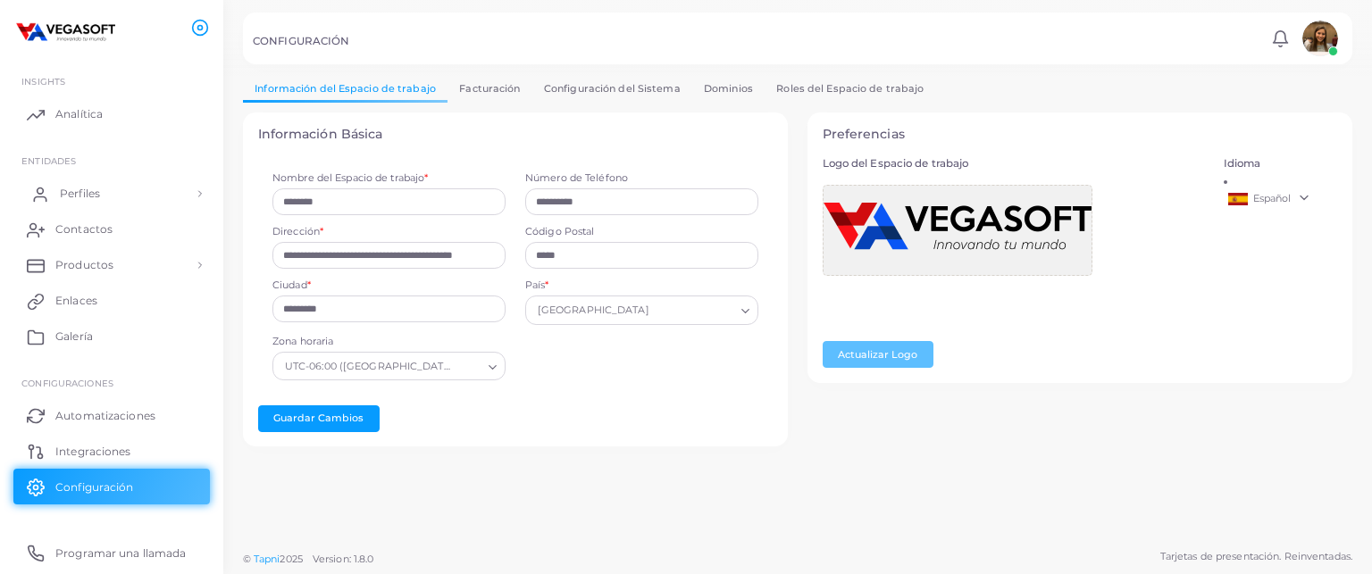
click at [132, 201] on link "Perfiles" at bounding box center [111, 194] width 196 height 36
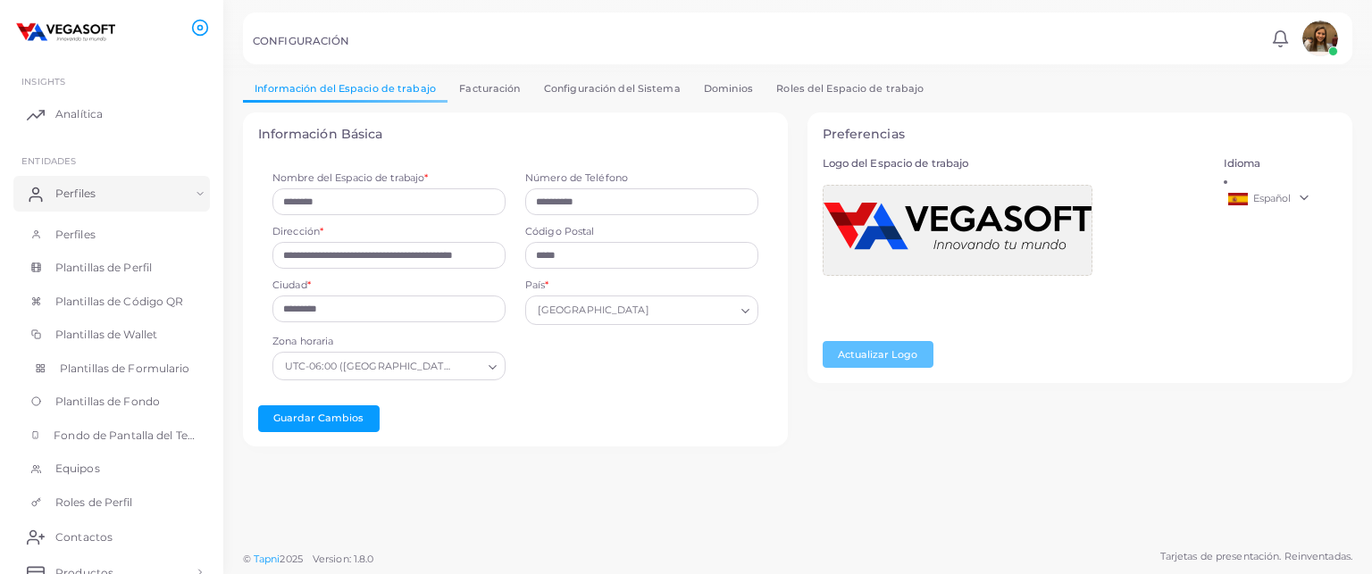
click at [124, 366] on span "Plantillas de Formulario" at bounding box center [125, 369] width 130 height 16
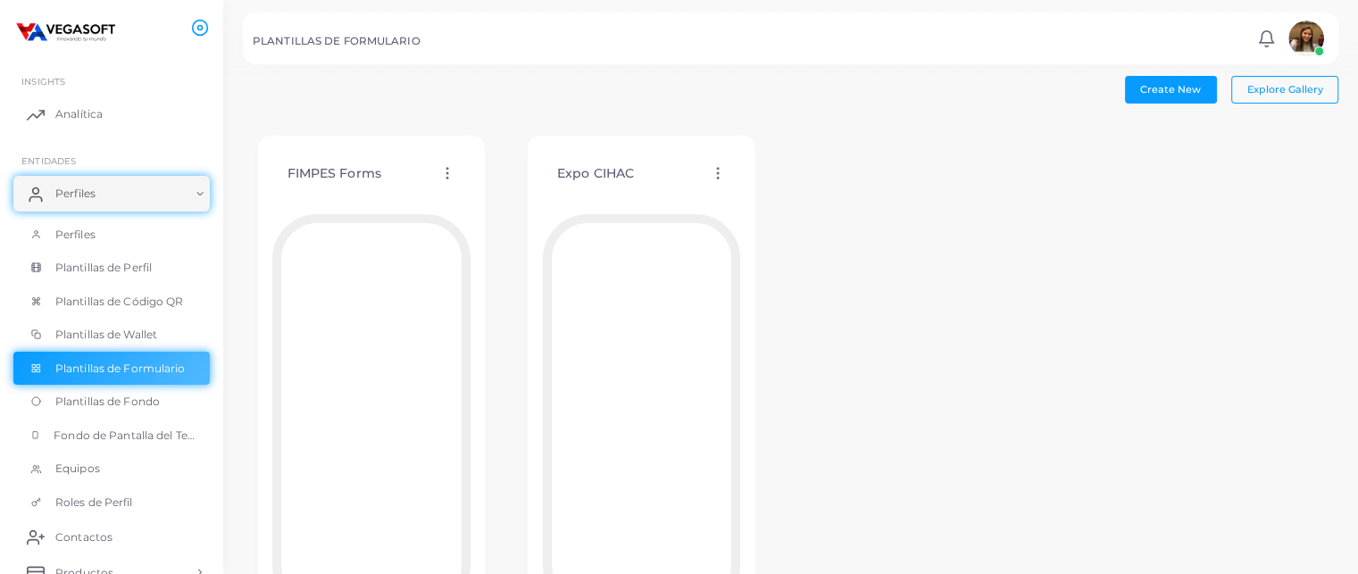
click at [716, 167] on icon at bounding box center [718, 173] width 16 height 16
click at [782, 188] on span "Editar Plantilla" at bounding box center [789, 189] width 71 height 14
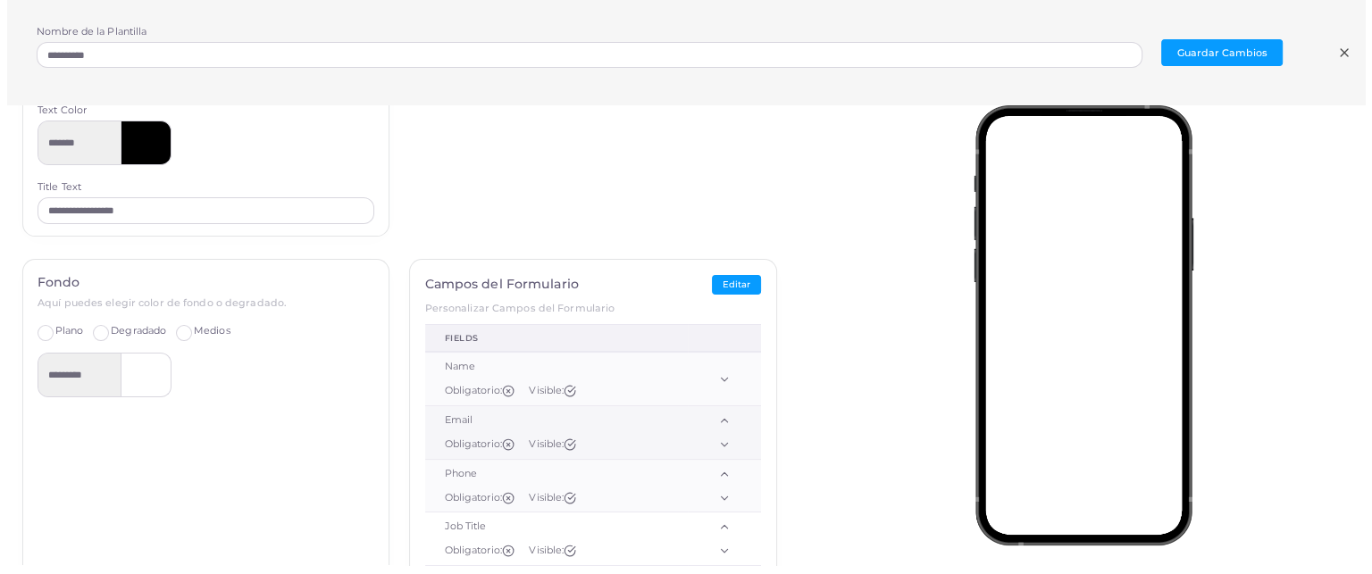
scroll to position [209, 0]
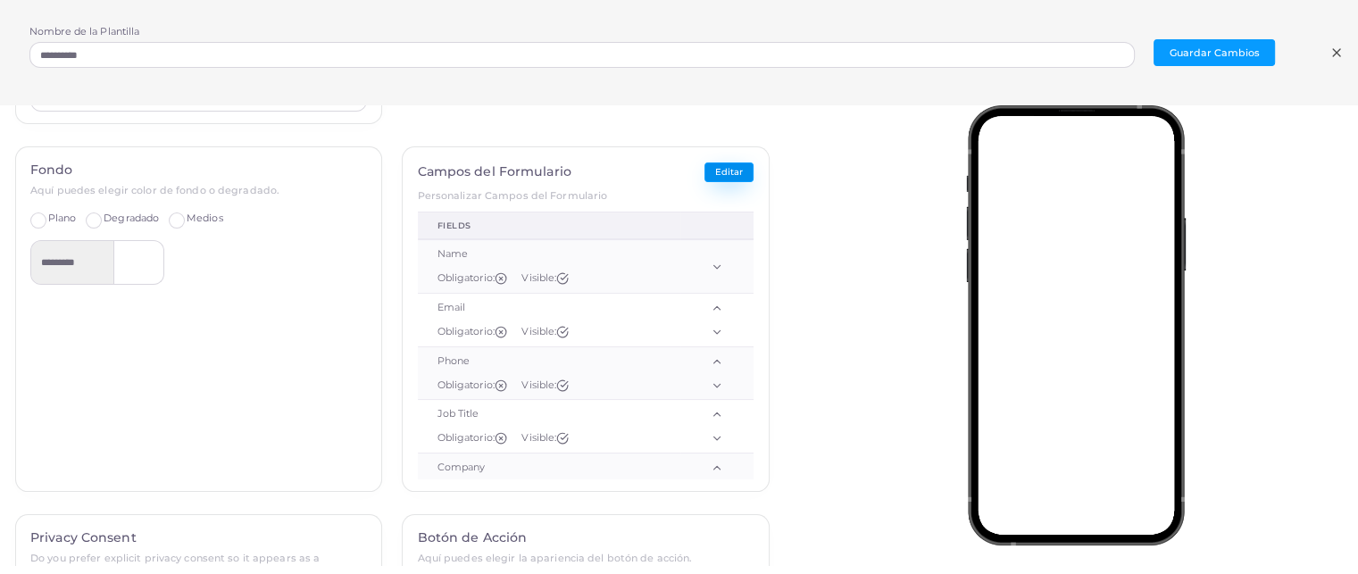
click at [713, 164] on button "Editar" at bounding box center [729, 173] width 49 height 21
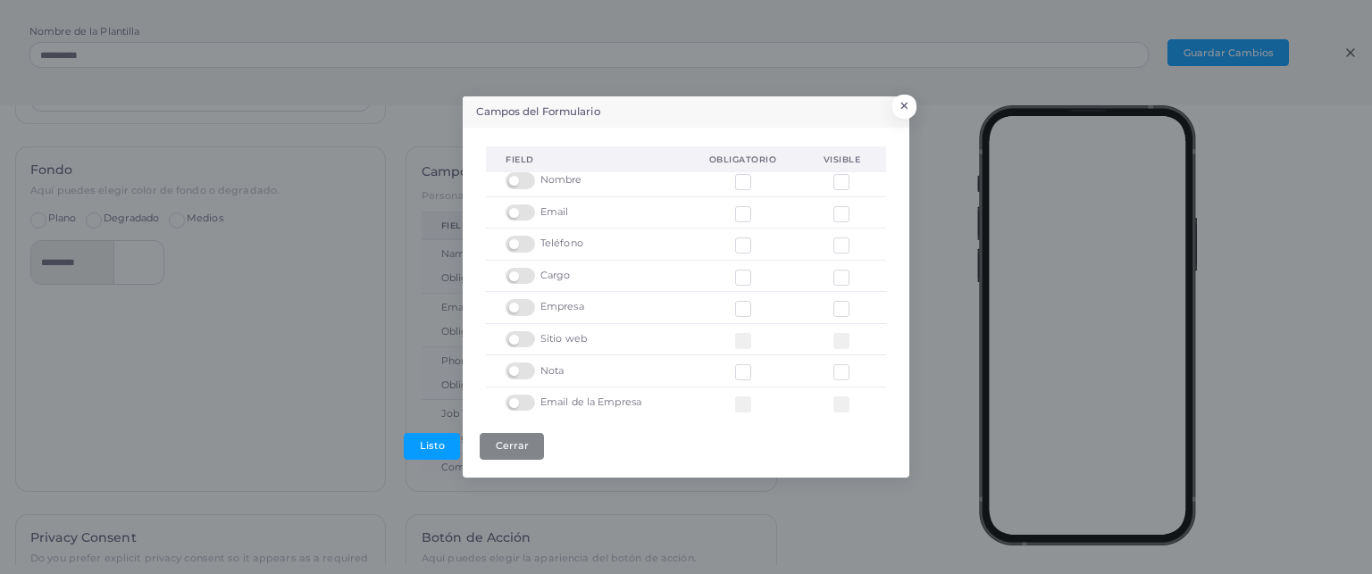
scroll to position [0, 0]
click at [521, 277] on label at bounding box center [522, 277] width 35 height 0
click at [520, 371] on label at bounding box center [522, 371] width 35 height 0
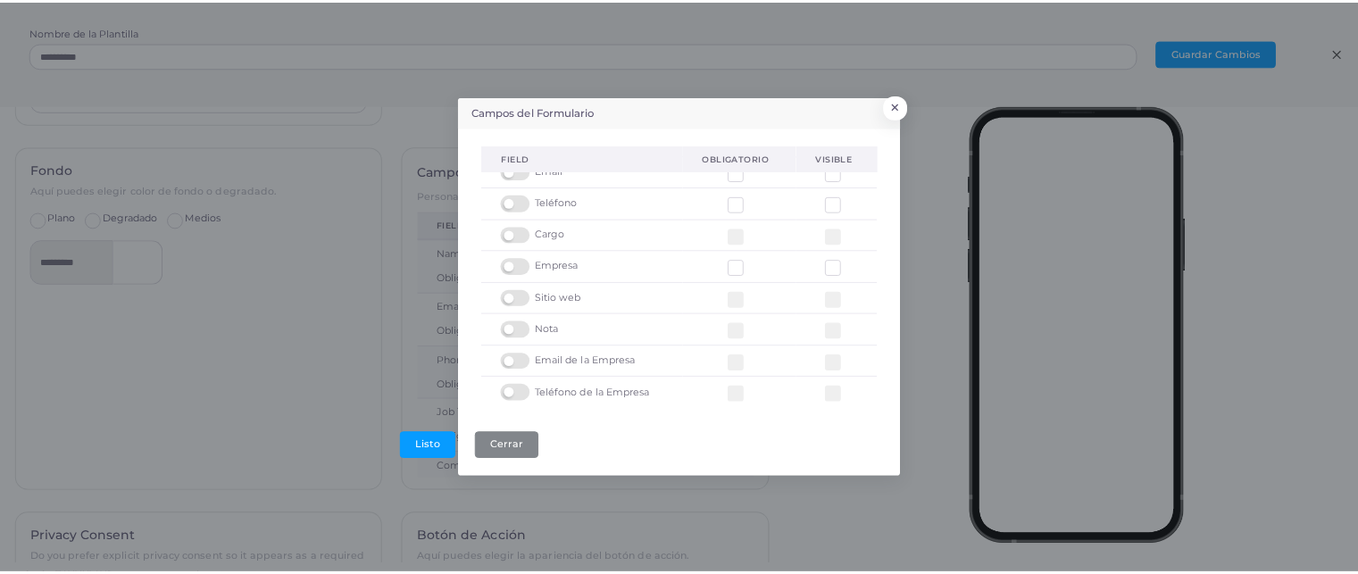
scroll to position [54, 0]
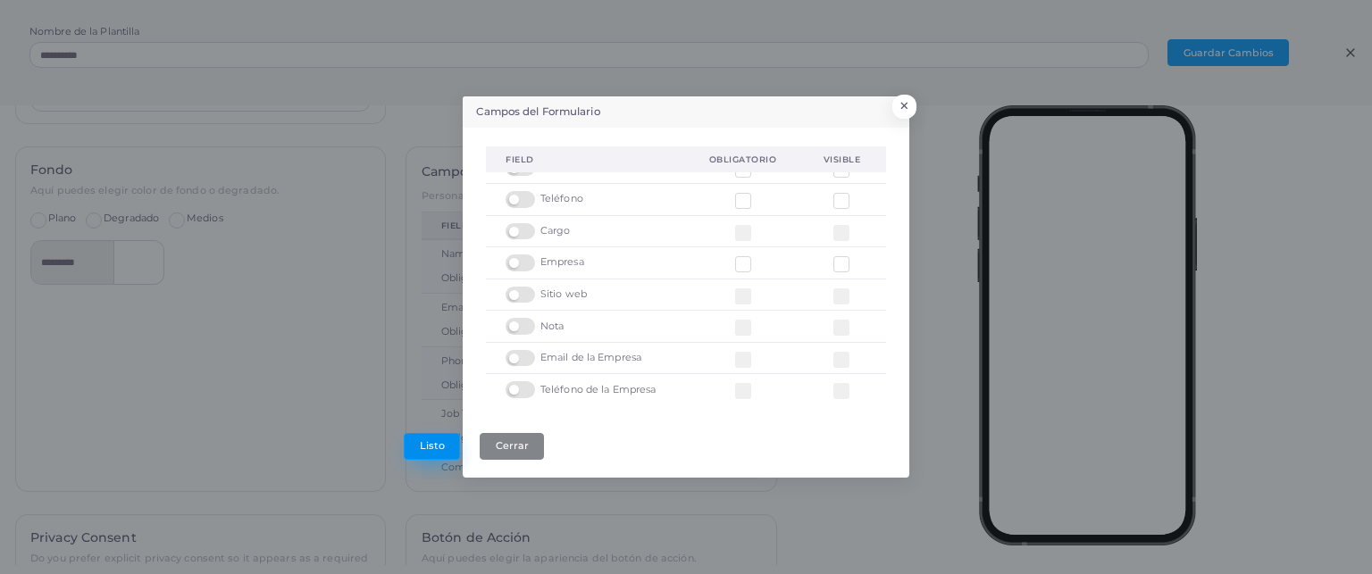
click at [436, 448] on button "Listo" at bounding box center [432, 446] width 56 height 27
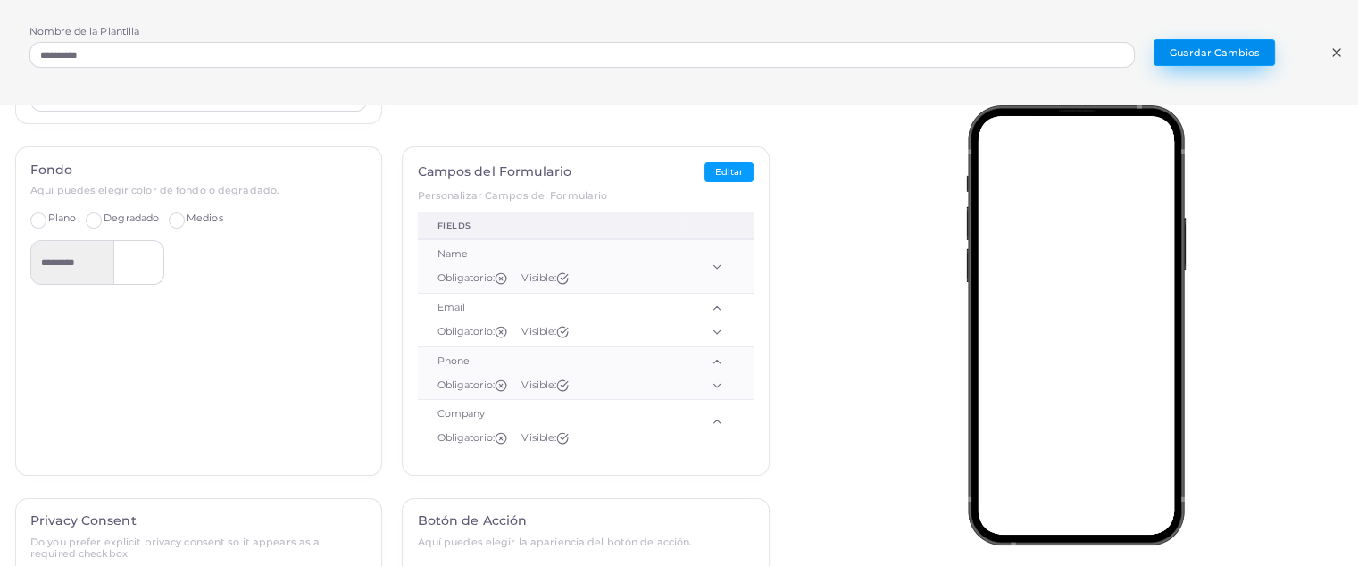
click at [1209, 62] on button "Guardar Cambios" at bounding box center [1214, 52] width 121 height 27
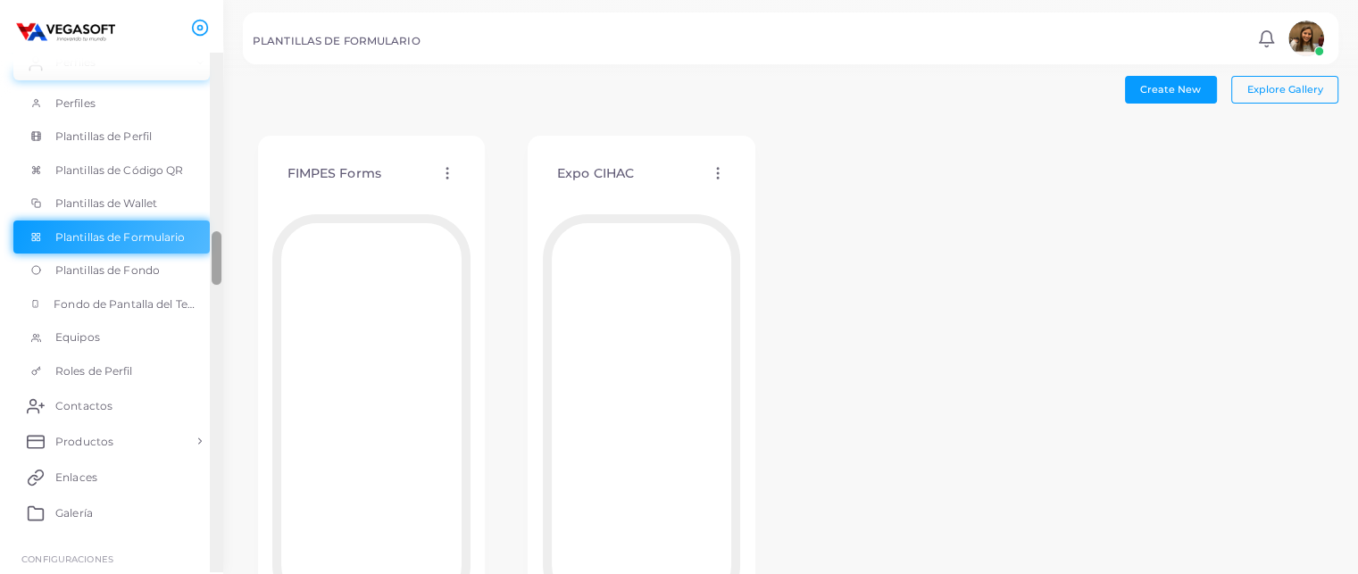
scroll to position [119, 0]
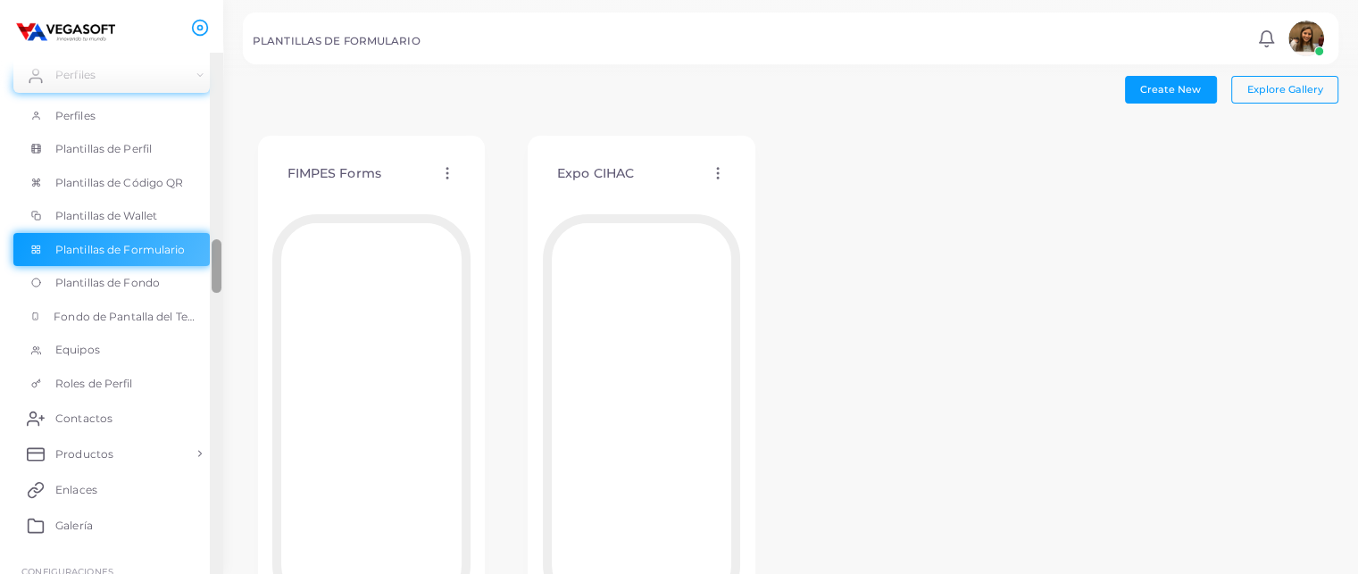
drag, startPoint x: 218, startPoint y: 95, endPoint x: 219, endPoint y: 282, distance: 187.5
click at [219, 282] on div at bounding box center [217, 266] width 10 height 54
